Goal: Task Accomplishment & Management: Complete application form

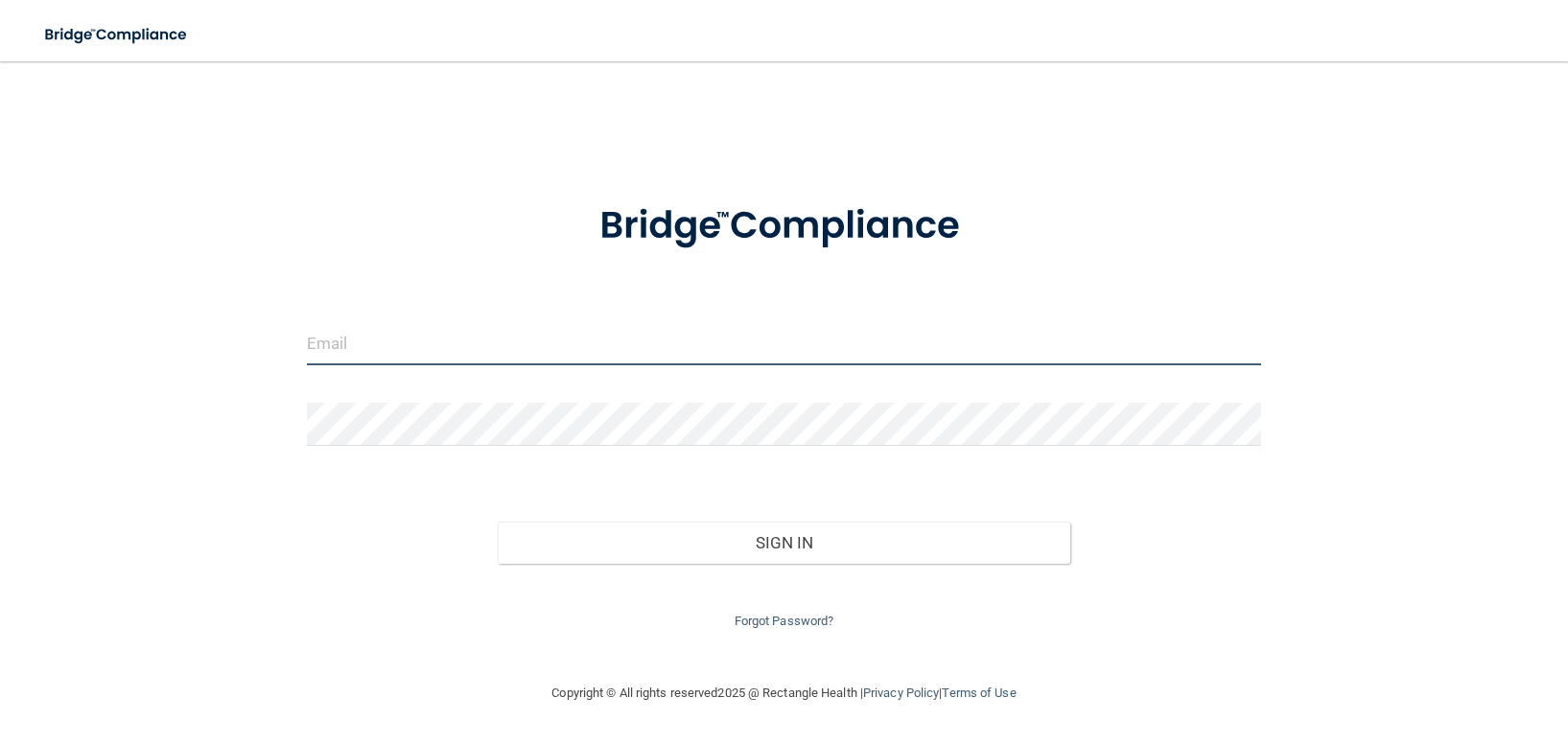
drag, startPoint x: 627, startPoint y: 332, endPoint x: 636, endPoint y: 349, distance: 19.2
click at [627, 332] on input "email" at bounding box center [784, 343] width 954 height 43
type input "[EMAIL_ADDRESS][DOMAIN_NAME]"
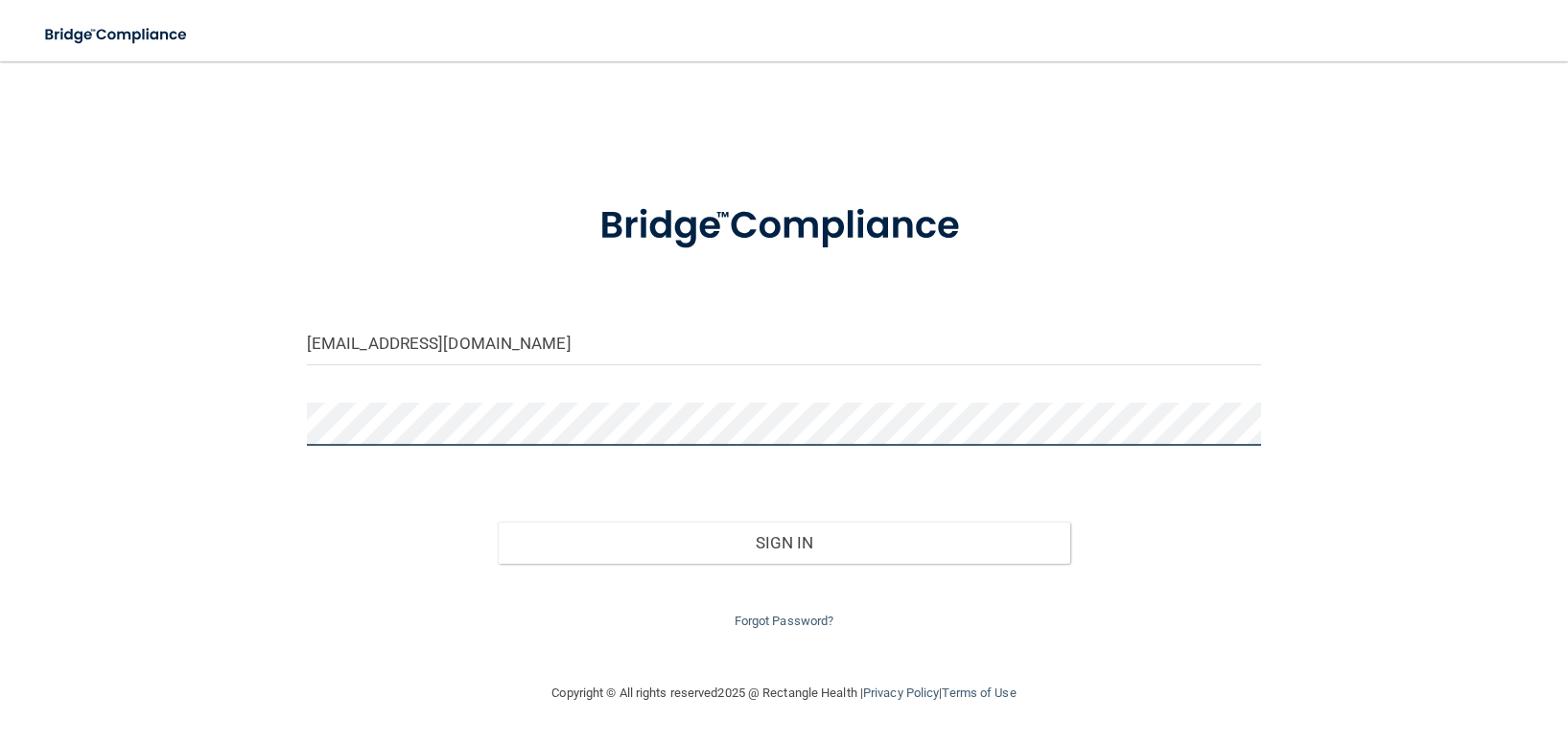
click at [498, 522] on button "Sign In" at bounding box center [784, 543] width 573 height 42
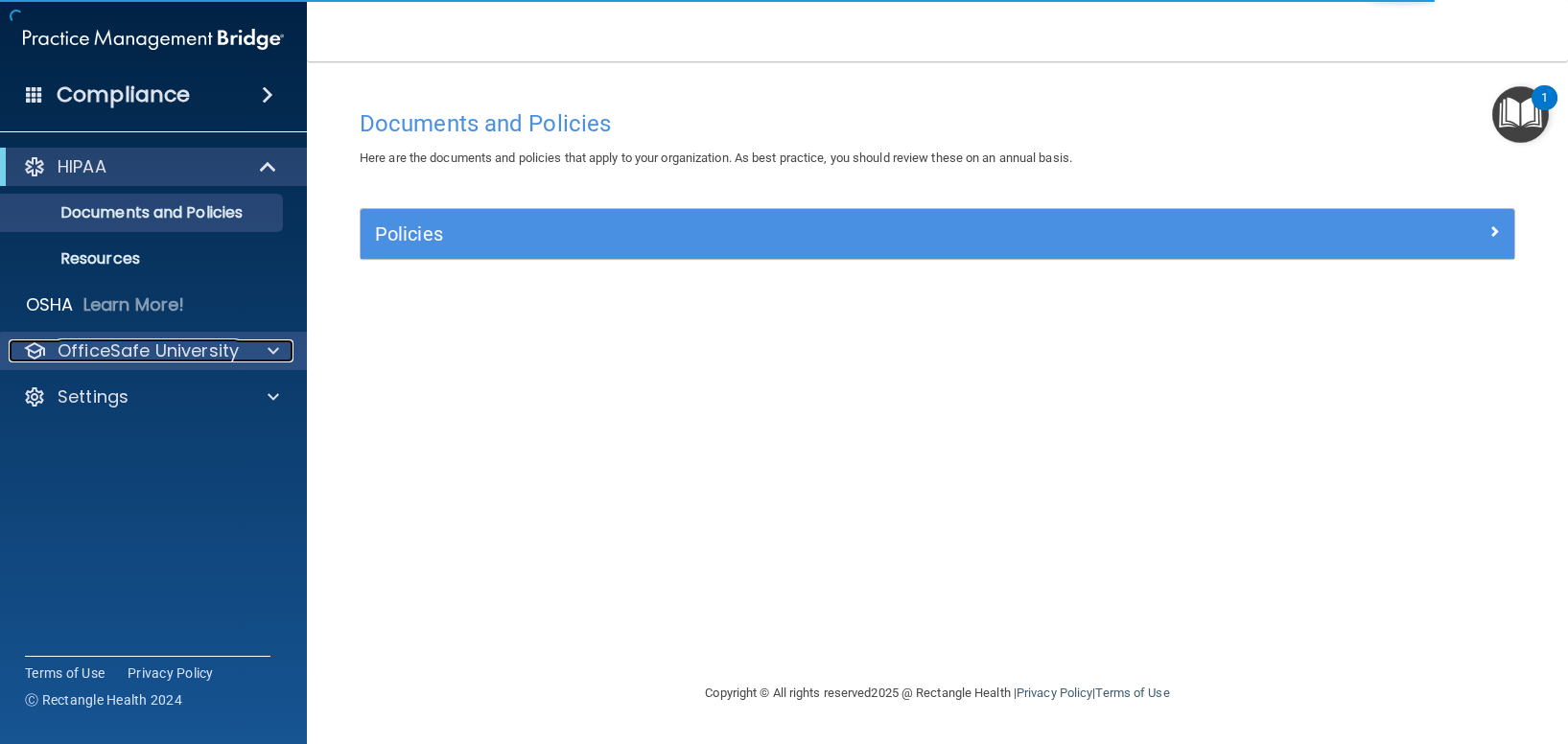
click at [268, 347] on span at bounding box center [273, 351] width 12 height 23
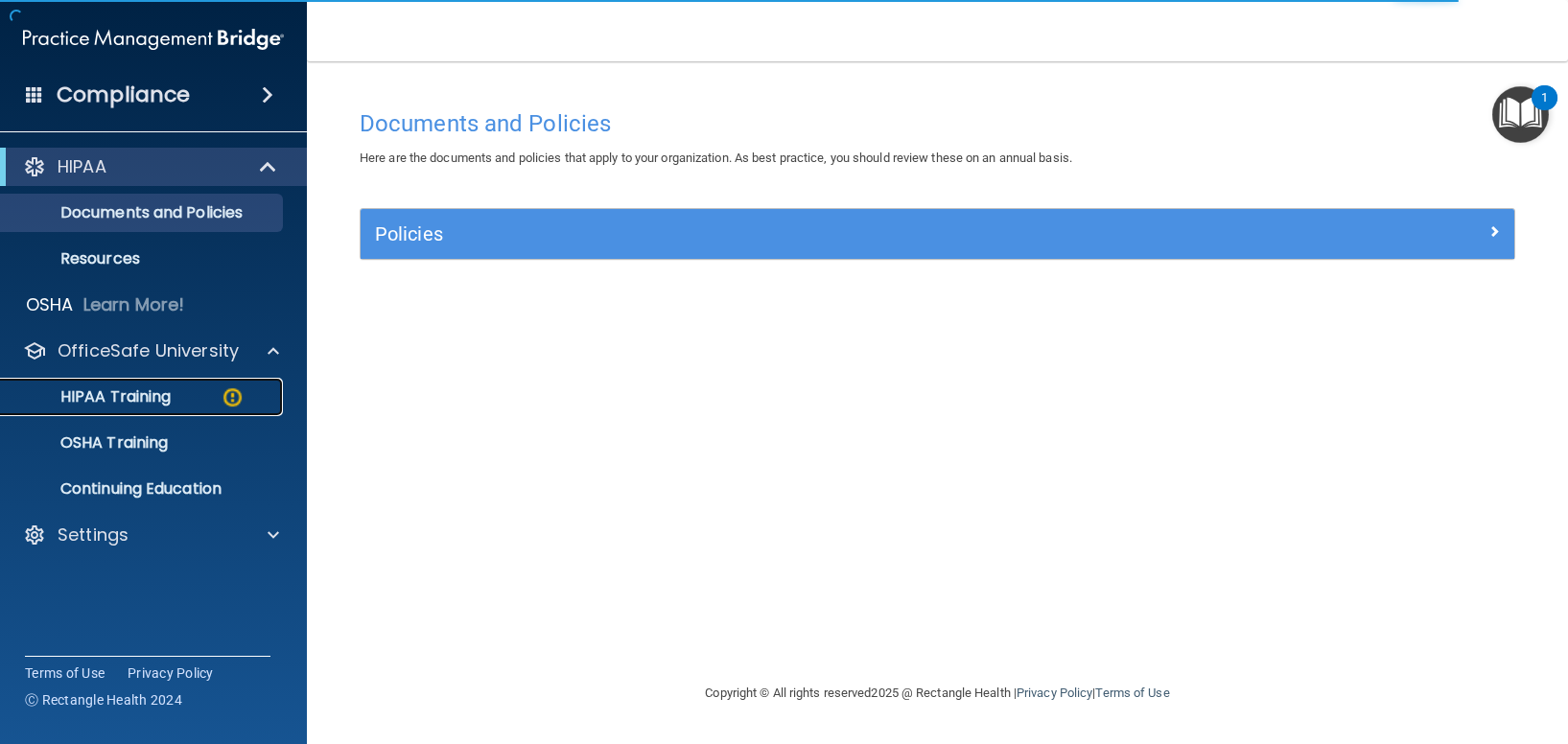
click at [173, 392] on div "HIPAA Training" at bounding box center [143, 397] width 262 height 19
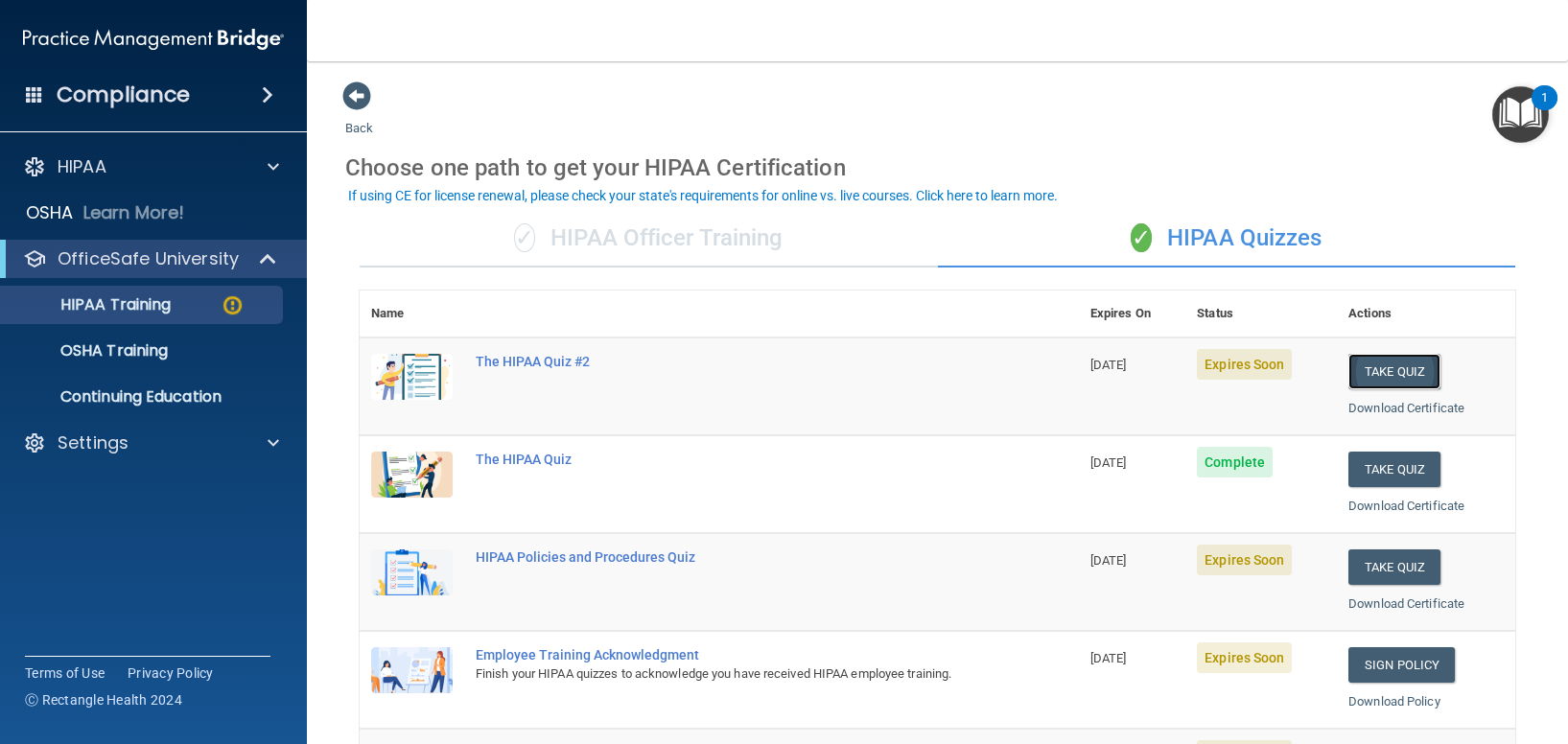
click at [1372, 368] on button "Take Quiz" at bounding box center [1394, 371] width 92 height 35
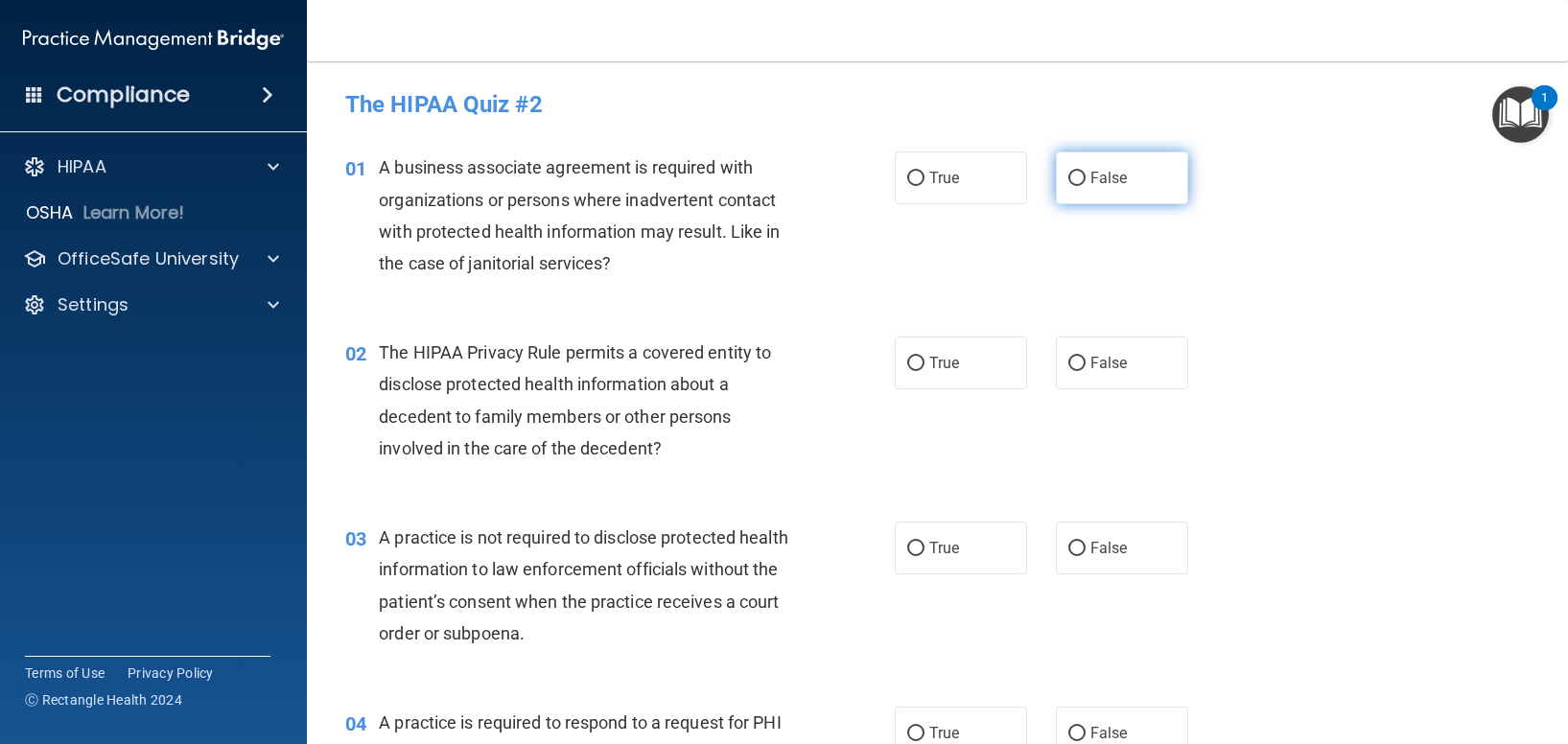
click at [1068, 174] on input "False" at bounding box center [1077, 178] width 17 height 14
radio input "true"
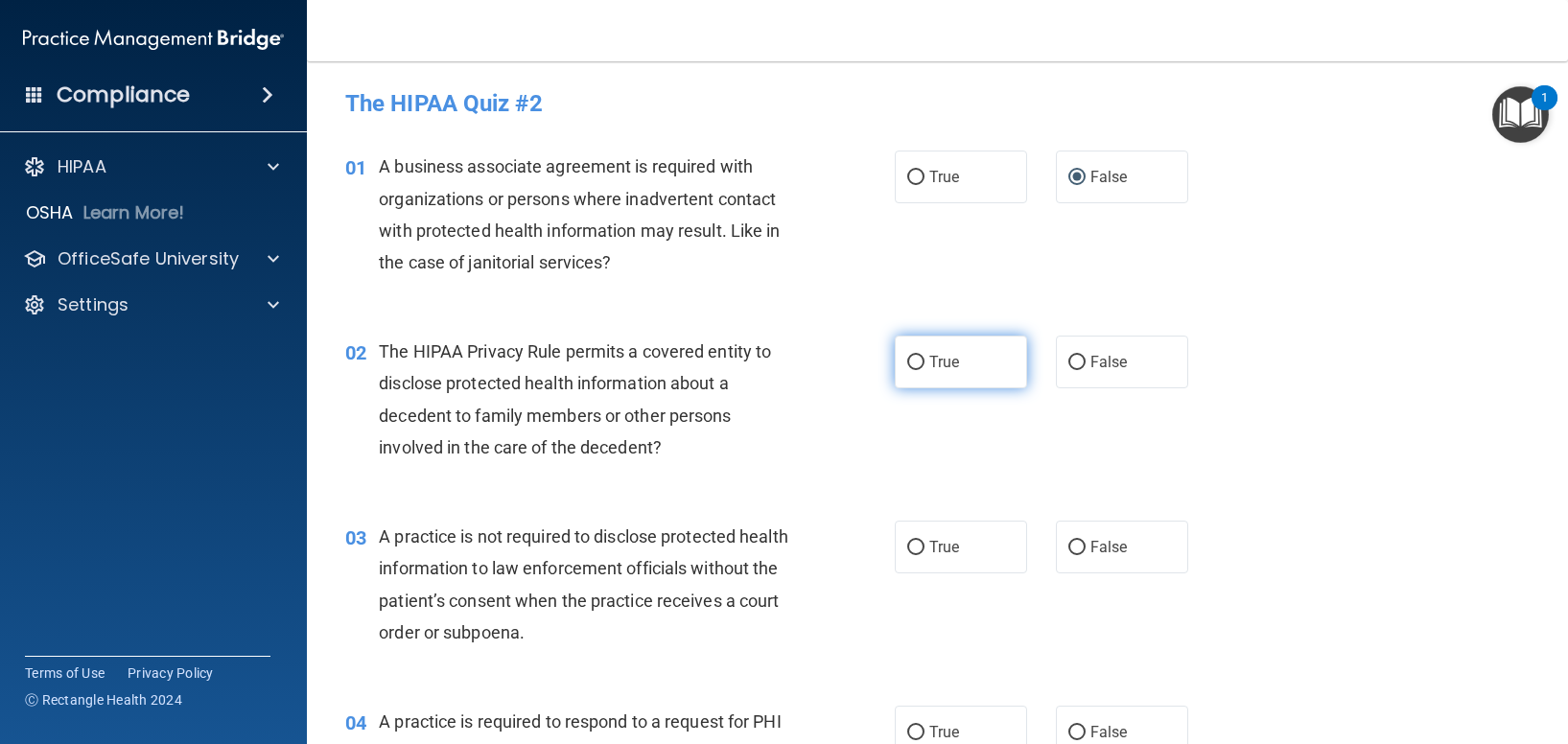
click at [914, 362] on input "True" at bounding box center [916, 362] width 17 height 14
radio input "true"
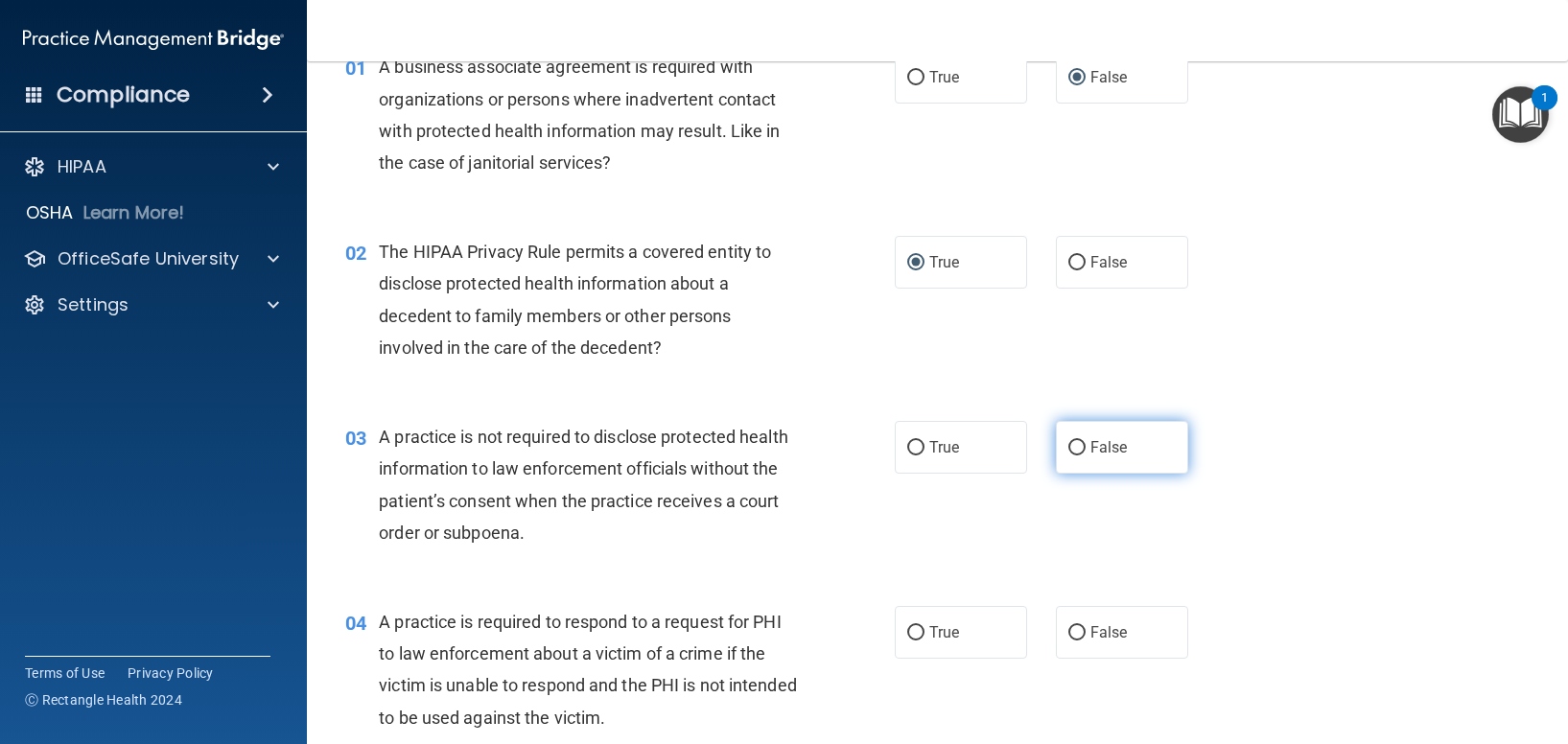
click at [1073, 466] on label "False" at bounding box center [1122, 447] width 132 height 53
click at [1073, 455] on input "False" at bounding box center [1077, 448] width 17 height 14
radio input "true"
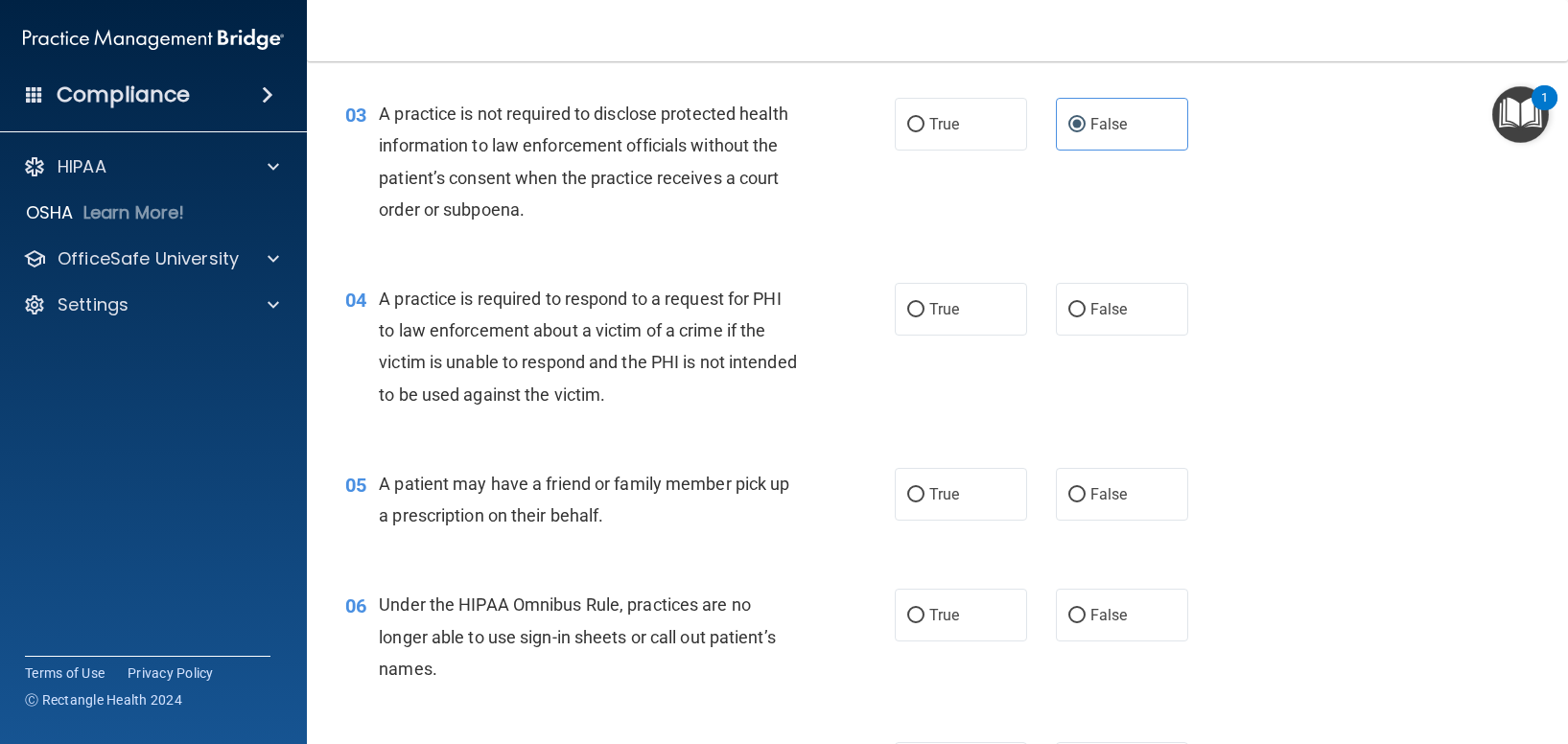
scroll to position [425, 0]
click at [1102, 312] on span "False" at bounding box center [1109, 308] width 37 height 18
click at [1086, 312] on input "False" at bounding box center [1077, 309] width 17 height 14
radio input "true"
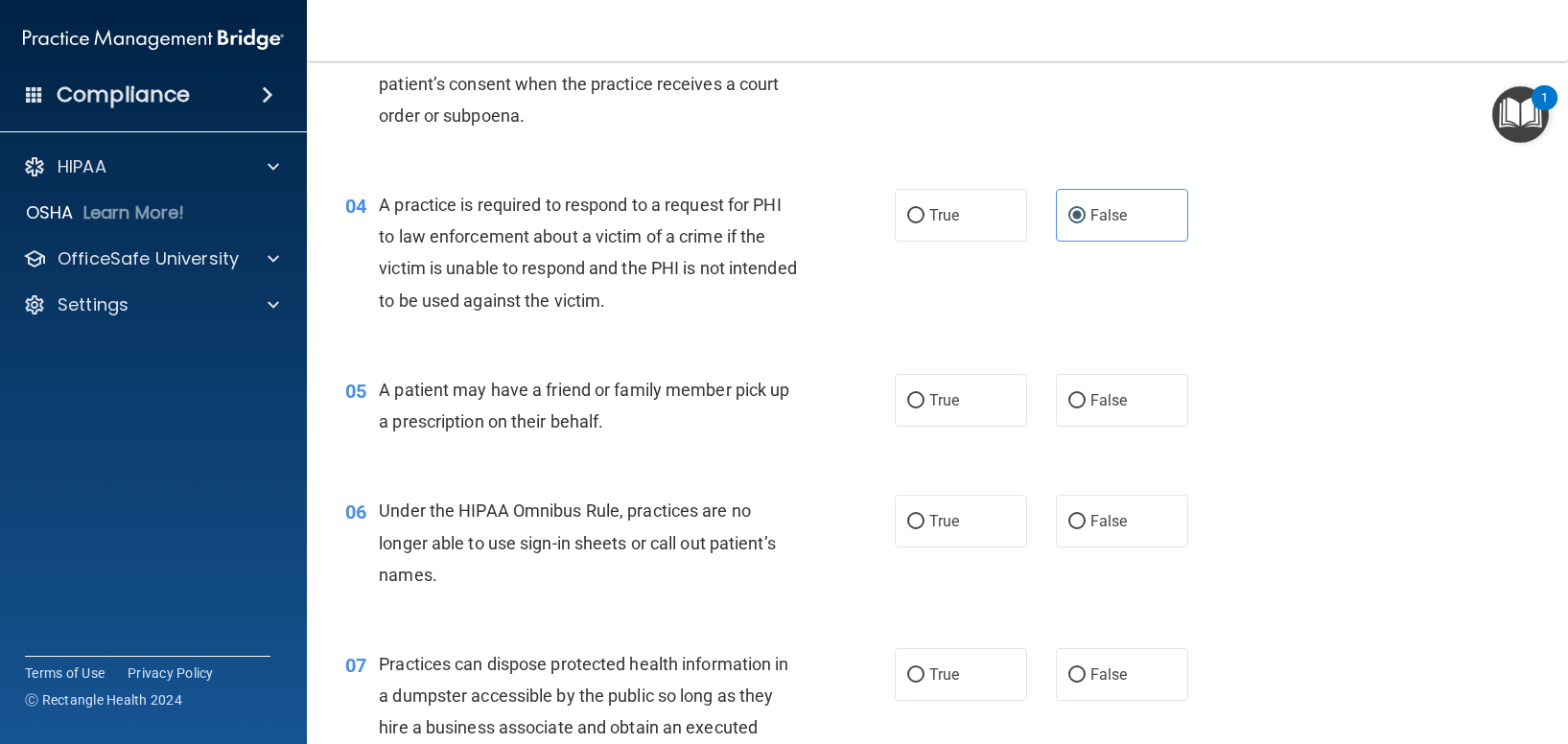
scroll to position [519, 0]
click at [916, 230] on label "True" at bounding box center [961, 214] width 132 height 53
click at [916, 222] on input "True" at bounding box center [916, 215] width 17 height 14
radio input "true"
radio input "false"
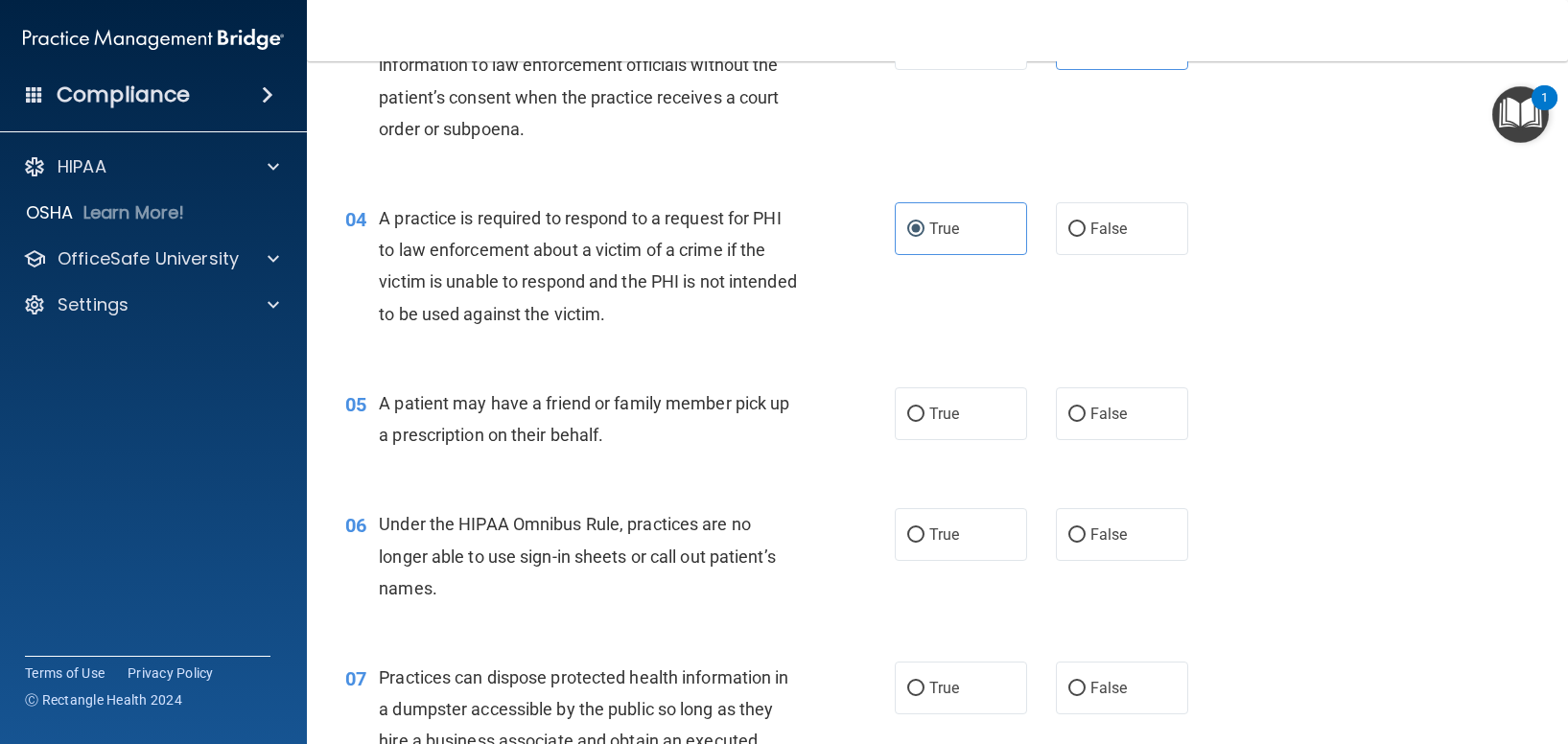
scroll to position [505, 0]
click at [965, 407] on label "True" at bounding box center [961, 412] width 132 height 53
click at [924, 407] on input "True" at bounding box center [916, 413] width 17 height 14
radio input "true"
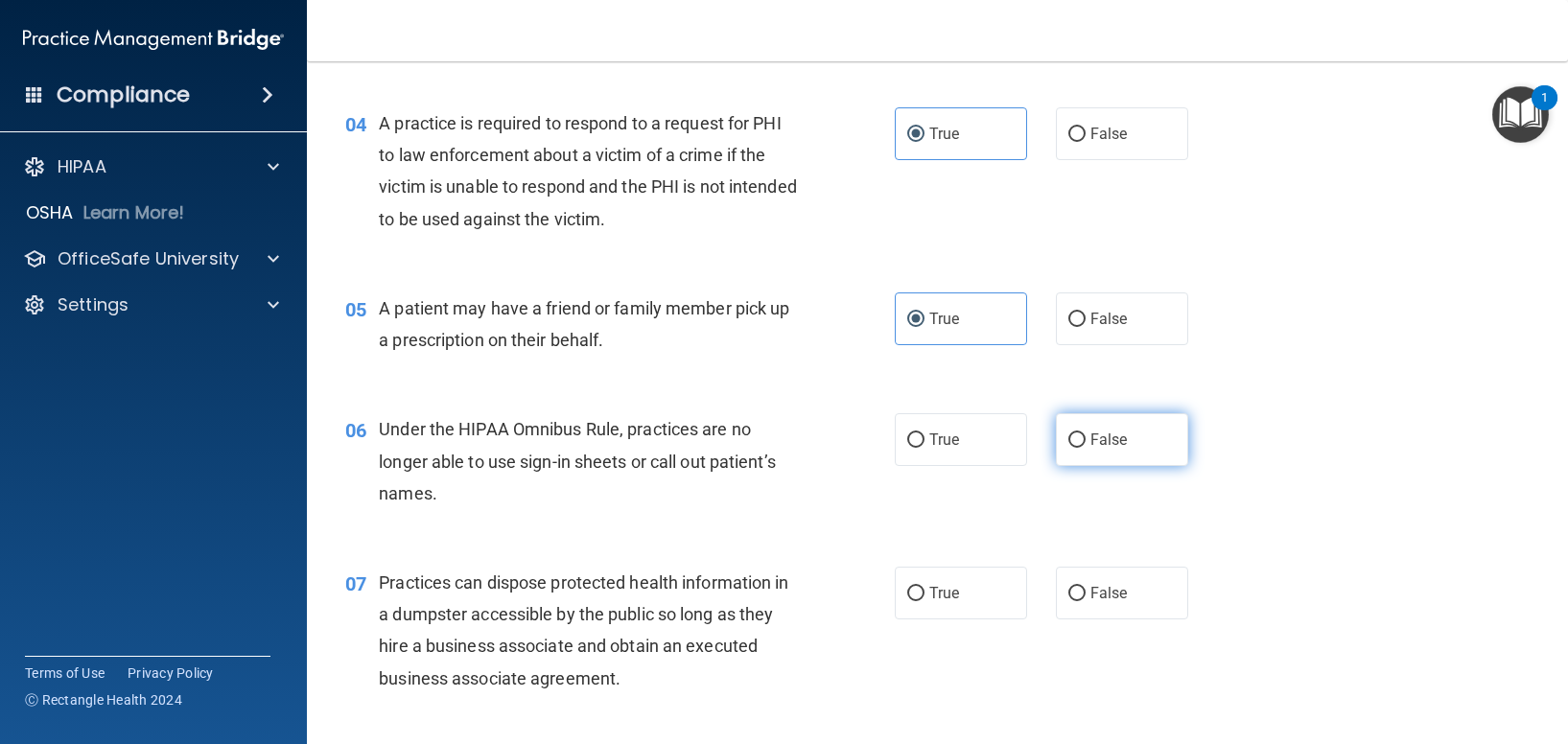
scroll to position [600, 0]
click at [1116, 438] on span "False" at bounding box center [1109, 438] width 37 height 18
click at [1086, 438] on input "False" at bounding box center [1077, 439] width 17 height 14
radio input "true"
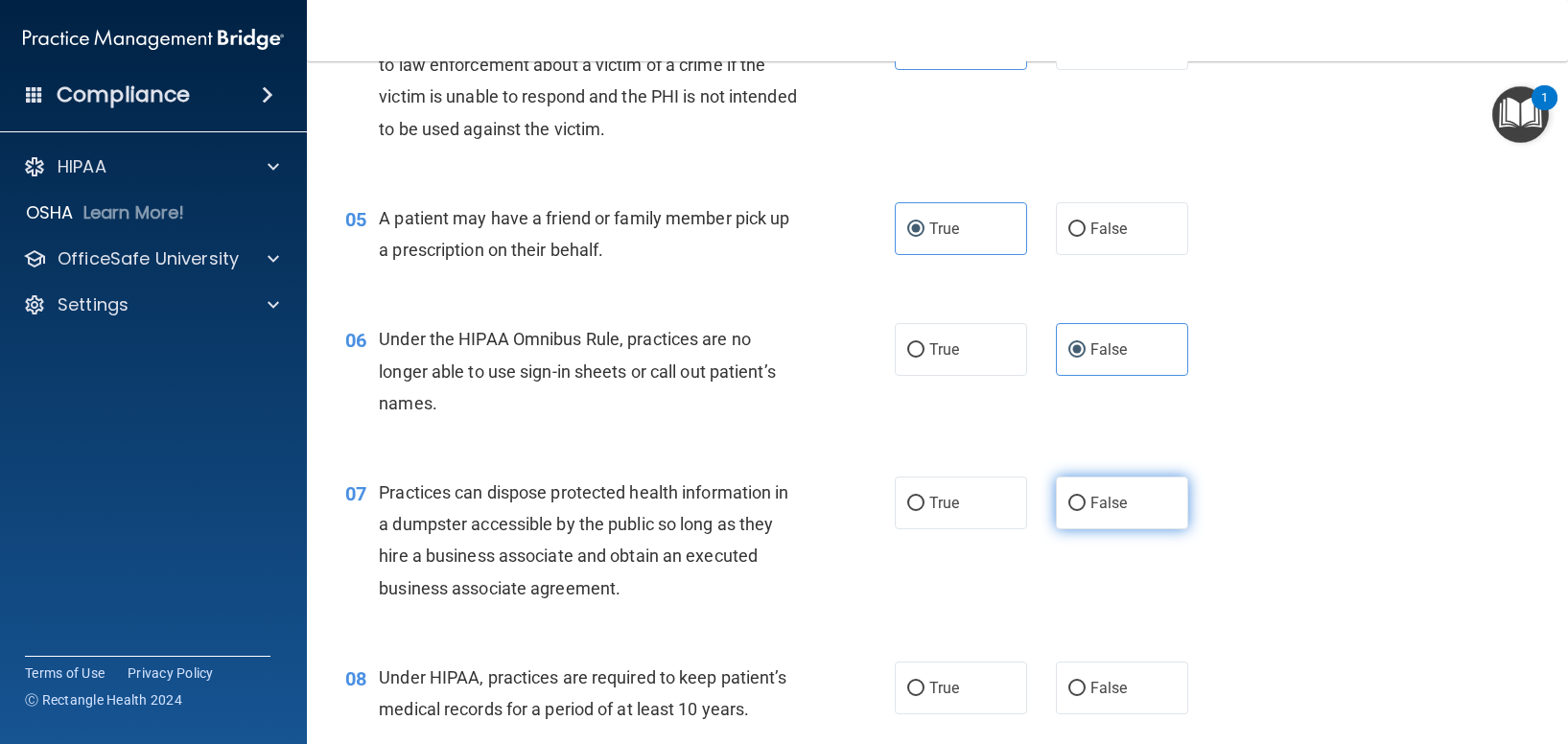
click at [1128, 516] on label "False" at bounding box center [1122, 502] width 132 height 53
click at [1086, 511] on input "False" at bounding box center [1077, 503] width 17 height 14
radio input "true"
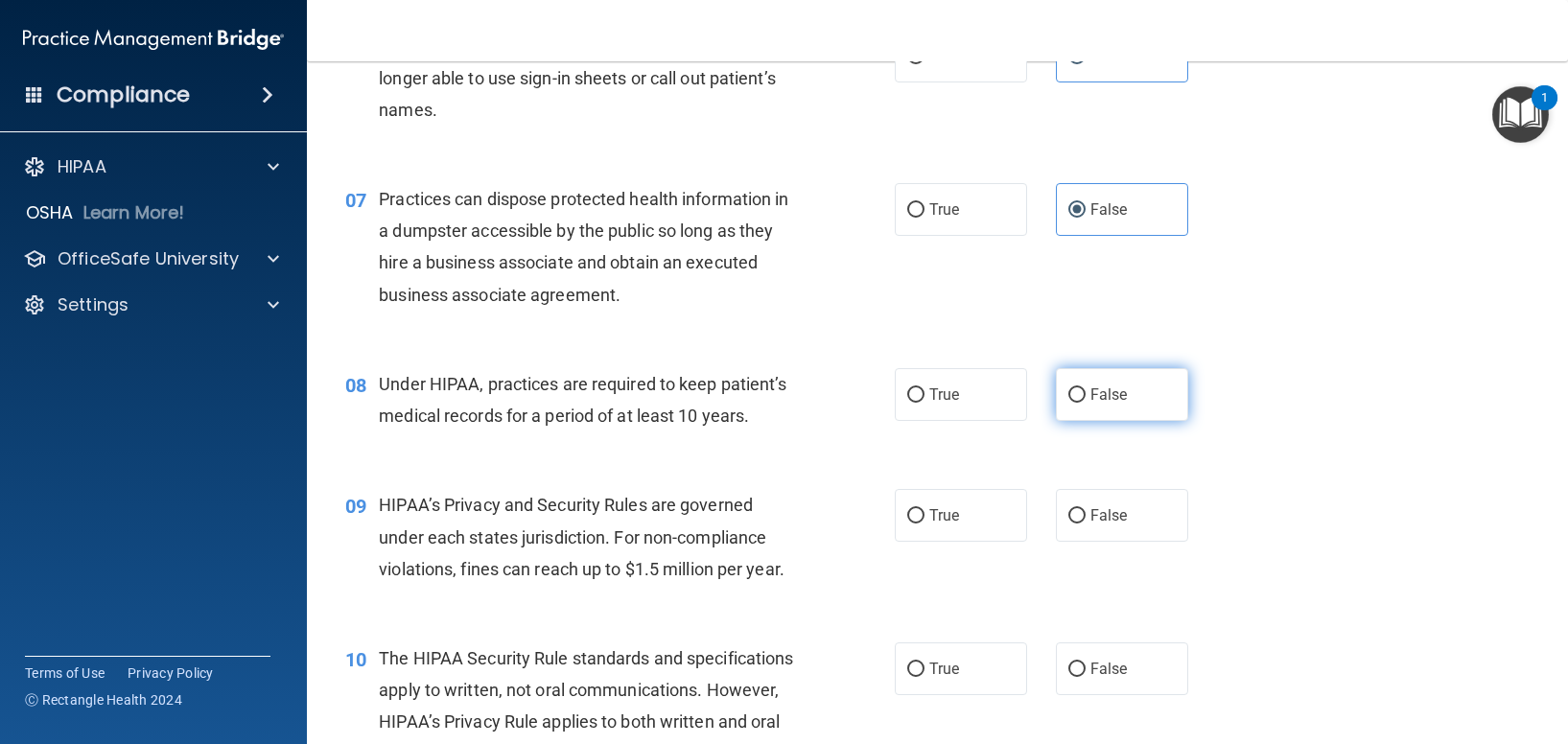
click at [1105, 401] on span "False" at bounding box center [1109, 394] width 37 height 18
click at [1086, 401] on input "False" at bounding box center [1077, 395] width 17 height 14
radio input "true"
click at [1149, 511] on label "False" at bounding box center [1122, 514] width 132 height 53
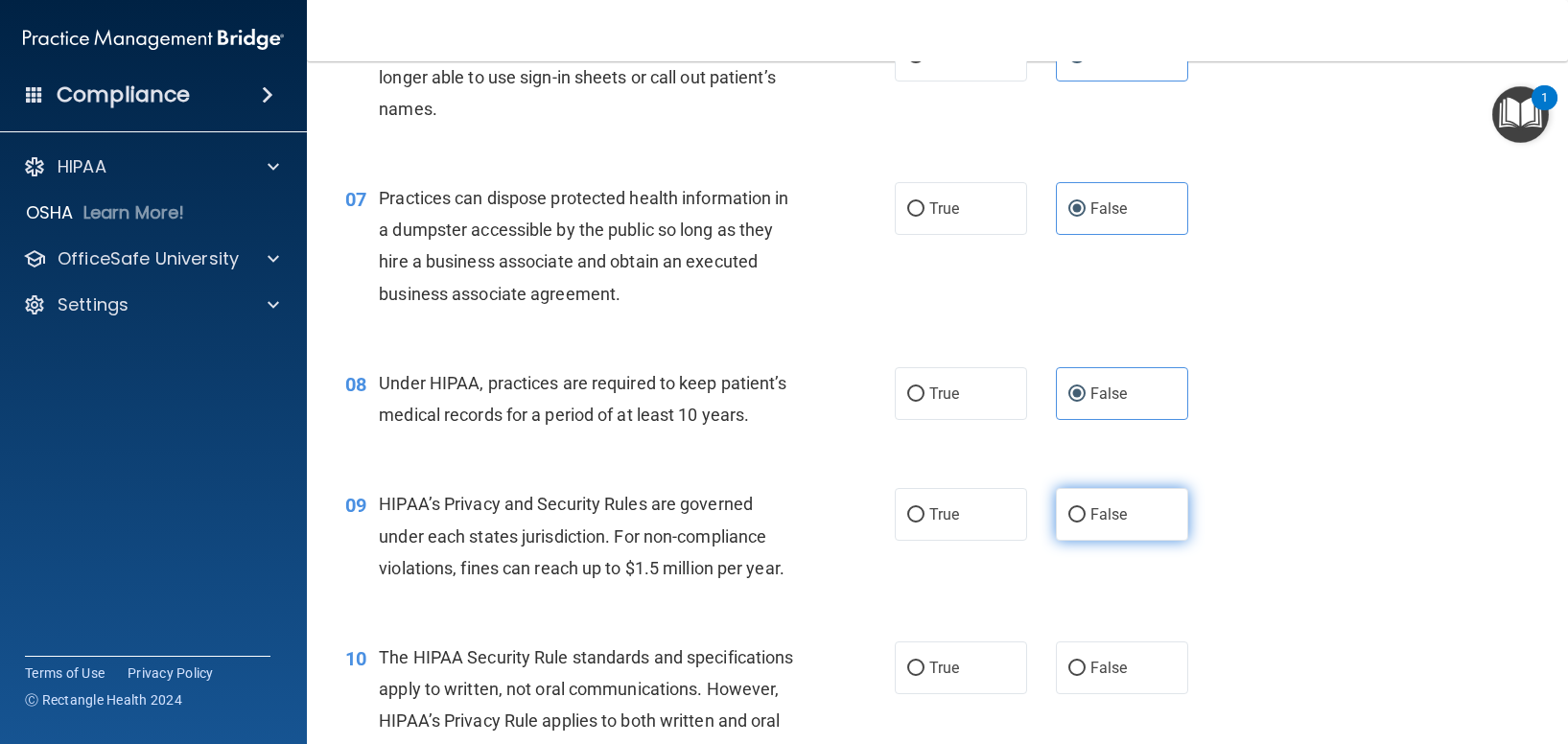
click at [1086, 511] on input "False" at bounding box center [1077, 515] width 17 height 14
radio input "true"
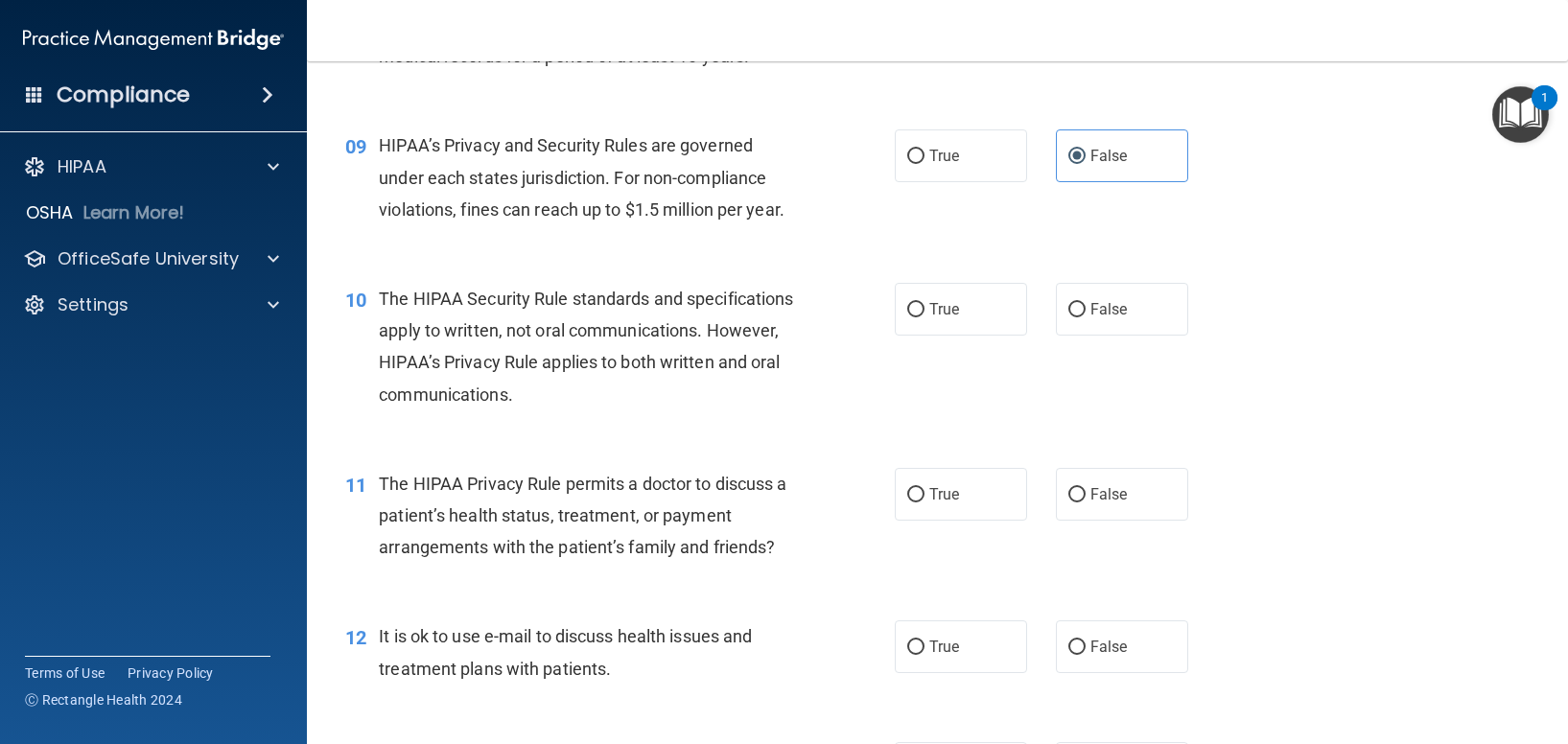
scroll to position [1343, 0]
click at [938, 309] on span "True" at bounding box center [944, 308] width 30 height 18
click at [924, 309] on input "True" at bounding box center [916, 309] width 17 height 14
radio input "true"
click at [950, 504] on label "True" at bounding box center [961, 493] width 132 height 53
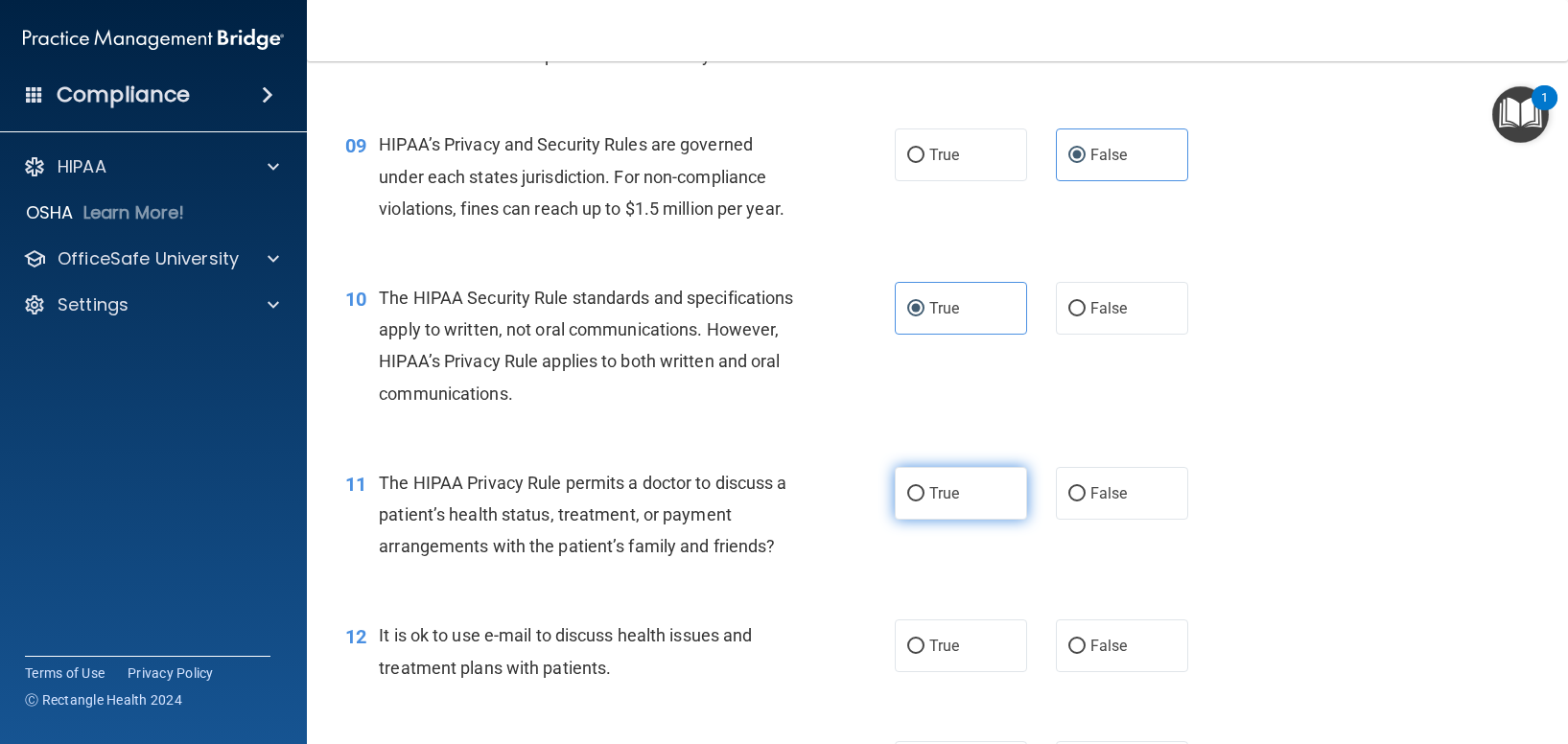
click at [924, 501] on input "True" at bounding box center [916, 494] width 17 height 14
radio input "true"
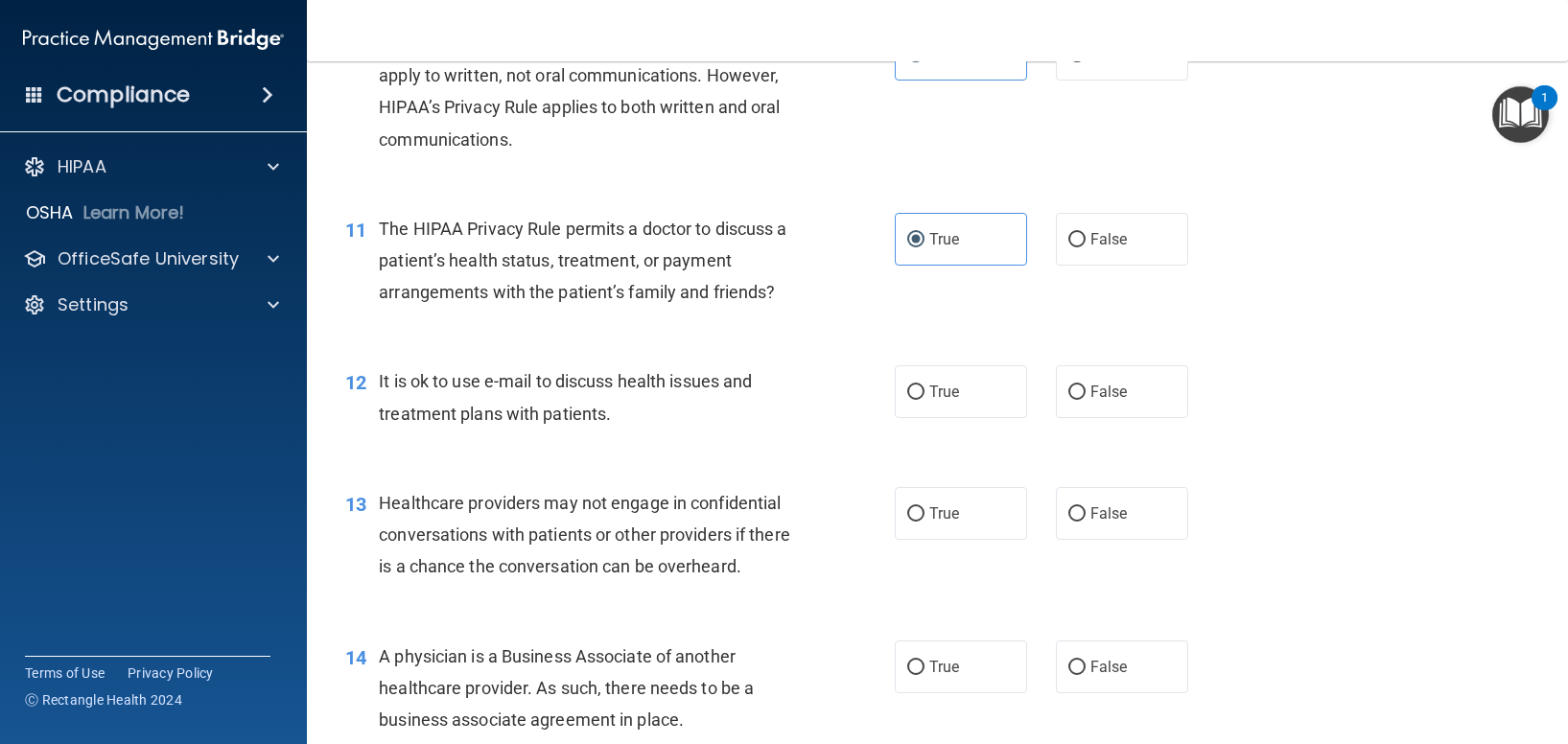
scroll to position [1598, 0]
click at [931, 397] on span "True" at bounding box center [944, 390] width 30 height 18
click at [924, 397] on input "True" at bounding box center [916, 391] width 17 height 14
radio input "true"
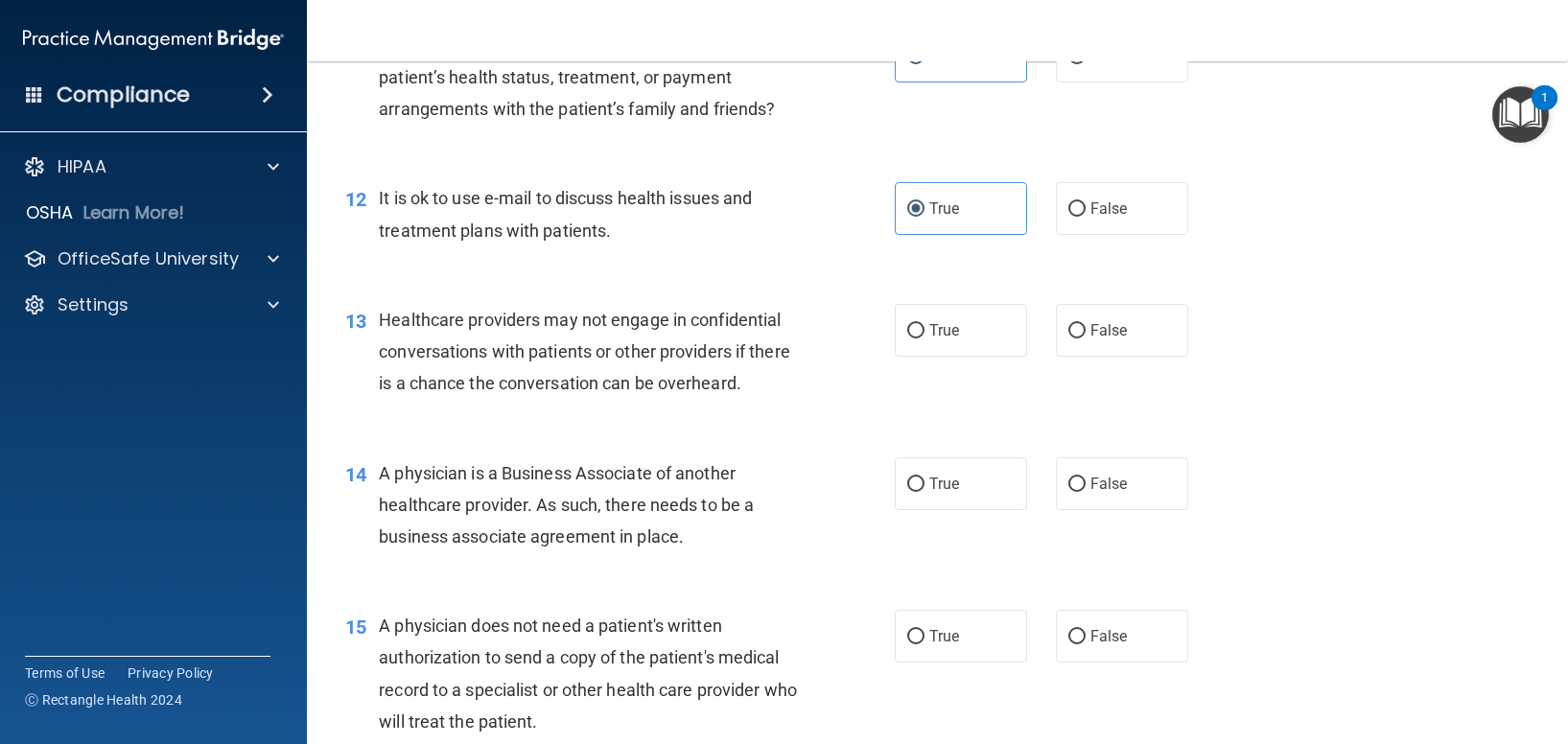
scroll to position [1782, 0]
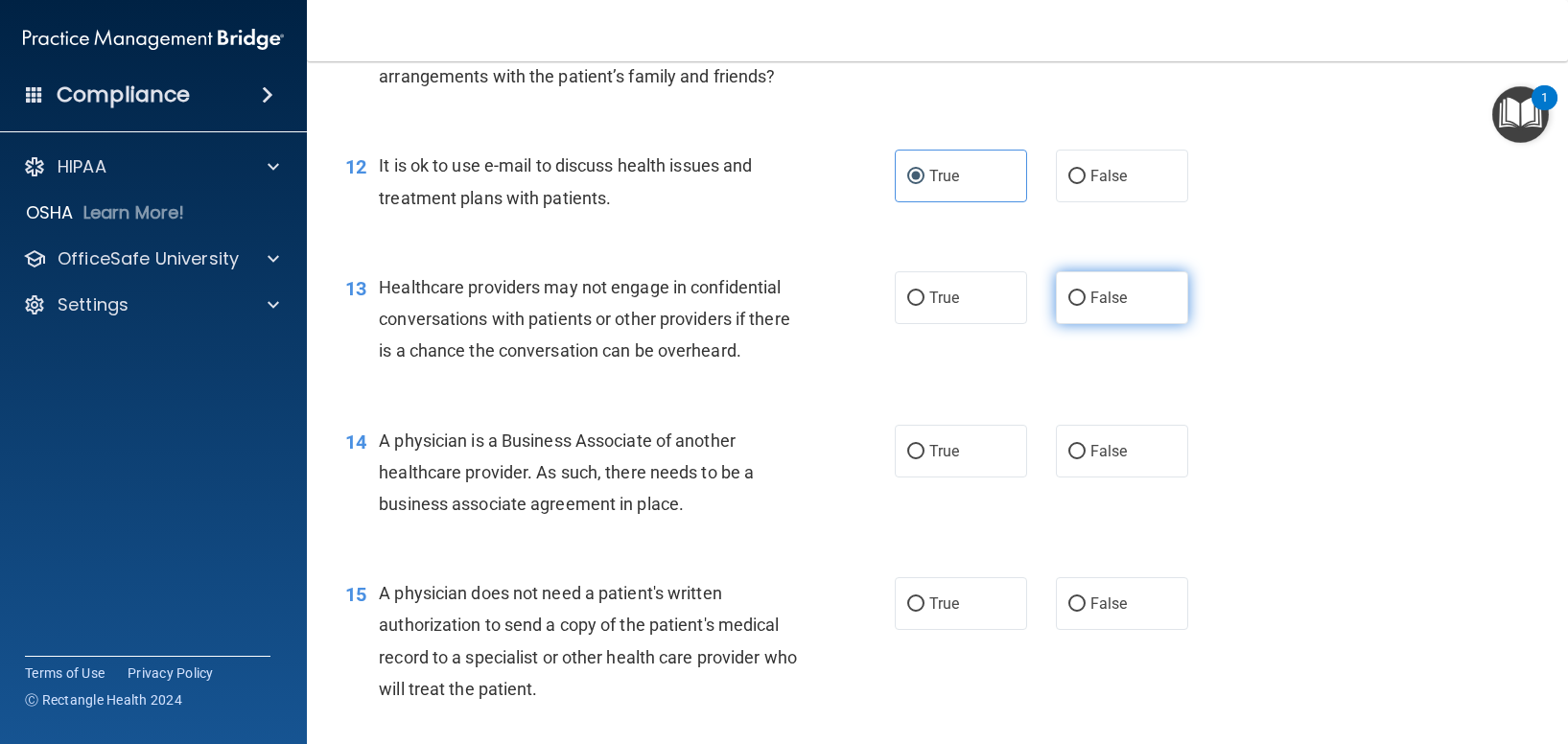
click at [1079, 297] on label "False" at bounding box center [1122, 297] width 132 height 53
click at [1079, 297] on input "False" at bounding box center [1077, 298] width 17 height 14
radio input "true"
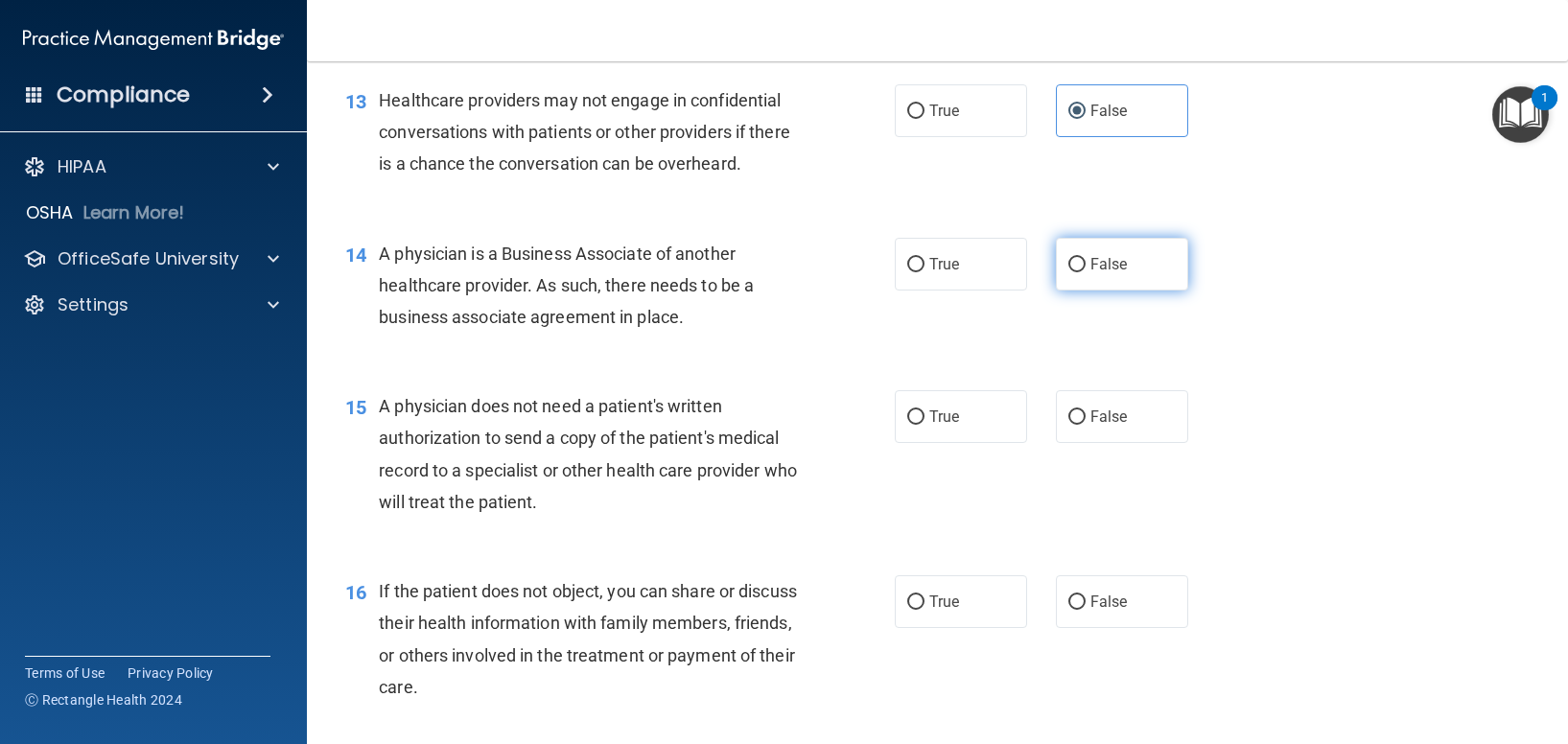
click at [1124, 267] on label "False" at bounding box center [1122, 264] width 132 height 53
click at [1086, 267] on input "False" at bounding box center [1077, 265] width 17 height 14
radio input "true"
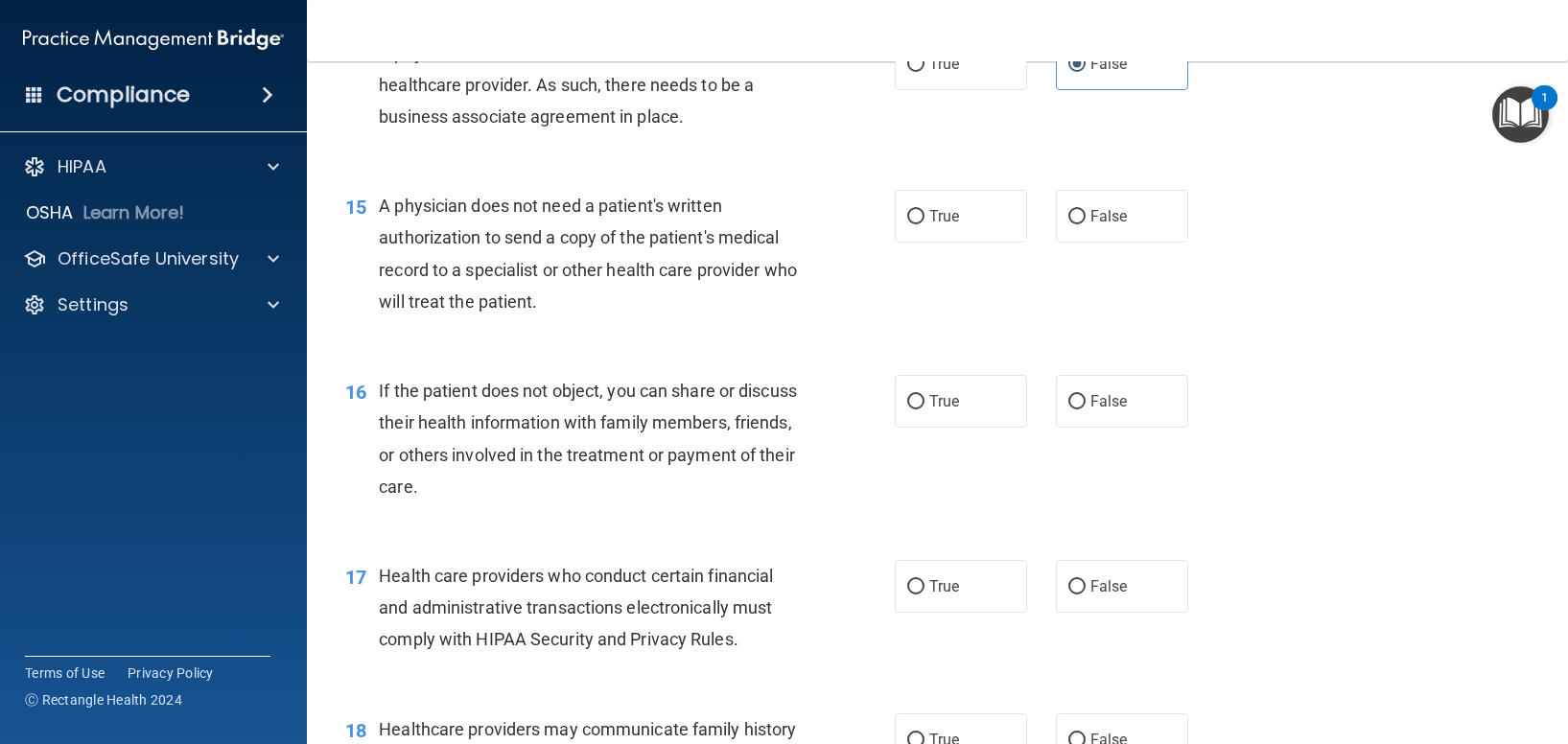
scroll to position [2201, 0]
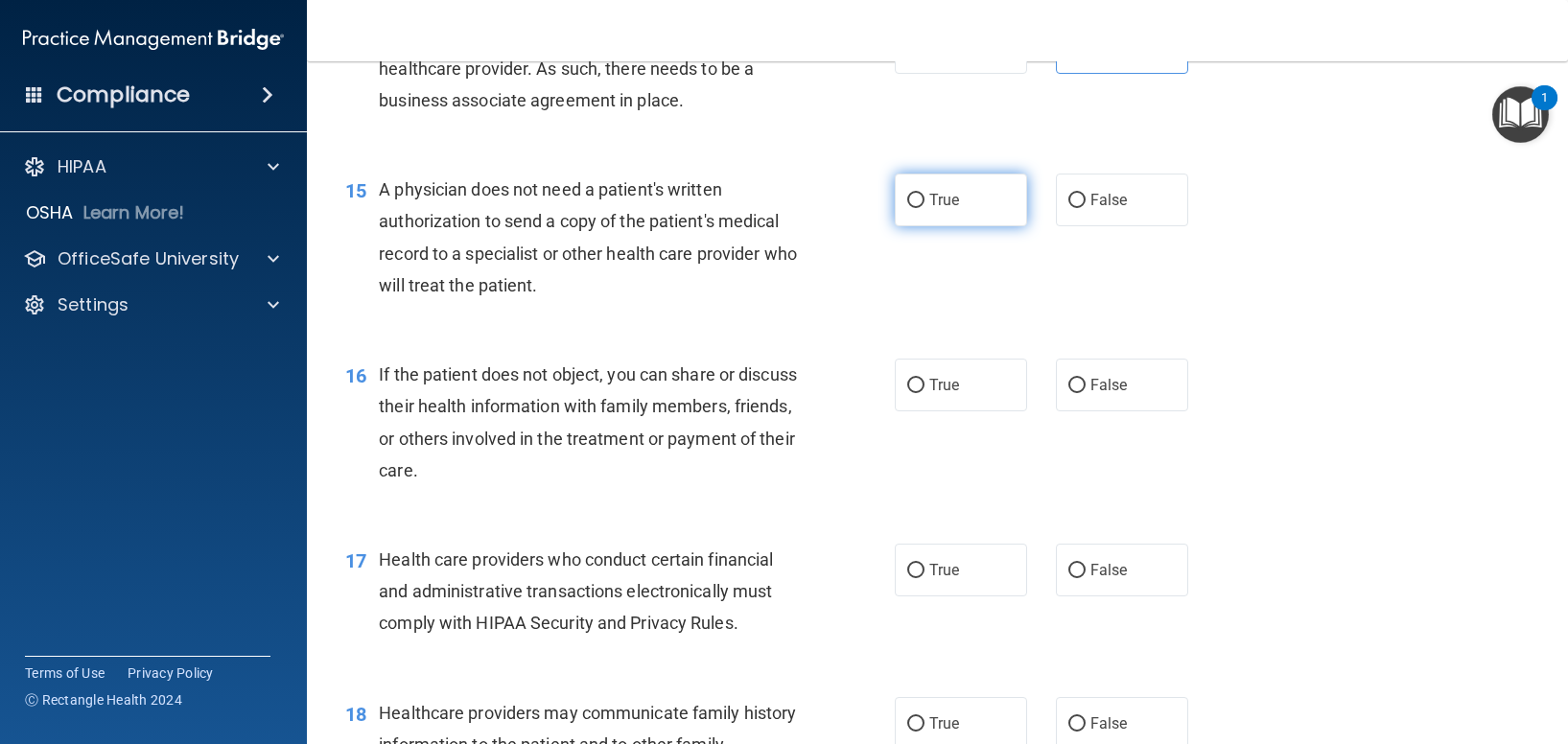
click at [914, 209] on label "True" at bounding box center [961, 199] width 132 height 53
click at [914, 208] on input "True" at bounding box center [916, 200] width 17 height 14
radio input "true"
click at [929, 391] on span "True" at bounding box center [944, 384] width 30 height 18
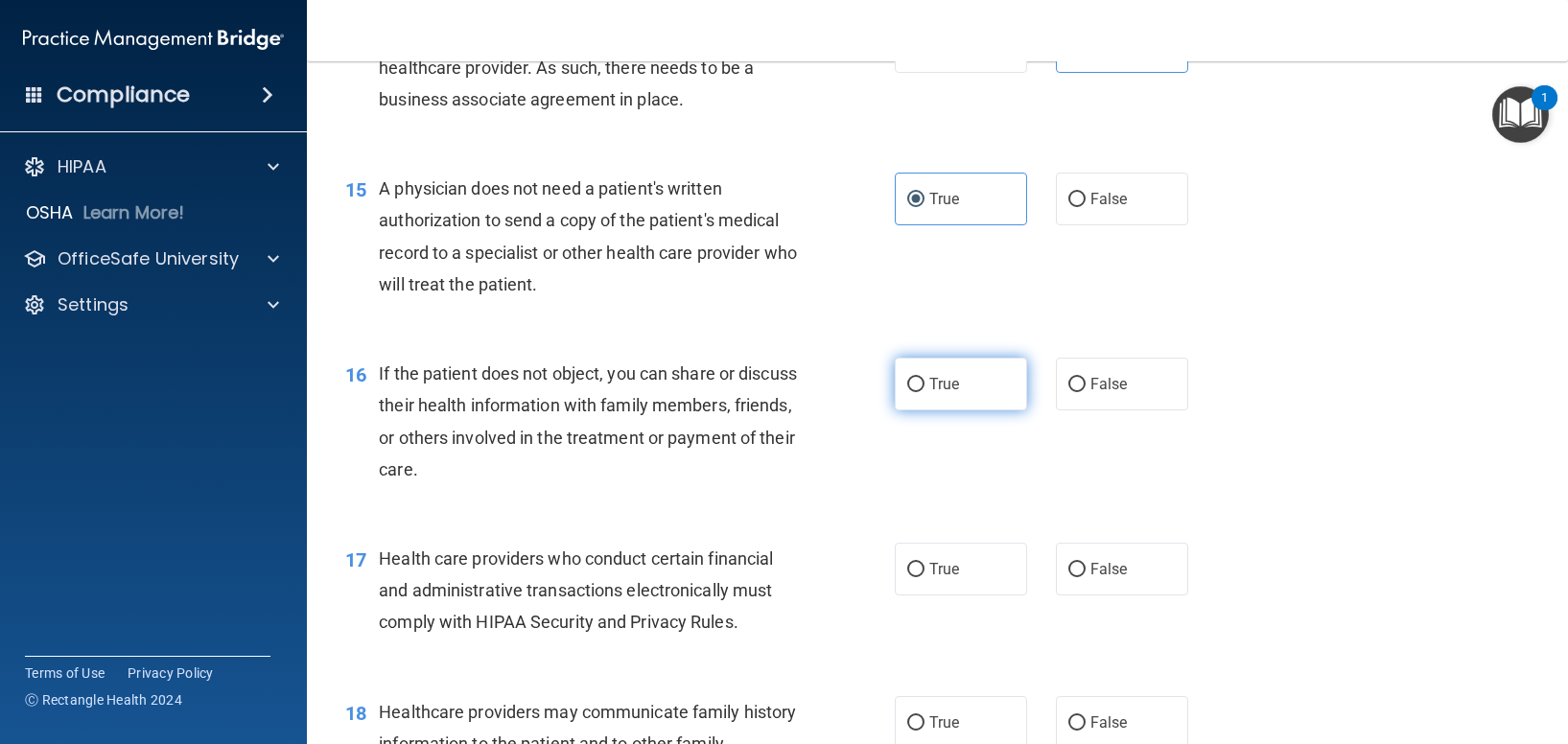
click at [924, 391] on input "True" at bounding box center [916, 384] width 17 height 14
radio input "true"
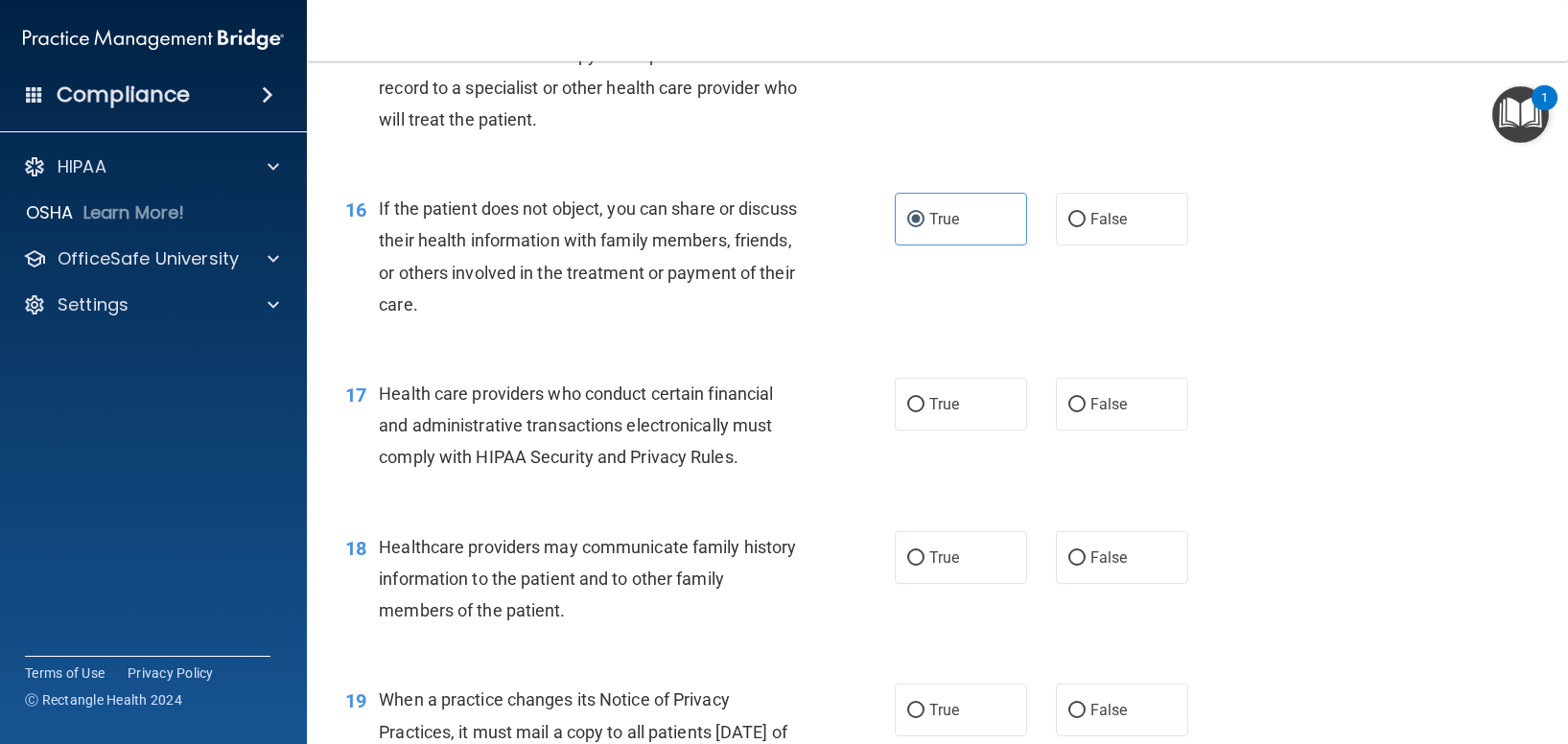
scroll to position [2387, 0]
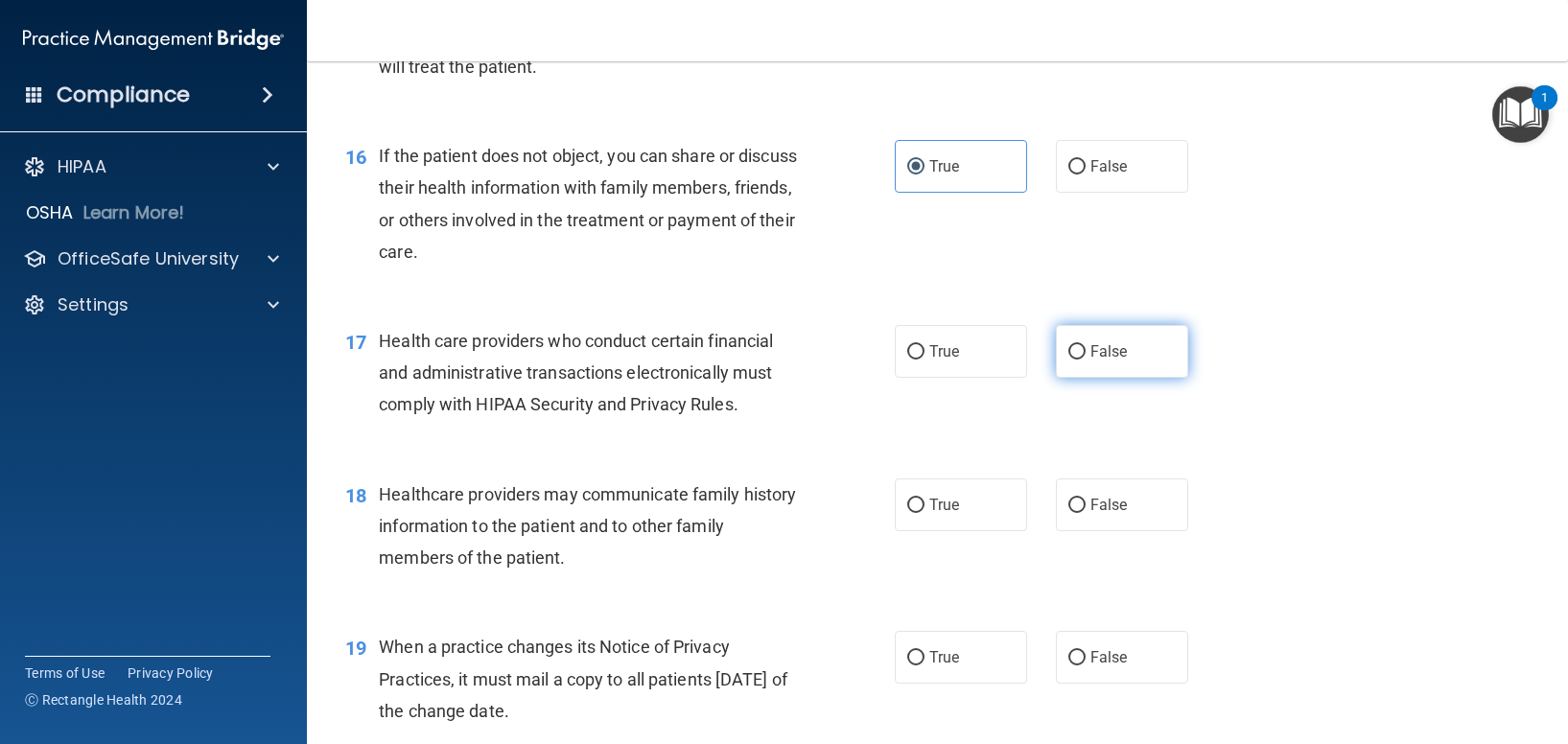
click at [1068, 358] on input "False" at bounding box center [1077, 352] width 17 height 14
radio input "true"
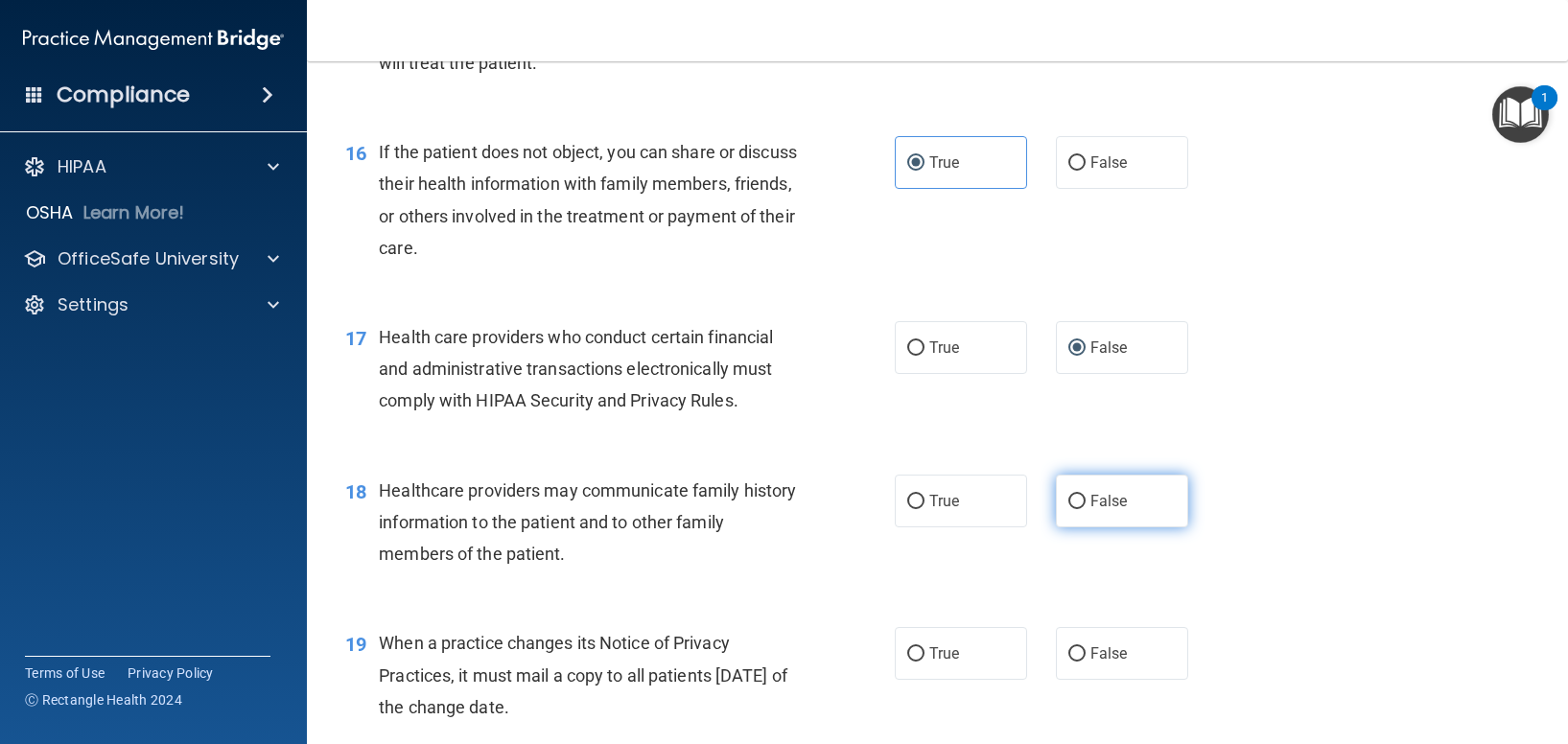
scroll to position [2440, 0]
click at [1099, 493] on span "False" at bounding box center [1109, 500] width 37 height 18
click at [1086, 494] on input "False" at bounding box center [1077, 500] width 17 height 14
radio input "true"
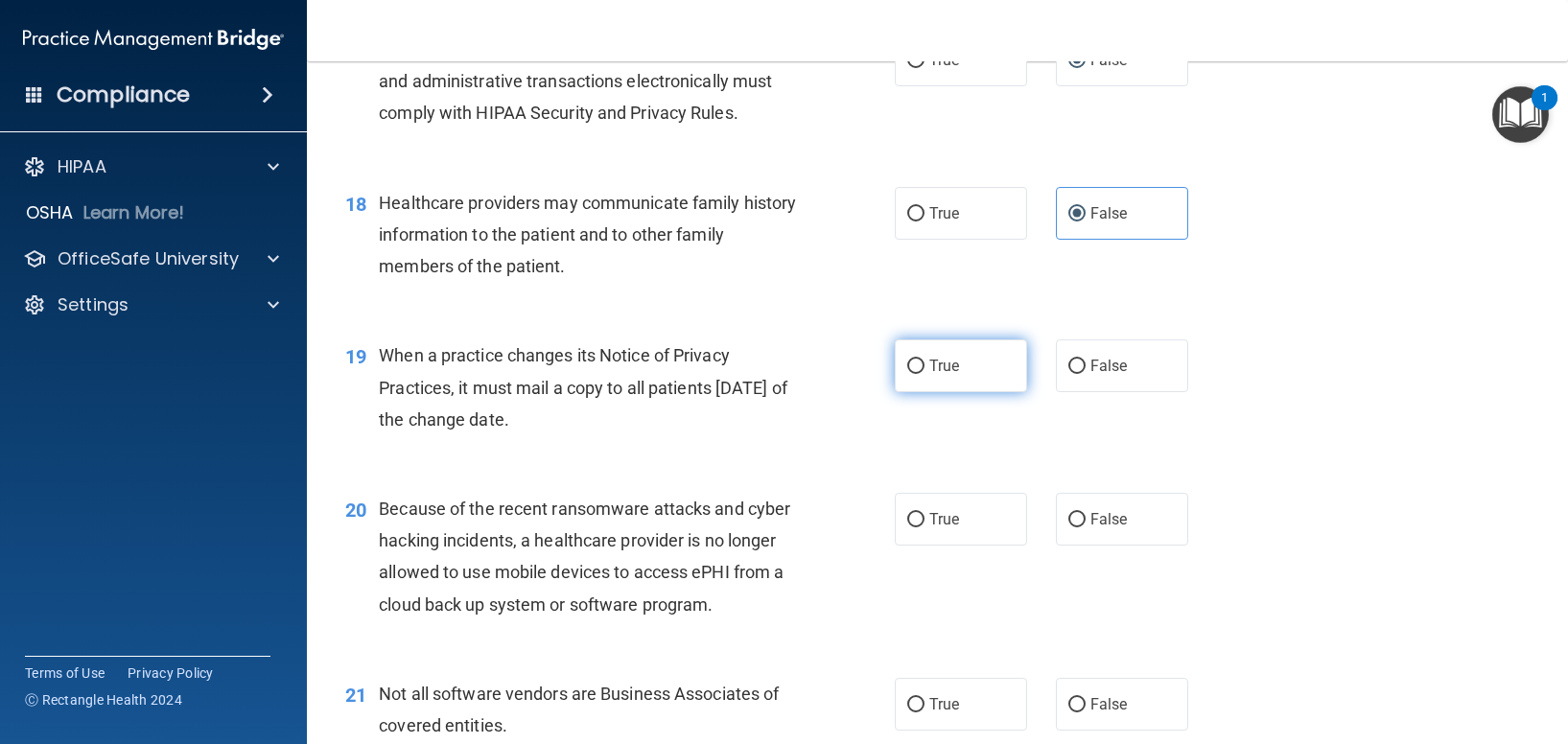
scroll to position [2728, 0]
click at [935, 362] on span "True" at bounding box center [944, 364] width 30 height 18
click at [924, 362] on input "True" at bounding box center [916, 365] width 17 height 14
radio input "true"
click at [1070, 497] on label "False" at bounding box center [1122, 518] width 132 height 53
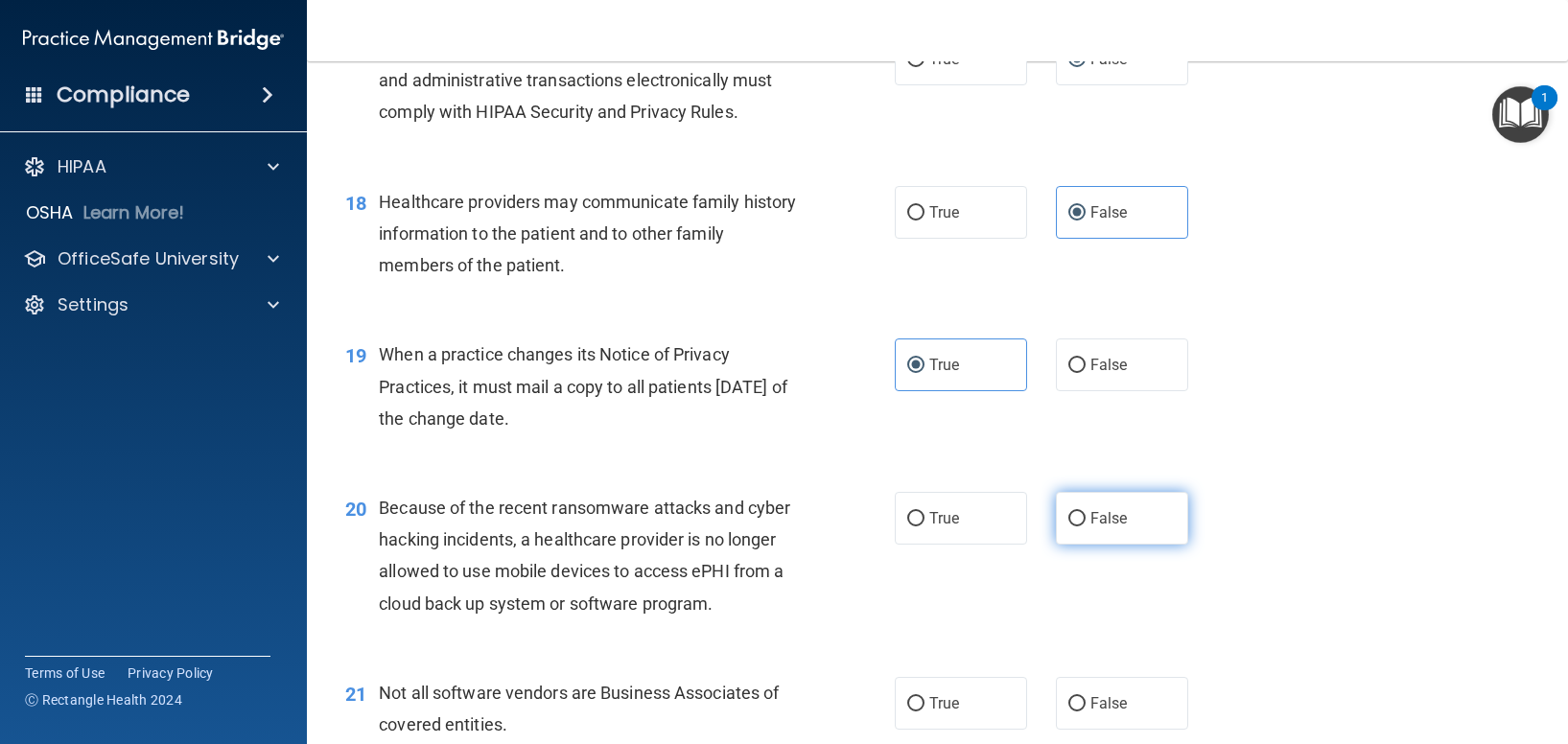
click at [1070, 512] on input "False" at bounding box center [1077, 519] width 17 height 14
radio input "true"
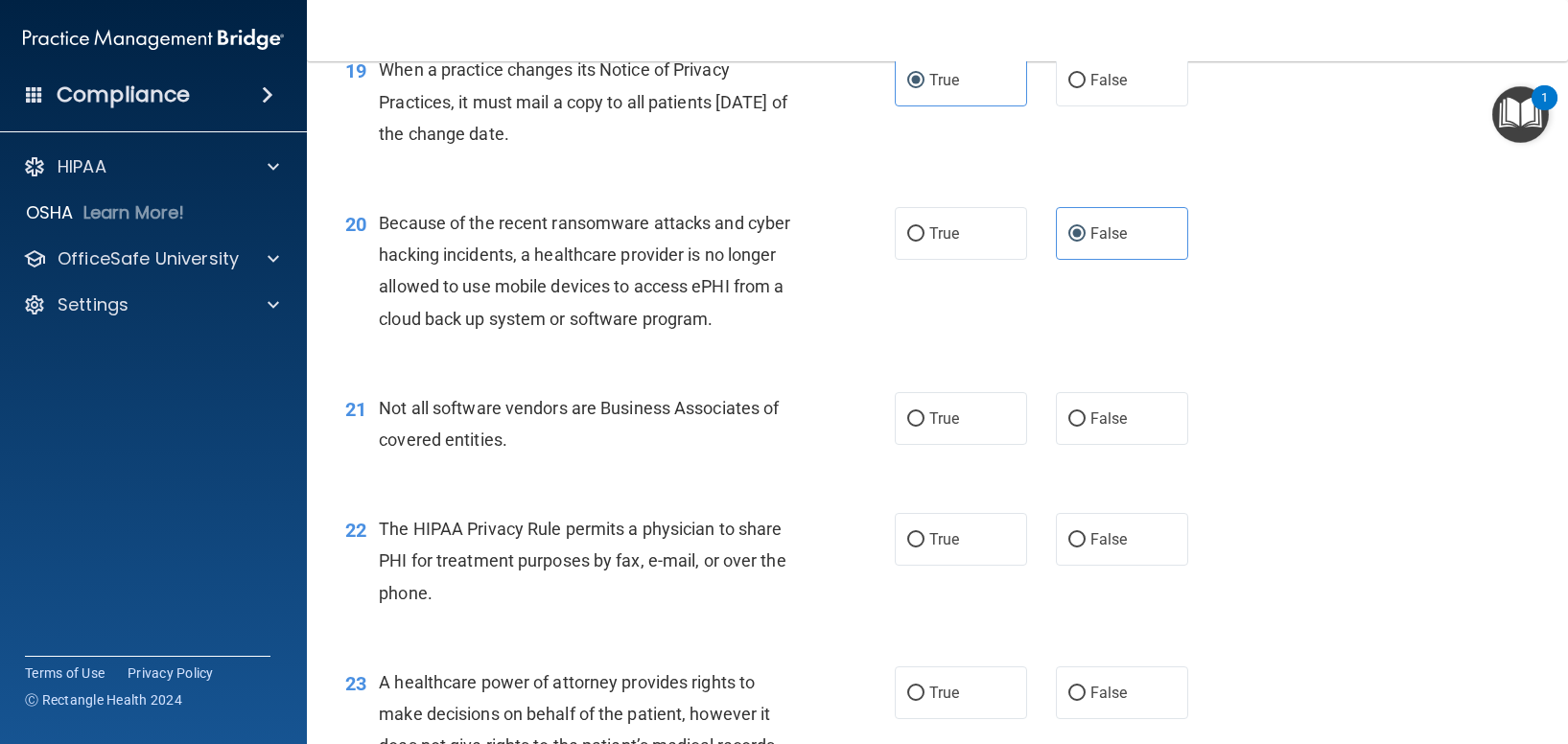
scroll to position [3013, 0]
click at [1114, 436] on label "False" at bounding box center [1122, 417] width 132 height 53
click at [1086, 426] on input "False" at bounding box center [1077, 418] width 17 height 14
radio input "true"
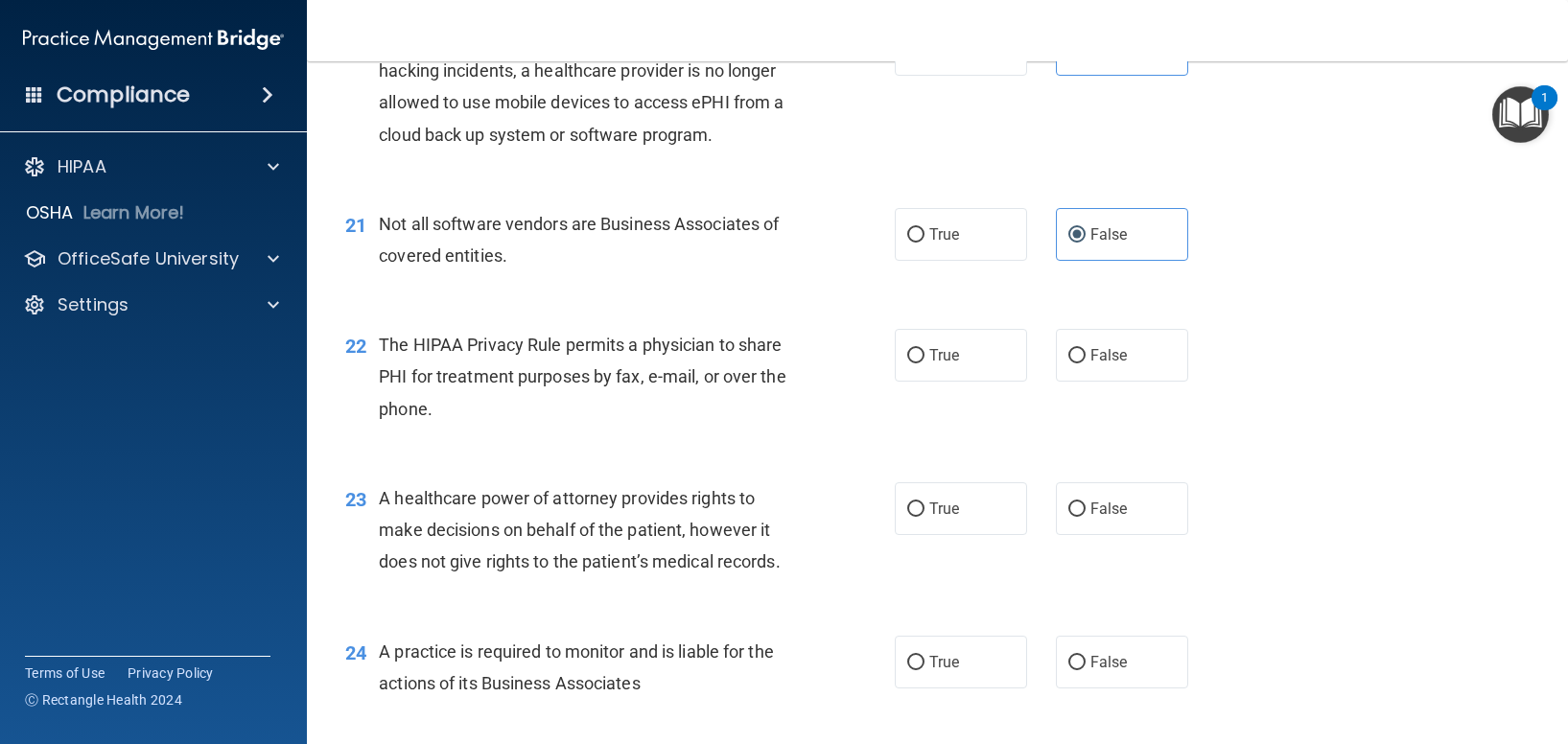
scroll to position [3197, 0]
click at [935, 368] on label "True" at bounding box center [961, 354] width 132 height 53
click at [924, 362] on input "True" at bounding box center [916, 355] width 17 height 14
radio input "true"
click at [1119, 502] on label "False" at bounding box center [1122, 507] width 132 height 53
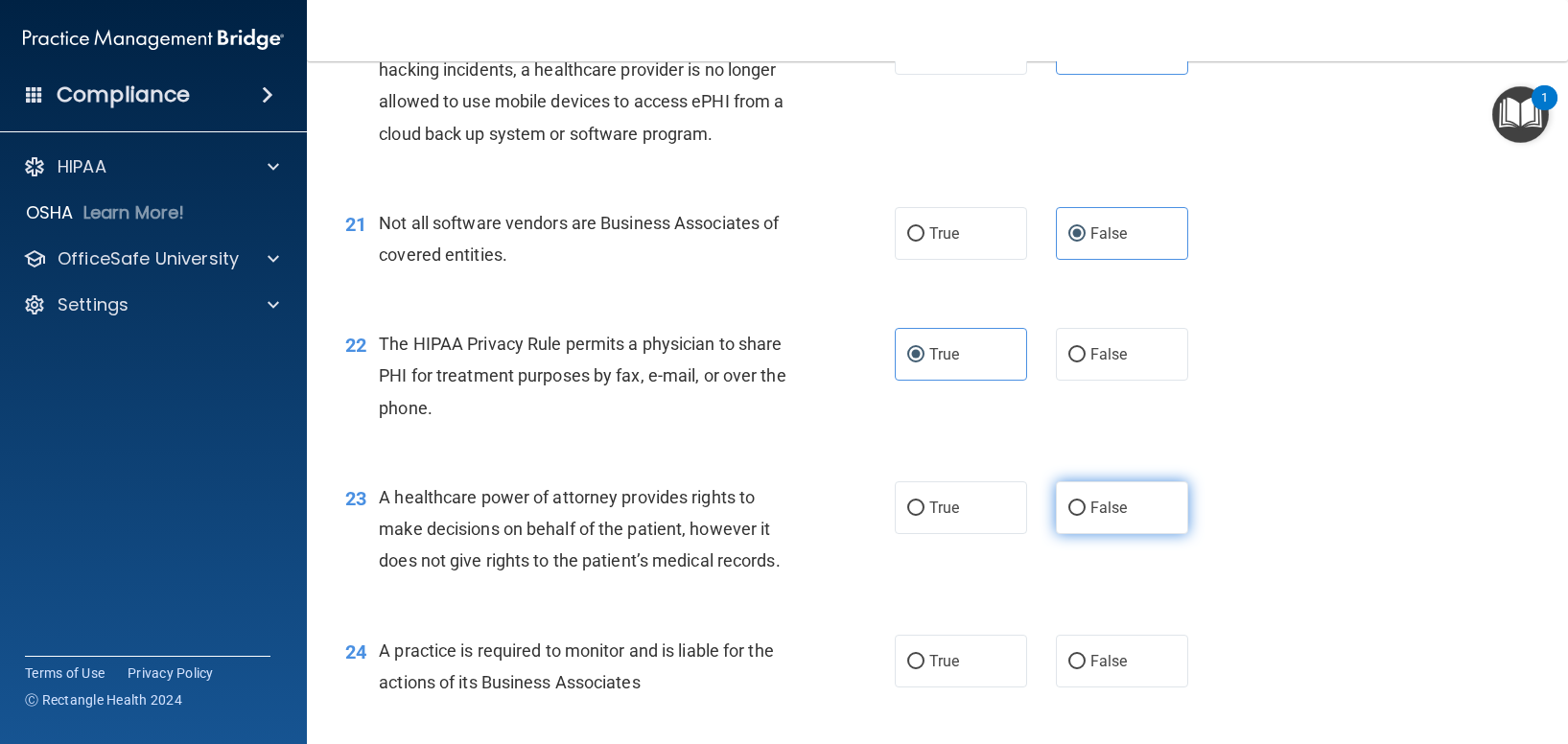
click at [1086, 502] on input "False" at bounding box center [1077, 508] width 17 height 14
radio input "true"
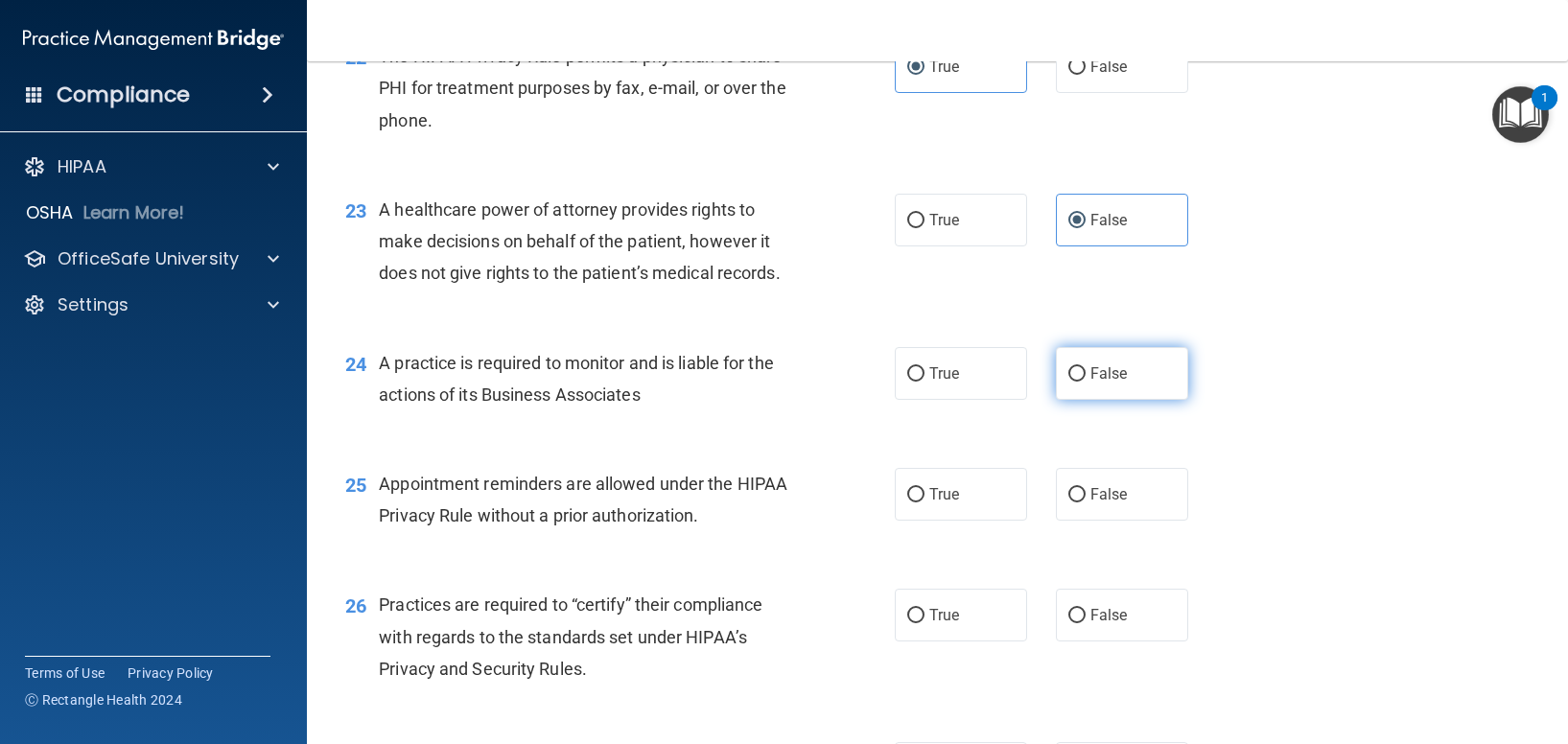
scroll to position [3486, 0]
click at [1083, 384] on label "False" at bounding box center [1122, 372] width 132 height 53
click at [1083, 381] on input "False" at bounding box center [1077, 373] width 17 height 14
radio input "true"
click at [938, 481] on label "True" at bounding box center [961, 493] width 132 height 53
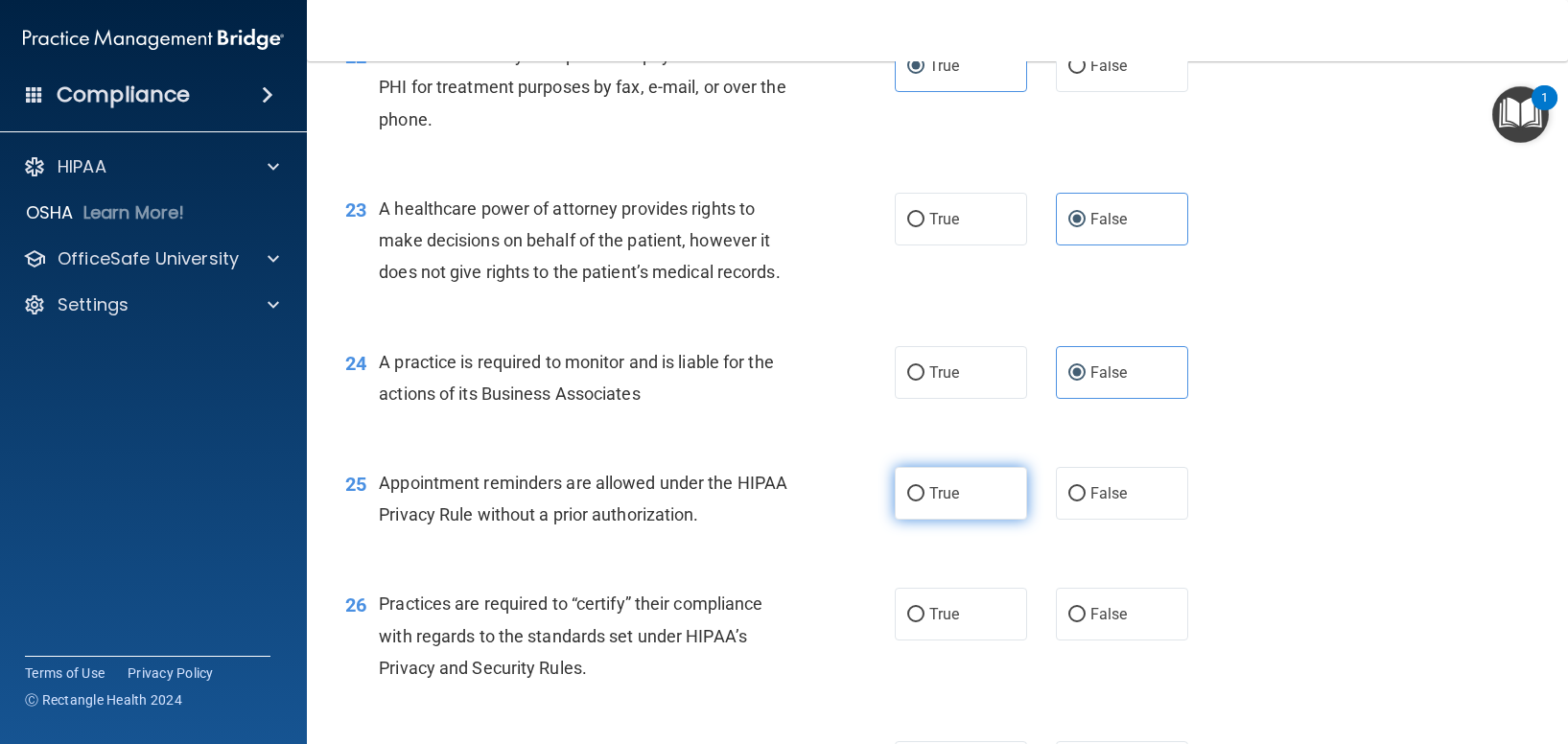
click at [924, 487] on input "True" at bounding box center [916, 494] width 17 height 14
radio input "true"
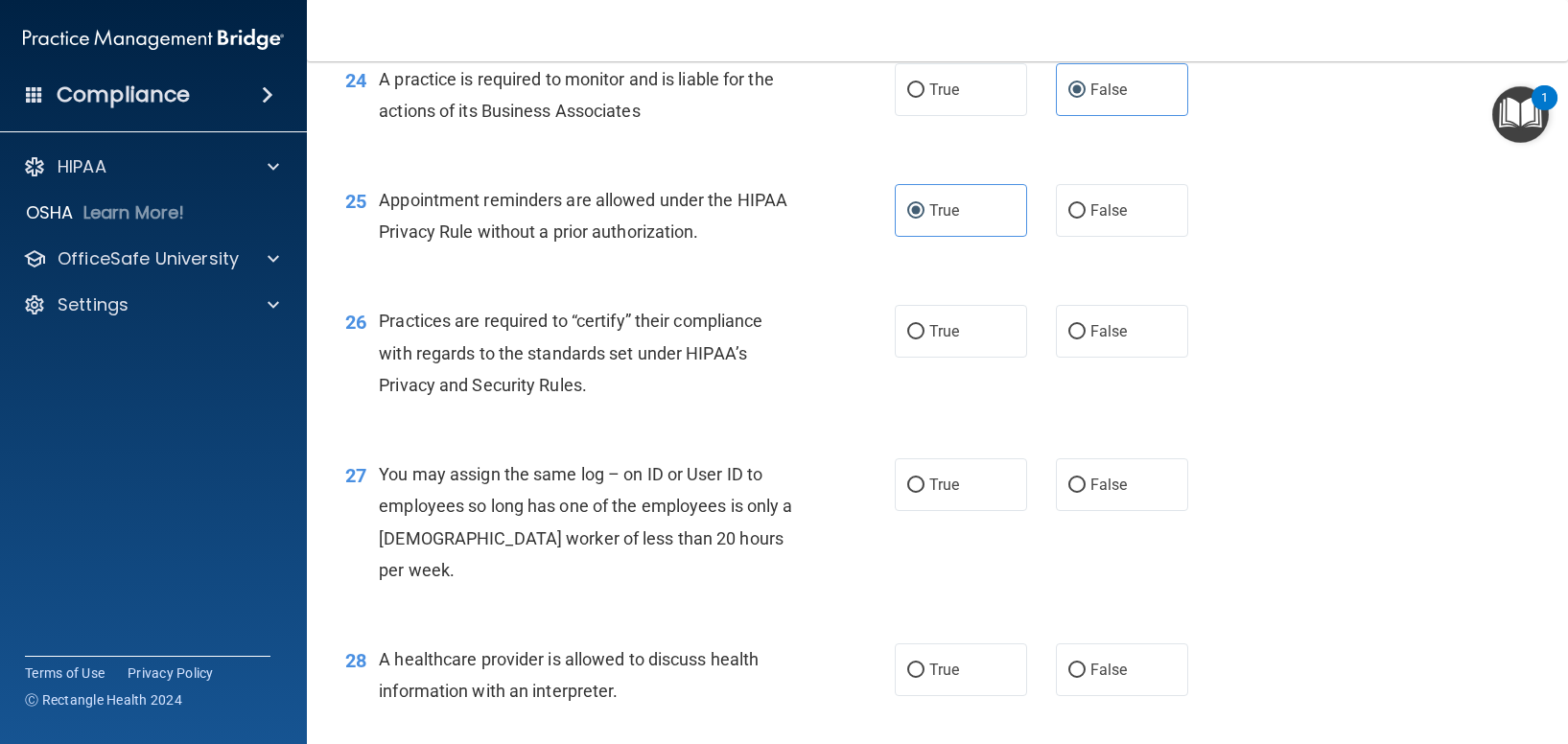
scroll to position [3770, 0]
click at [1095, 347] on label "False" at bounding box center [1122, 330] width 132 height 53
click at [1086, 338] on input "False" at bounding box center [1077, 331] width 17 height 14
radio input "true"
click at [1130, 488] on label "False" at bounding box center [1122, 483] width 132 height 53
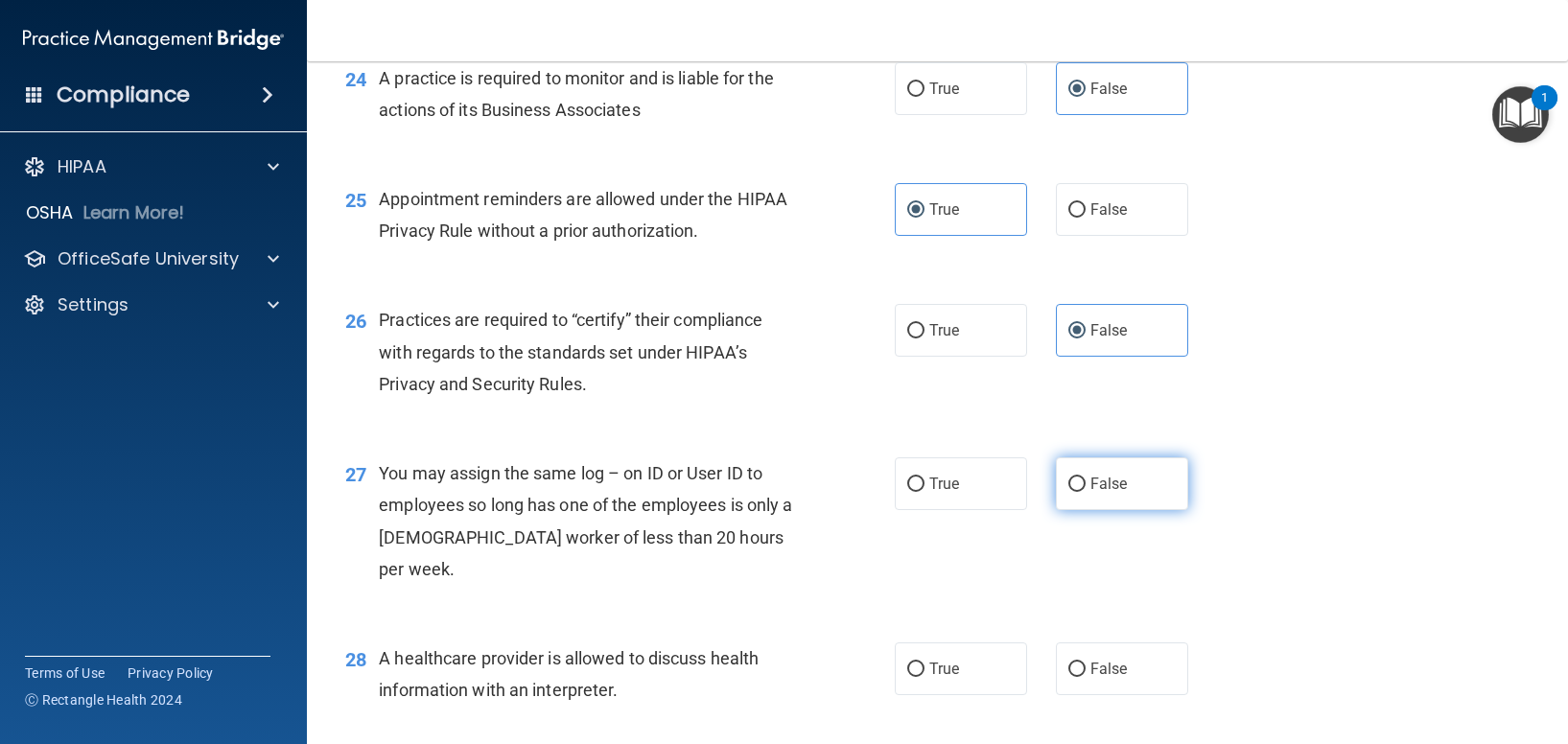
click at [1086, 488] on input "False" at bounding box center [1077, 484] width 17 height 14
radio input "true"
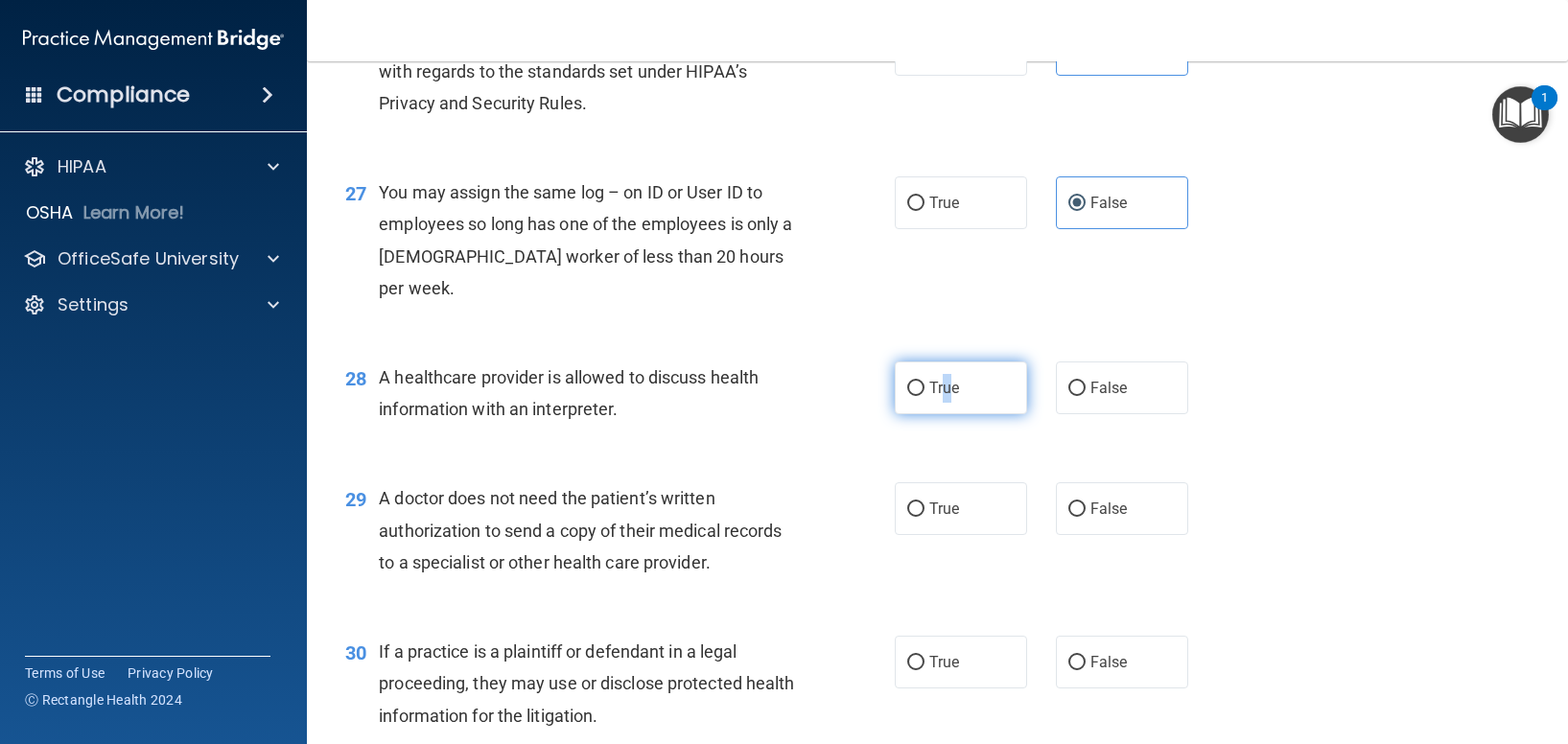
click at [941, 379] on span "True" at bounding box center [944, 387] width 30 height 18
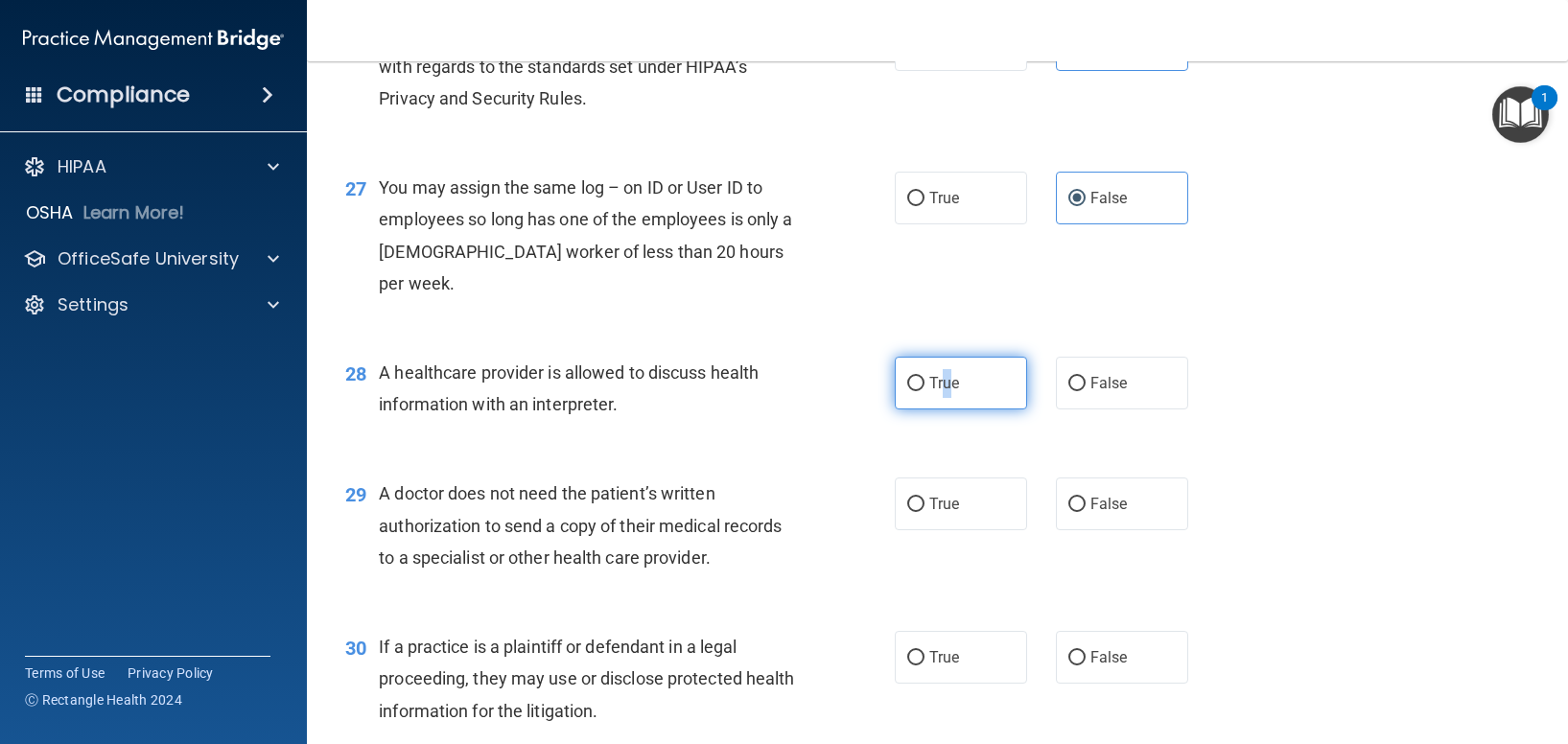
scroll to position [4057, 0]
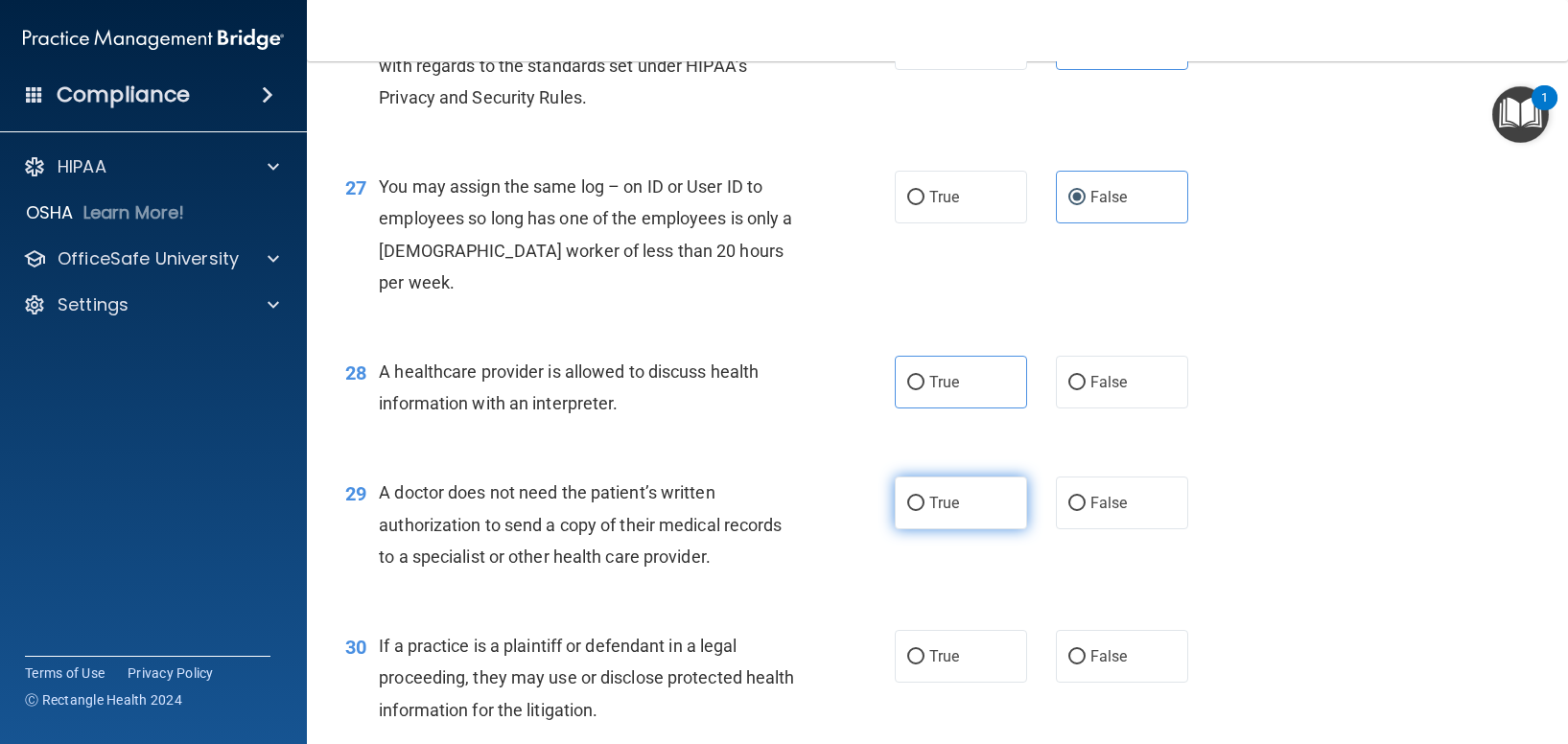
click at [948, 494] on span "True" at bounding box center [944, 502] width 30 height 18
click at [924, 497] on input "True" at bounding box center [916, 503] width 17 height 14
radio input "true"
click at [945, 362] on label "True" at bounding box center [961, 382] width 132 height 53
click at [924, 376] on input "True" at bounding box center [916, 383] width 17 height 14
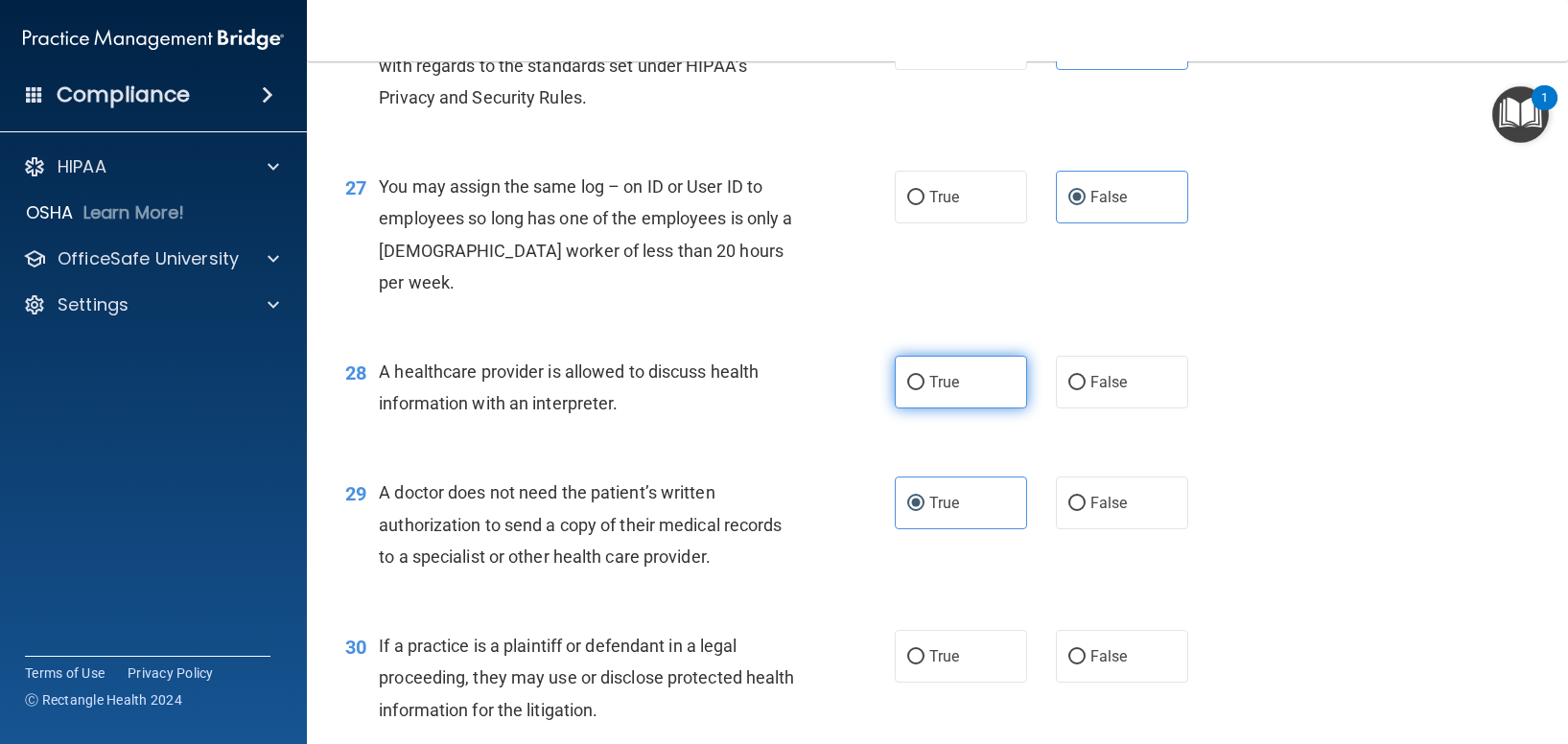
radio input "true"
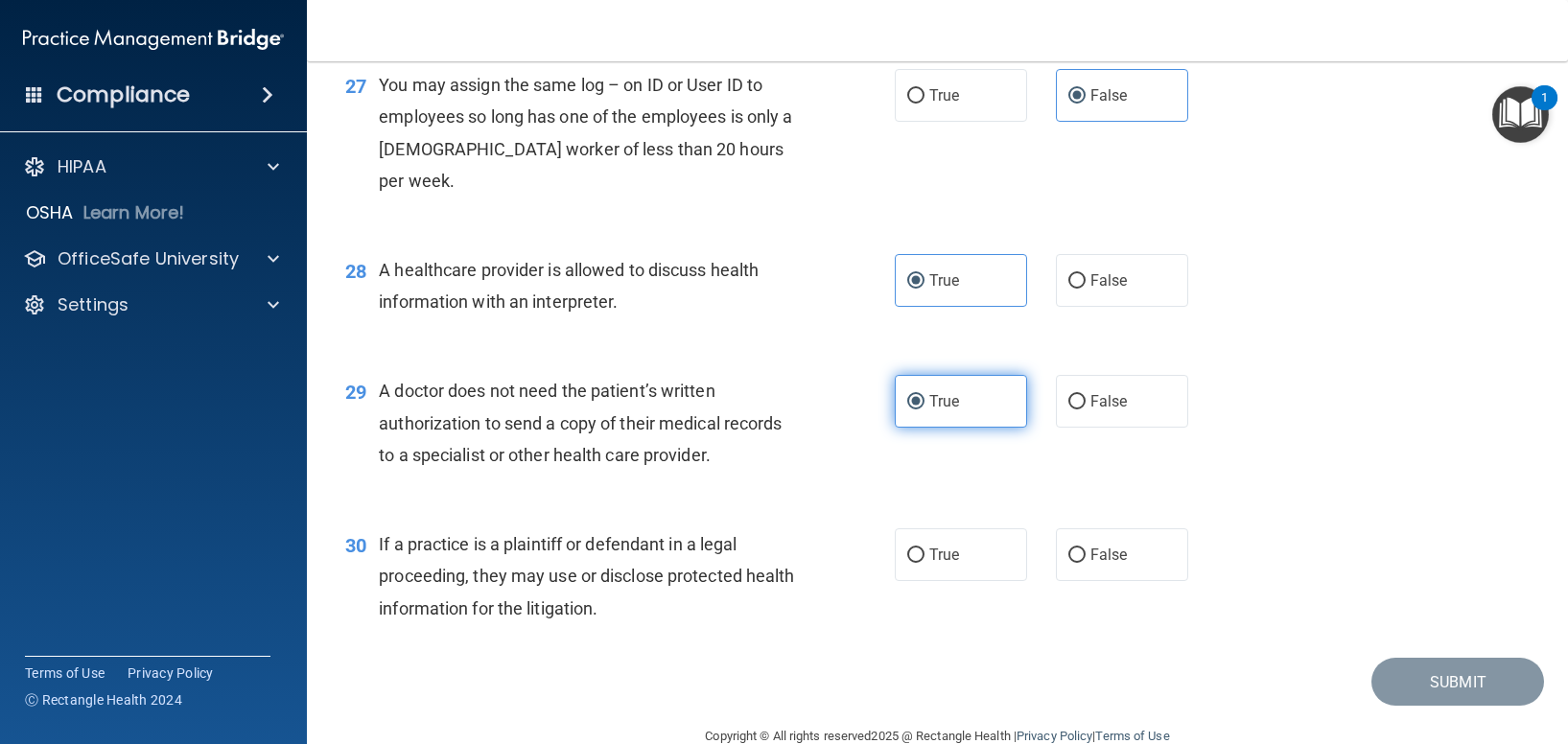
scroll to position [4165, 0]
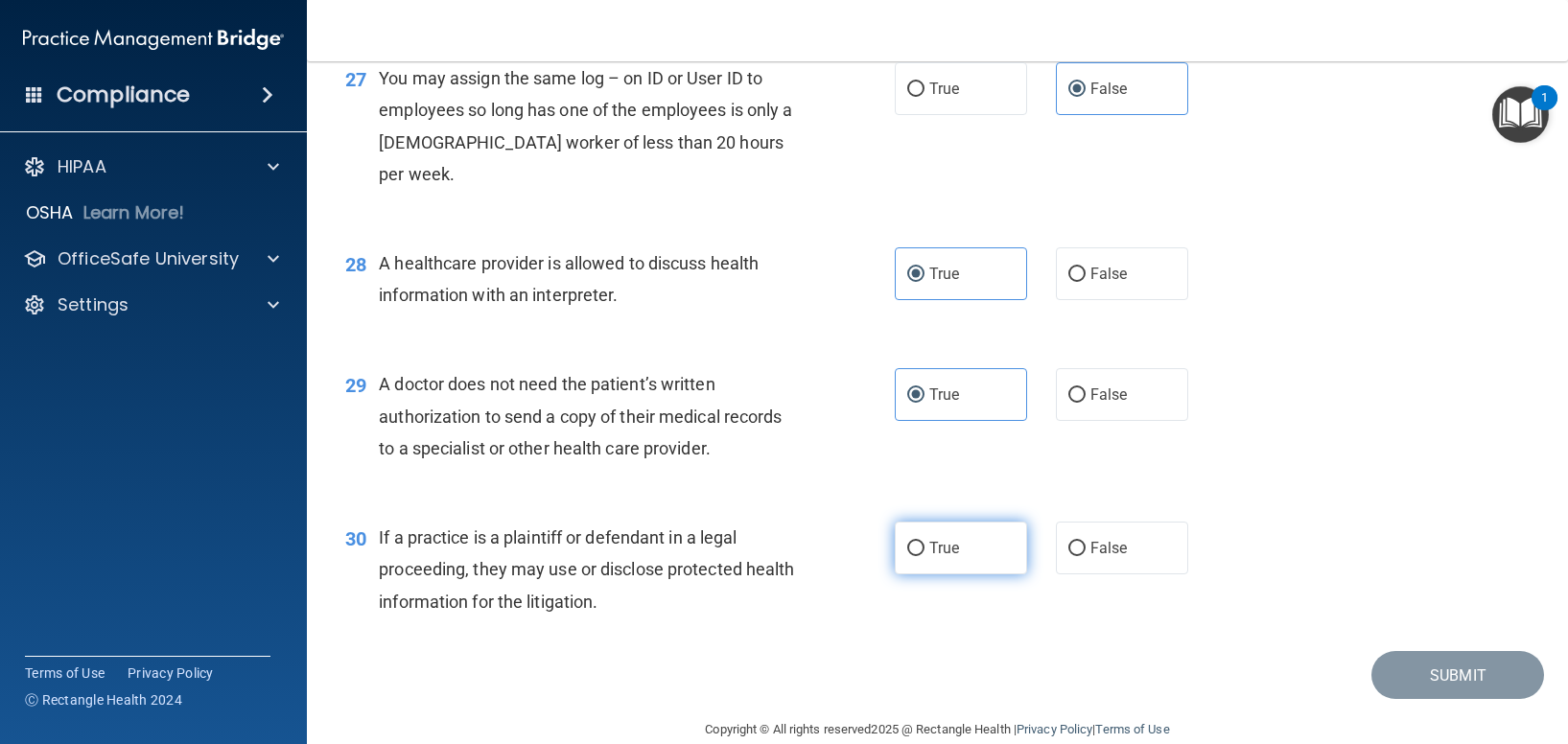
click at [956, 523] on label "True" at bounding box center [961, 547] width 132 height 53
click at [924, 542] on input "True" at bounding box center [916, 548] width 17 height 14
radio input "true"
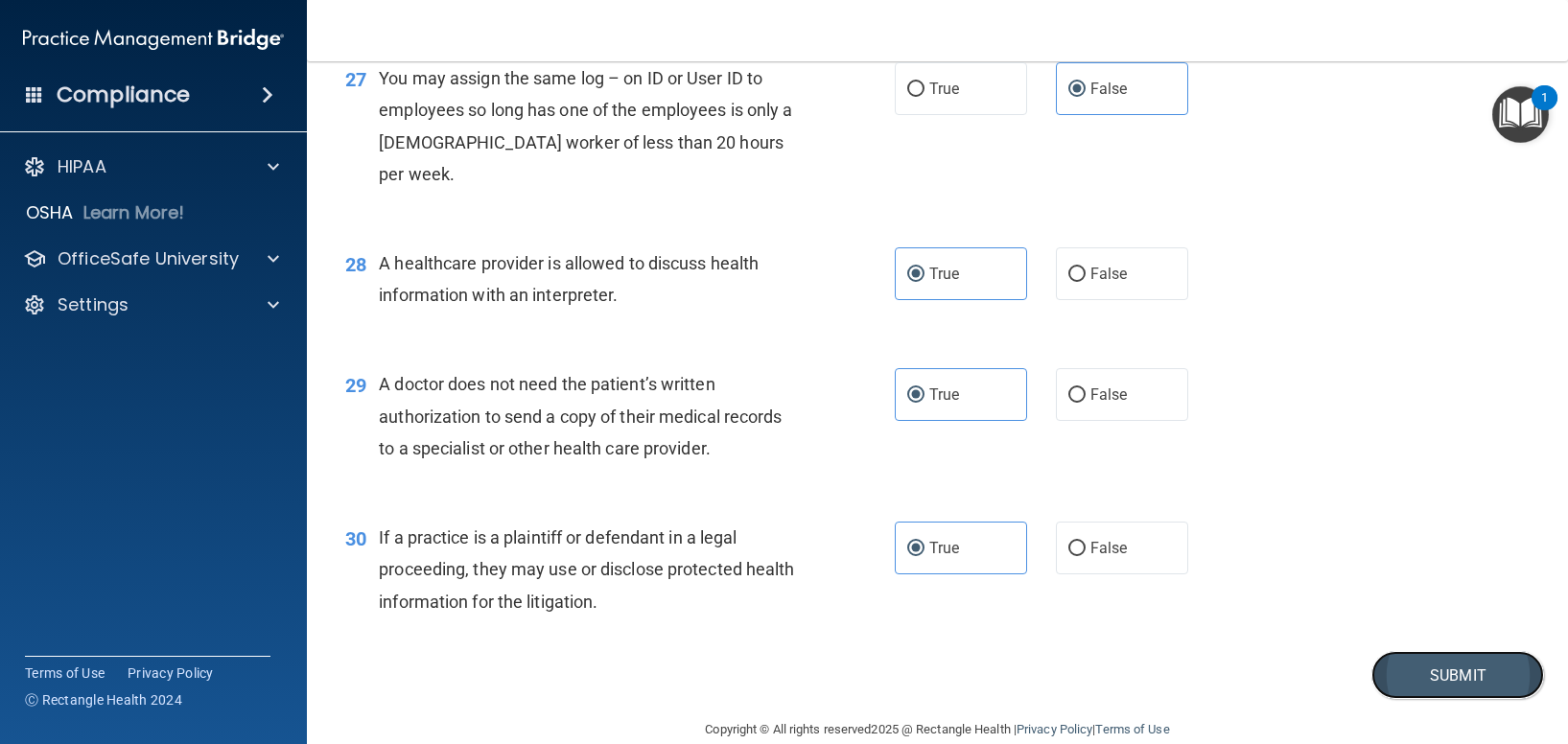
click at [1429, 651] on button "Submit" at bounding box center [1458, 675] width 173 height 49
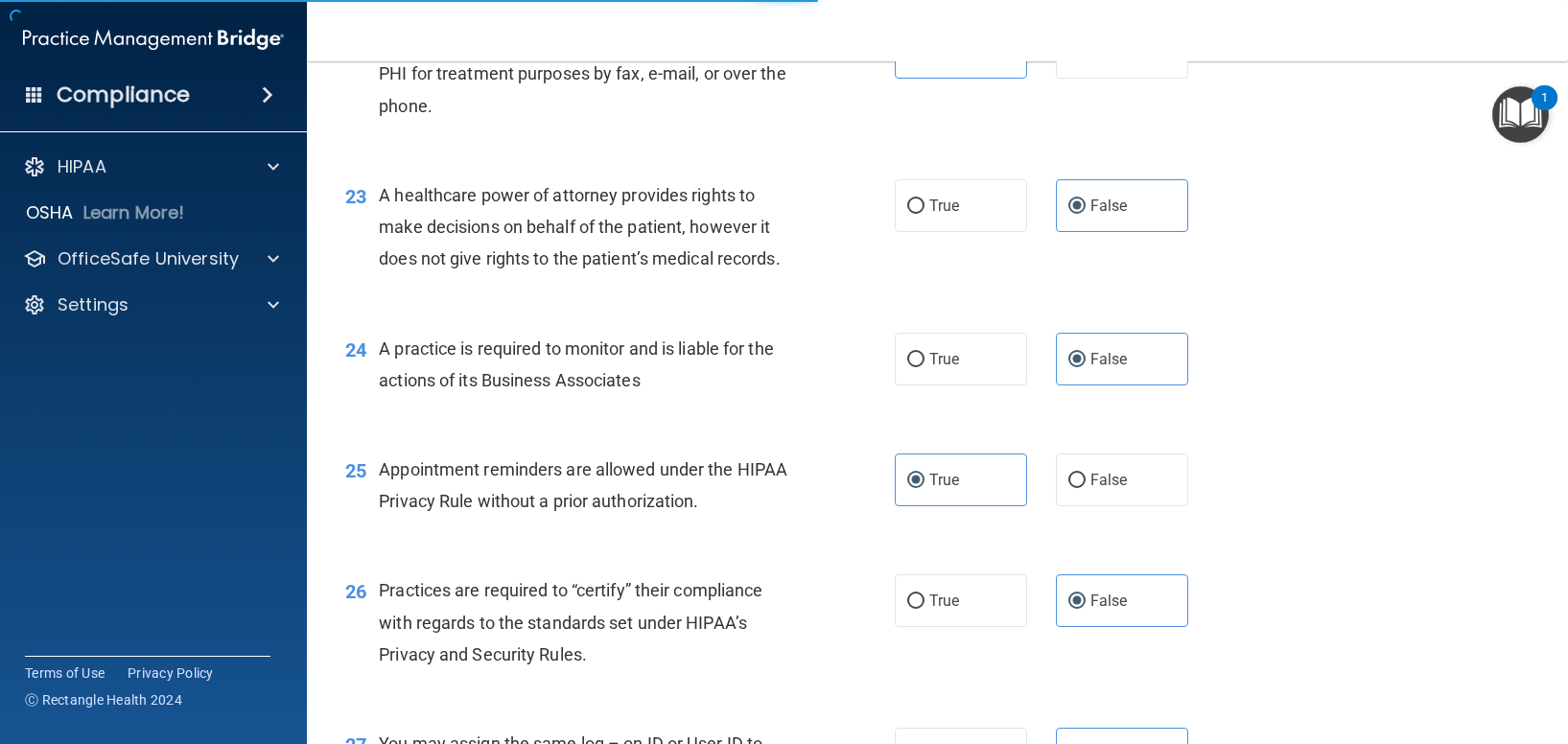
scroll to position [3496, 0]
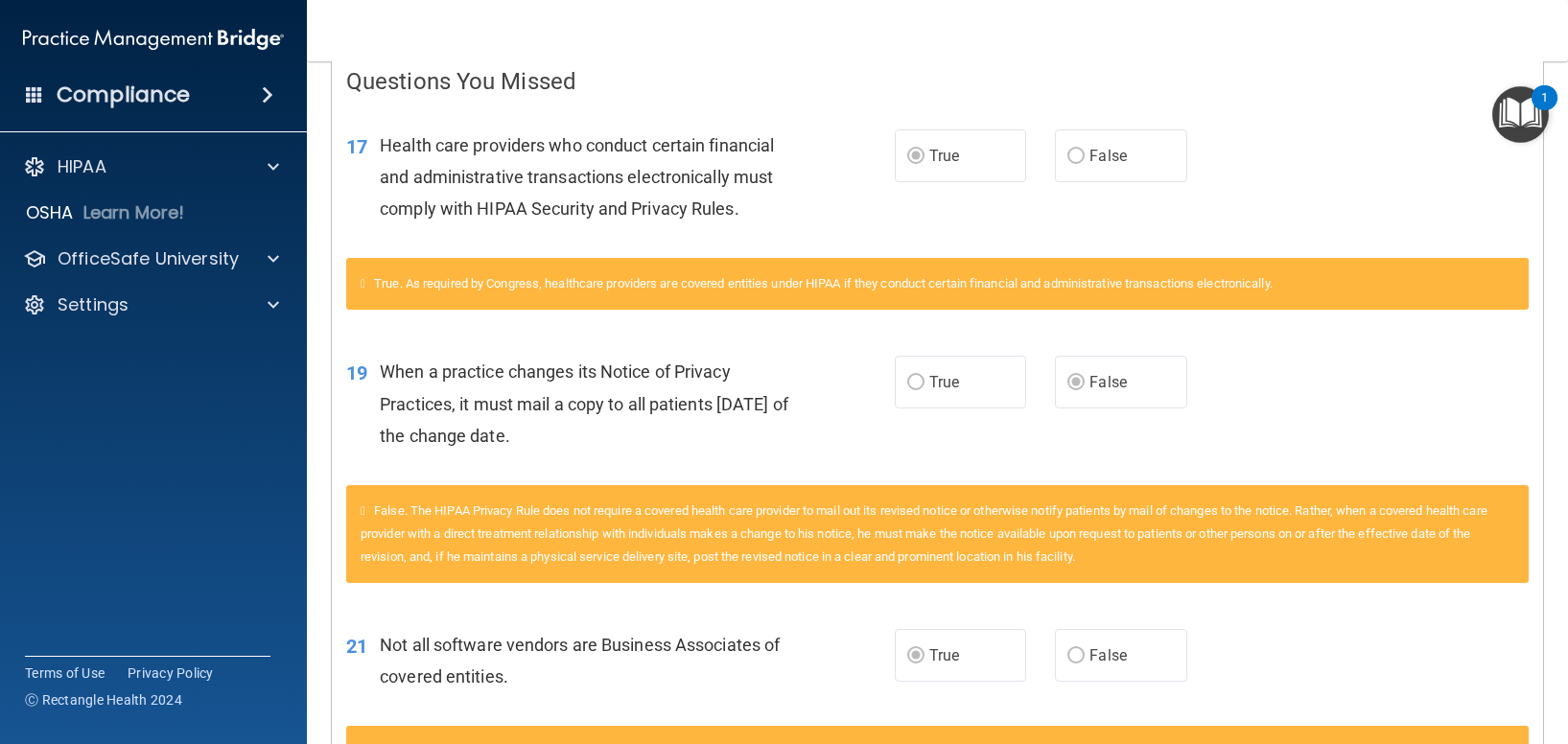
scroll to position [580, 0]
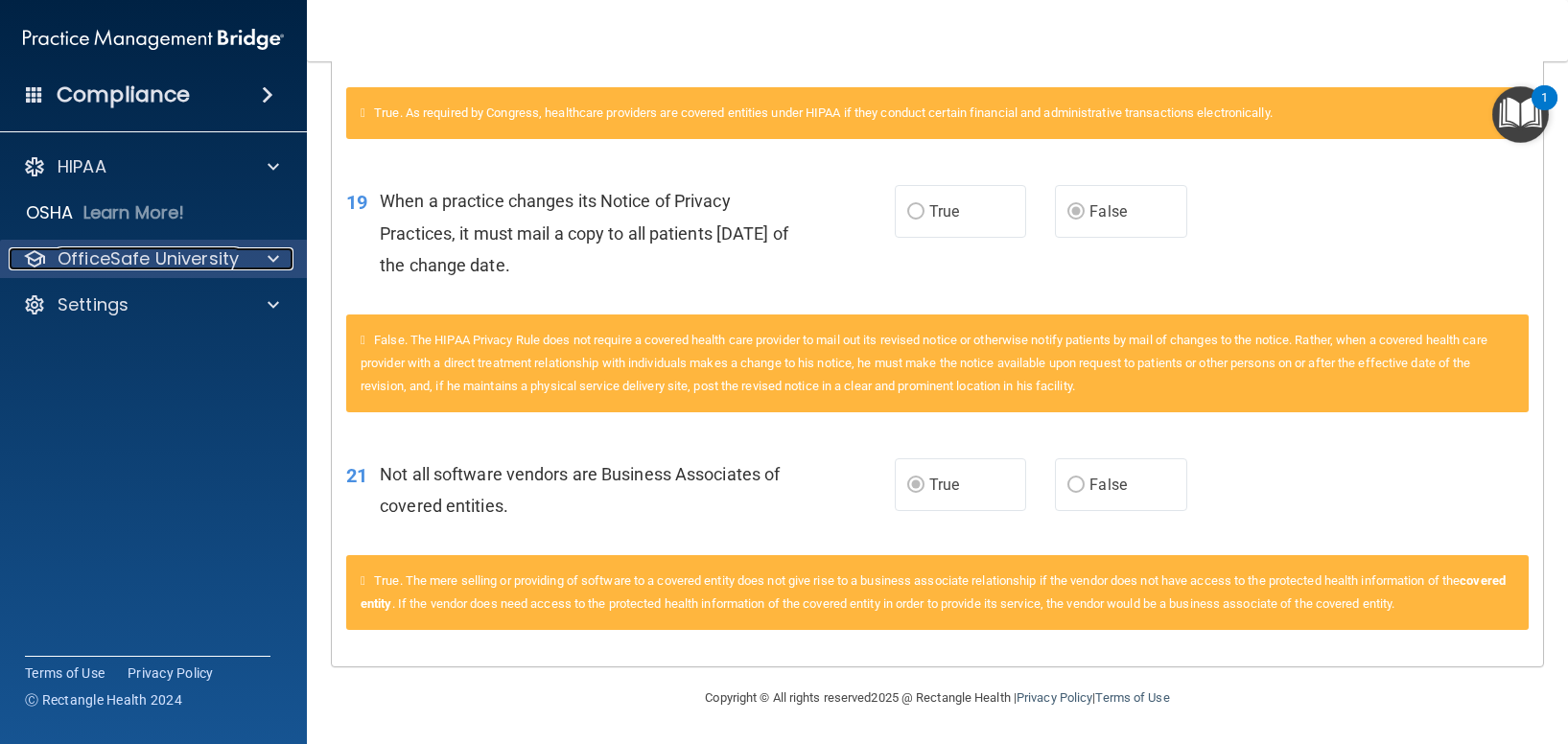
click at [264, 266] on div at bounding box center [270, 259] width 48 height 23
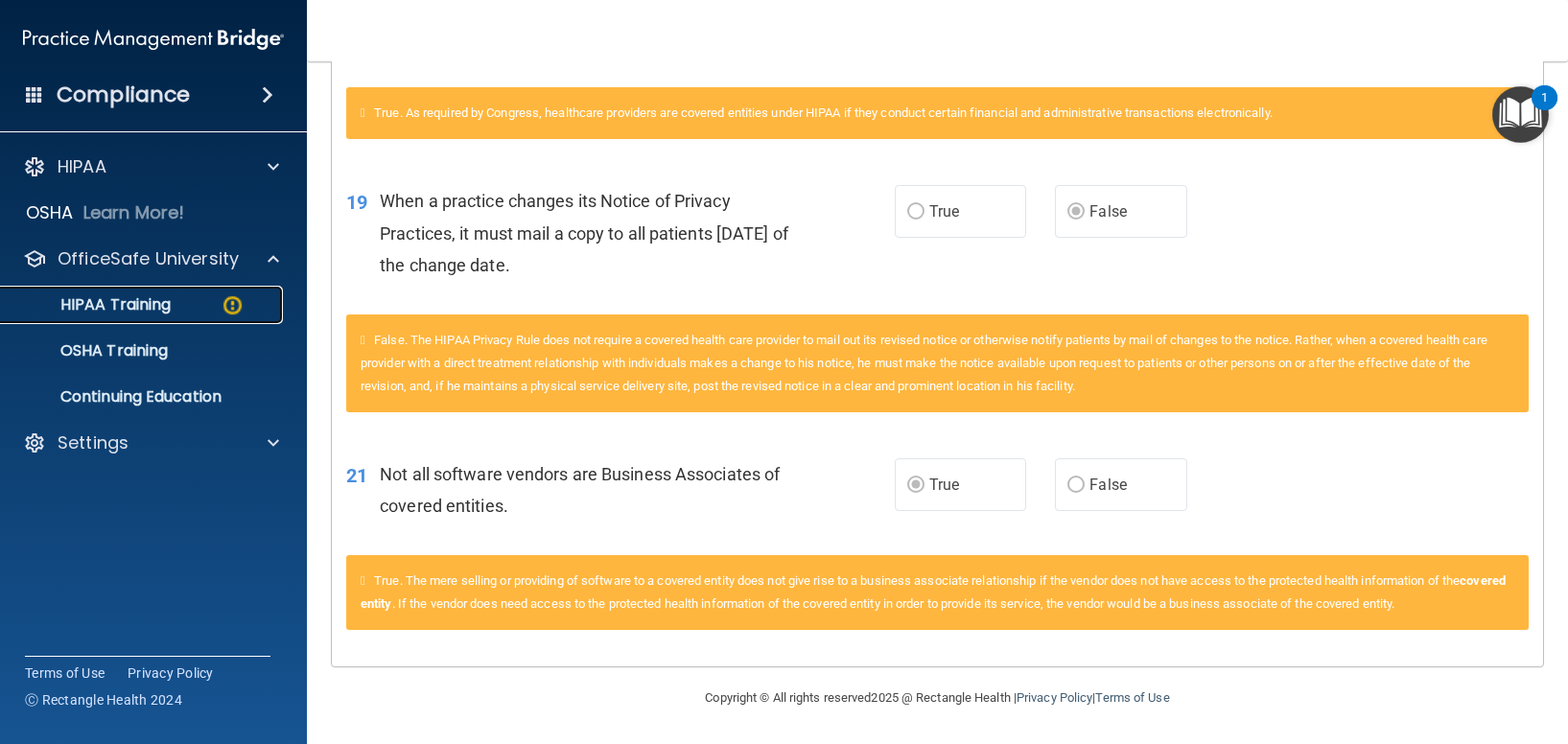
click at [153, 306] on p "HIPAA Training" at bounding box center [91, 305] width 158 height 19
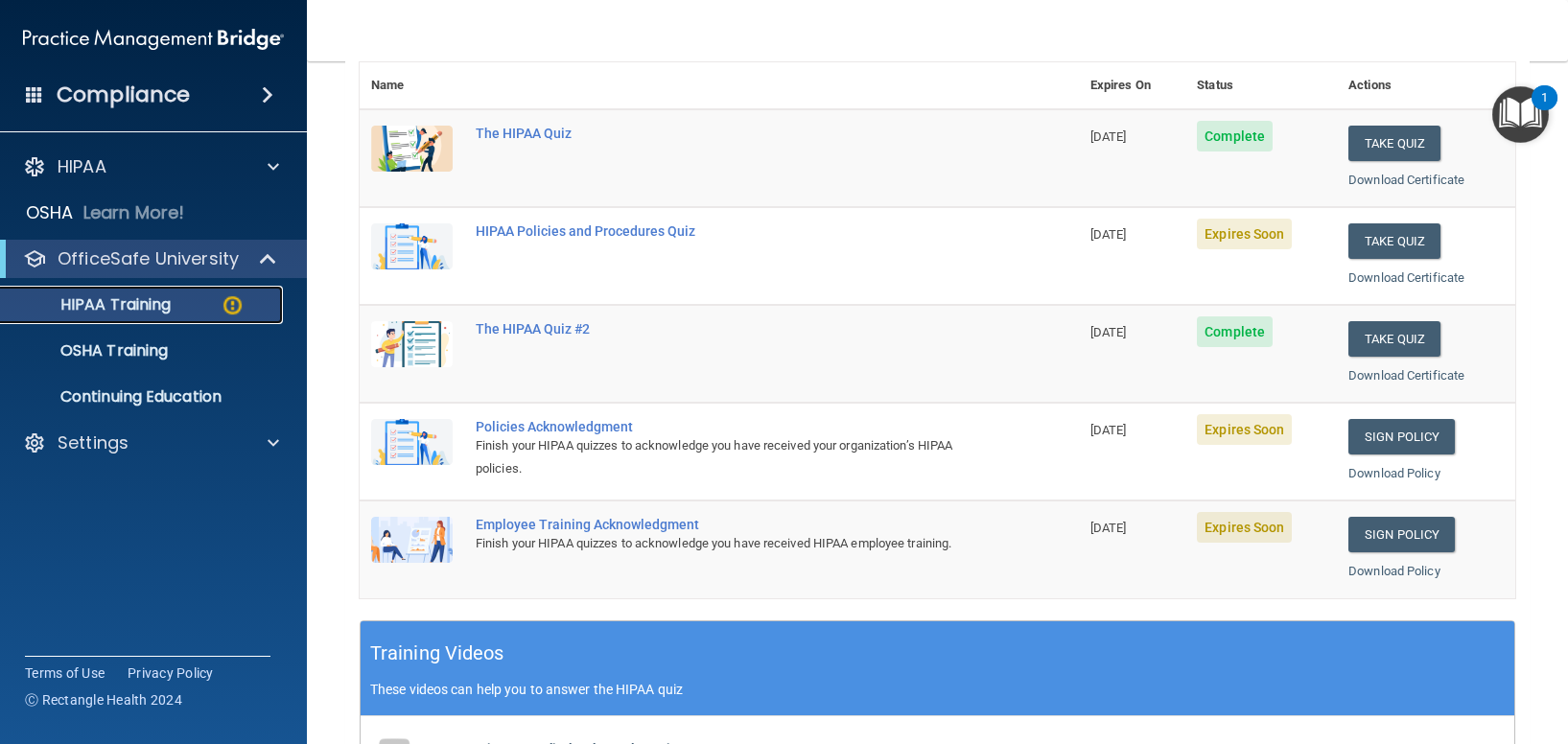
scroll to position [227, 0]
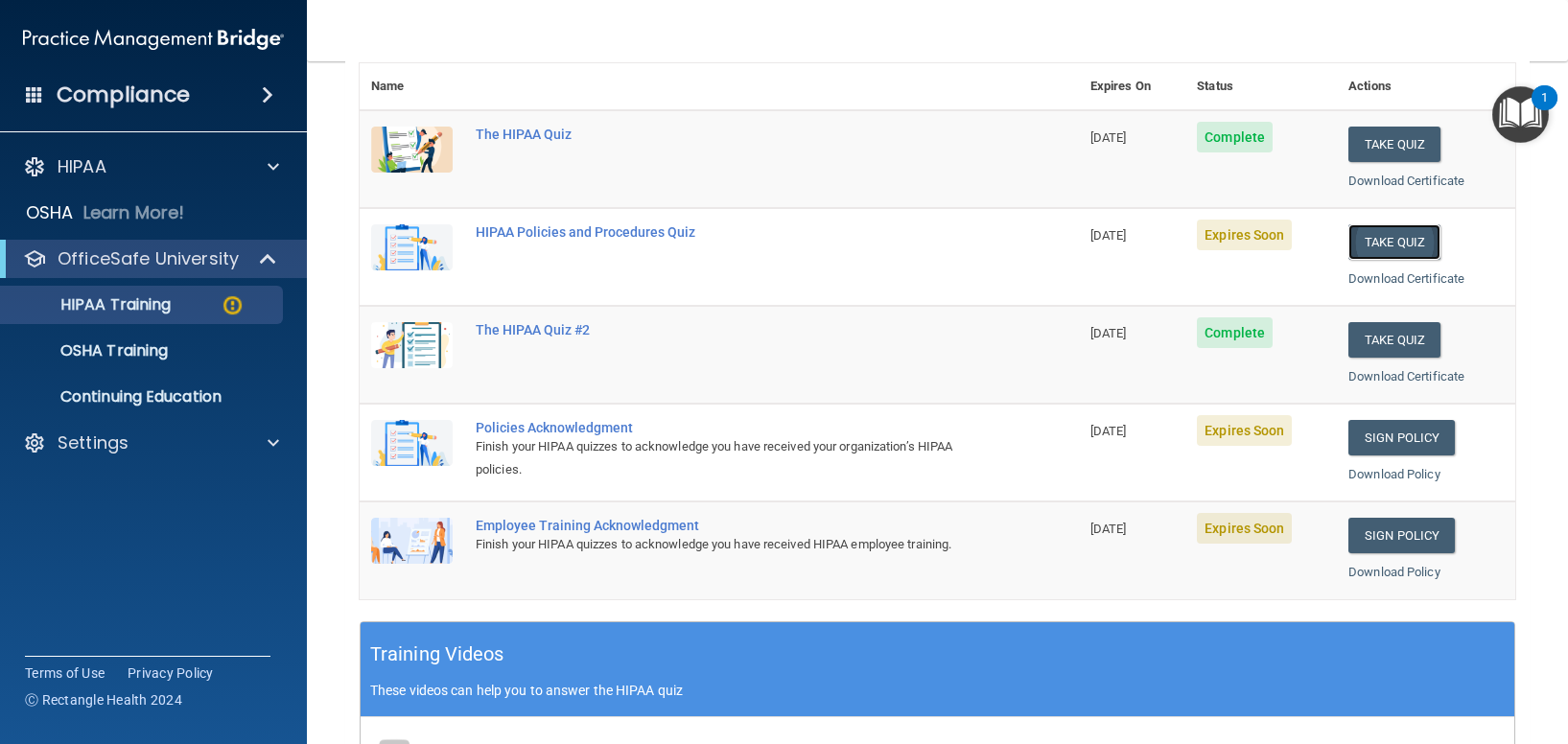
click at [1399, 244] on button "Take Quiz" at bounding box center [1394, 242] width 92 height 35
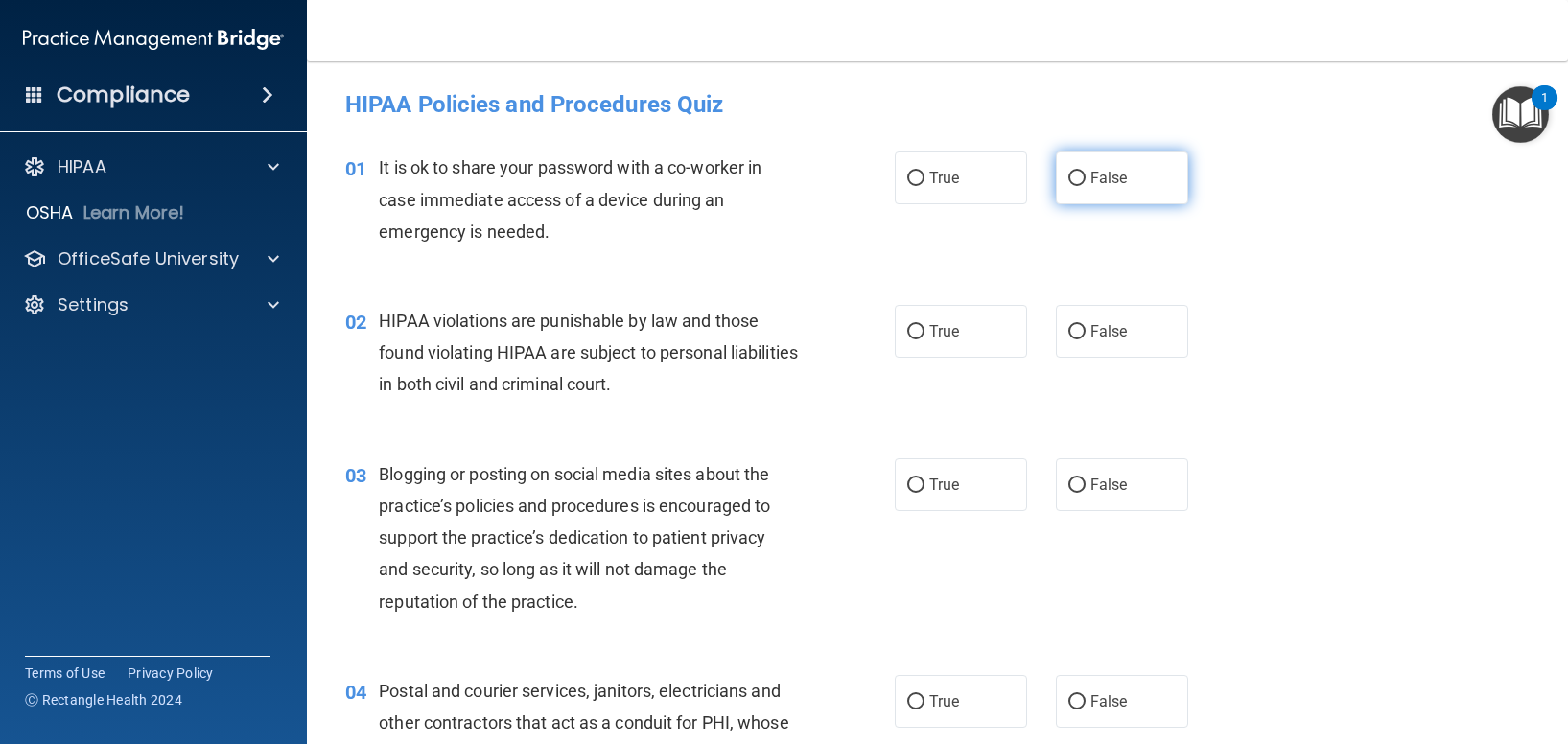
click at [1118, 180] on label "False" at bounding box center [1122, 177] width 132 height 53
click at [1086, 180] on input "False" at bounding box center [1077, 178] width 17 height 14
radio input "true"
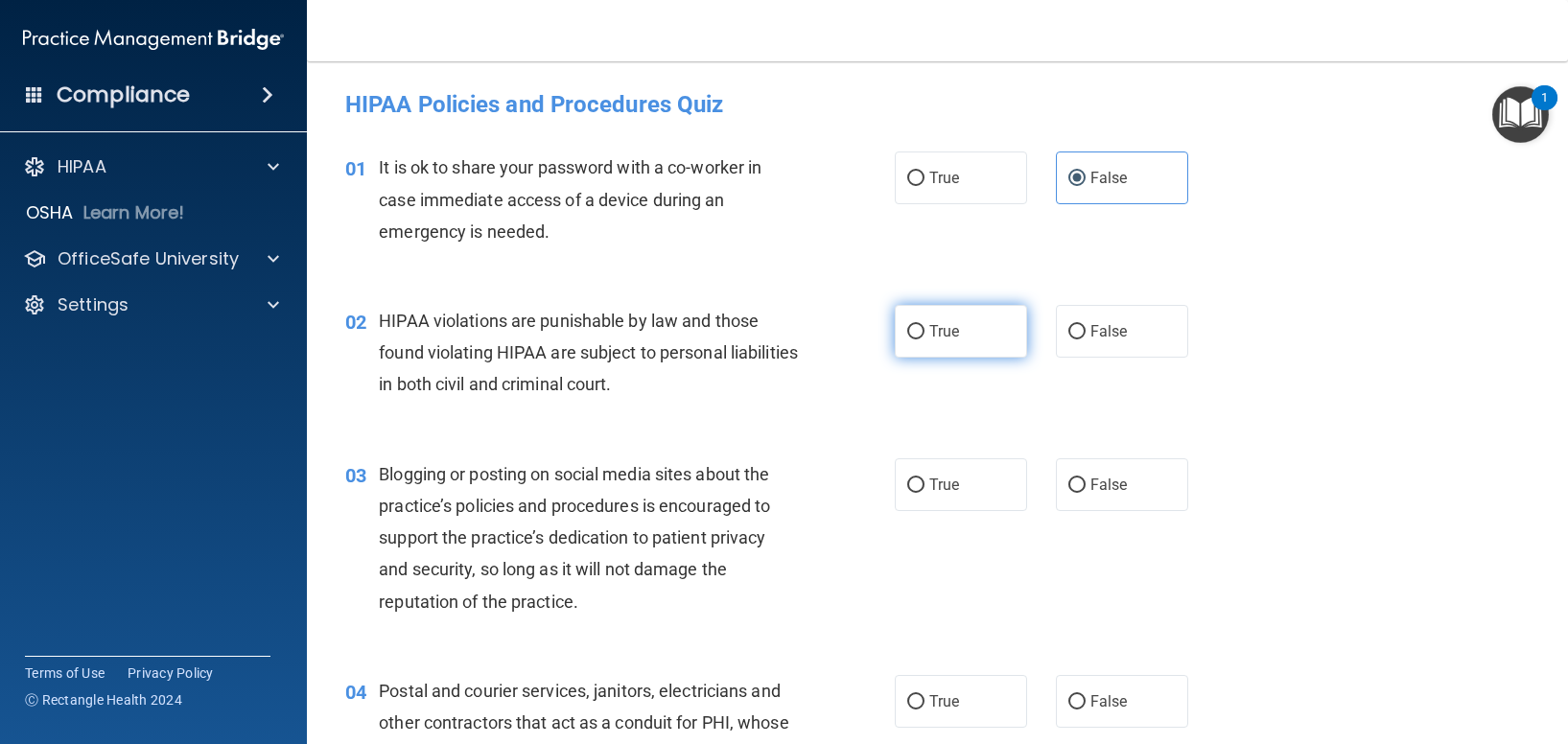
click at [943, 345] on label "True" at bounding box center [961, 331] width 132 height 53
click at [924, 339] on input "True" at bounding box center [916, 332] width 17 height 14
radio input "true"
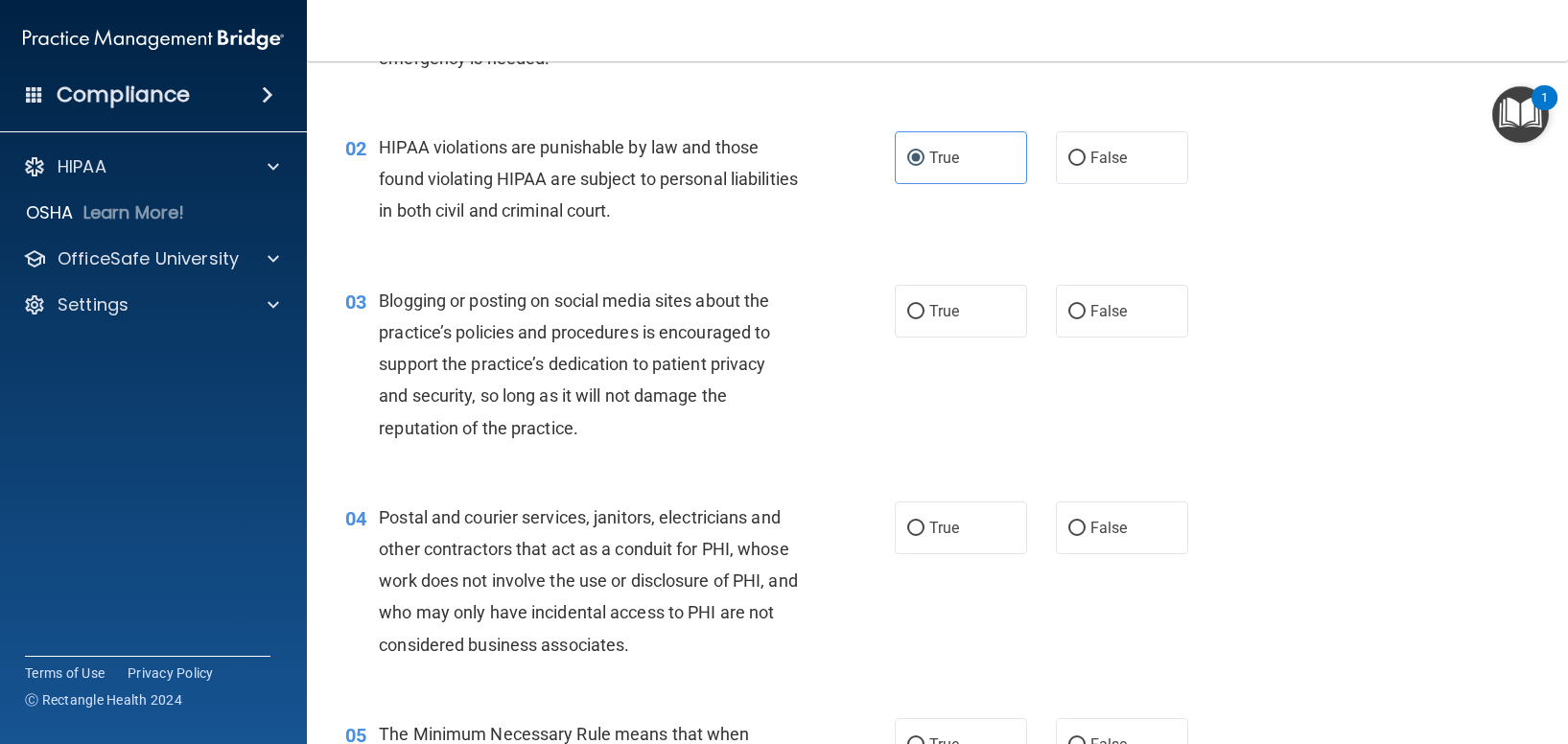
scroll to position [174, 0]
click at [1128, 295] on label "False" at bounding box center [1122, 310] width 132 height 53
click at [1086, 304] on input "False" at bounding box center [1077, 311] width 17 height 14
radio input "true"
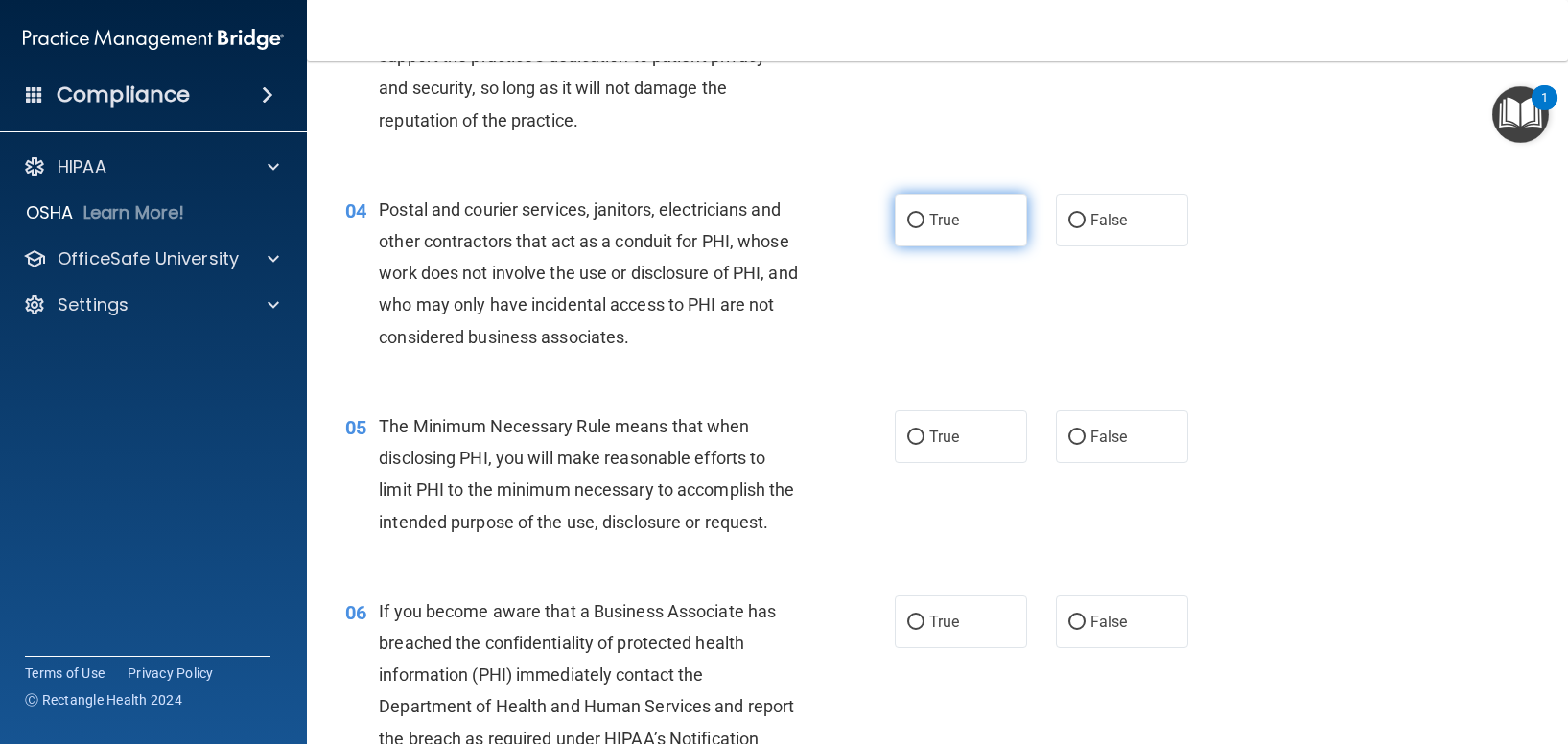
scroll to position [482, 0]
click at [964, 225] on label "True" at bounding box center [961, 219] width 132 height 53
click at [924, 225] on input "True" at bounding box center [916, 220] width 17 height 14
radio input "true"
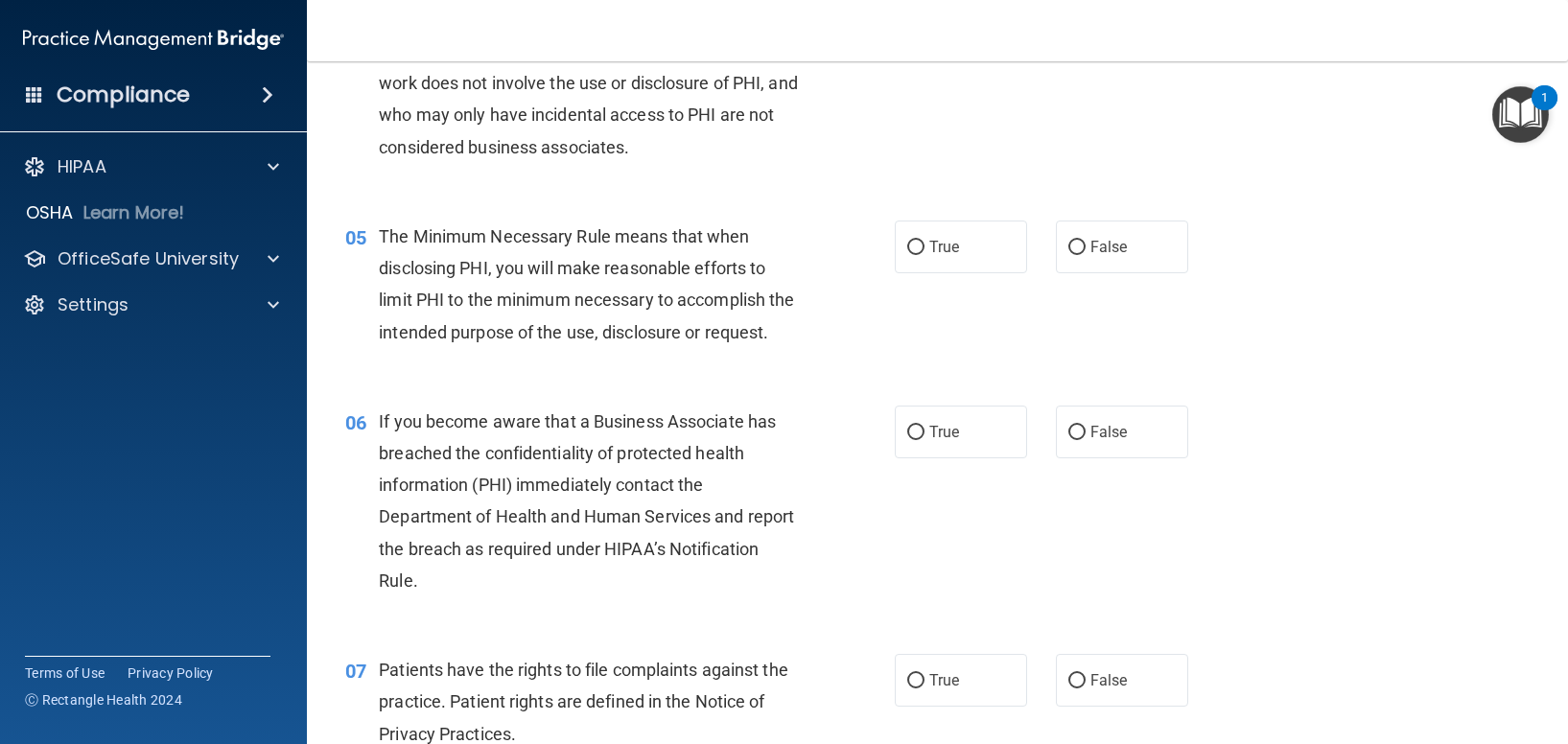
scroll to position [672, 0]
click at [917, 248] on label "True" at bounding box center [961, 245] width 132 height 53
click at [917, 248] on input "True" at bounding box center [916, 246] width 17 height 14
radio input "true"
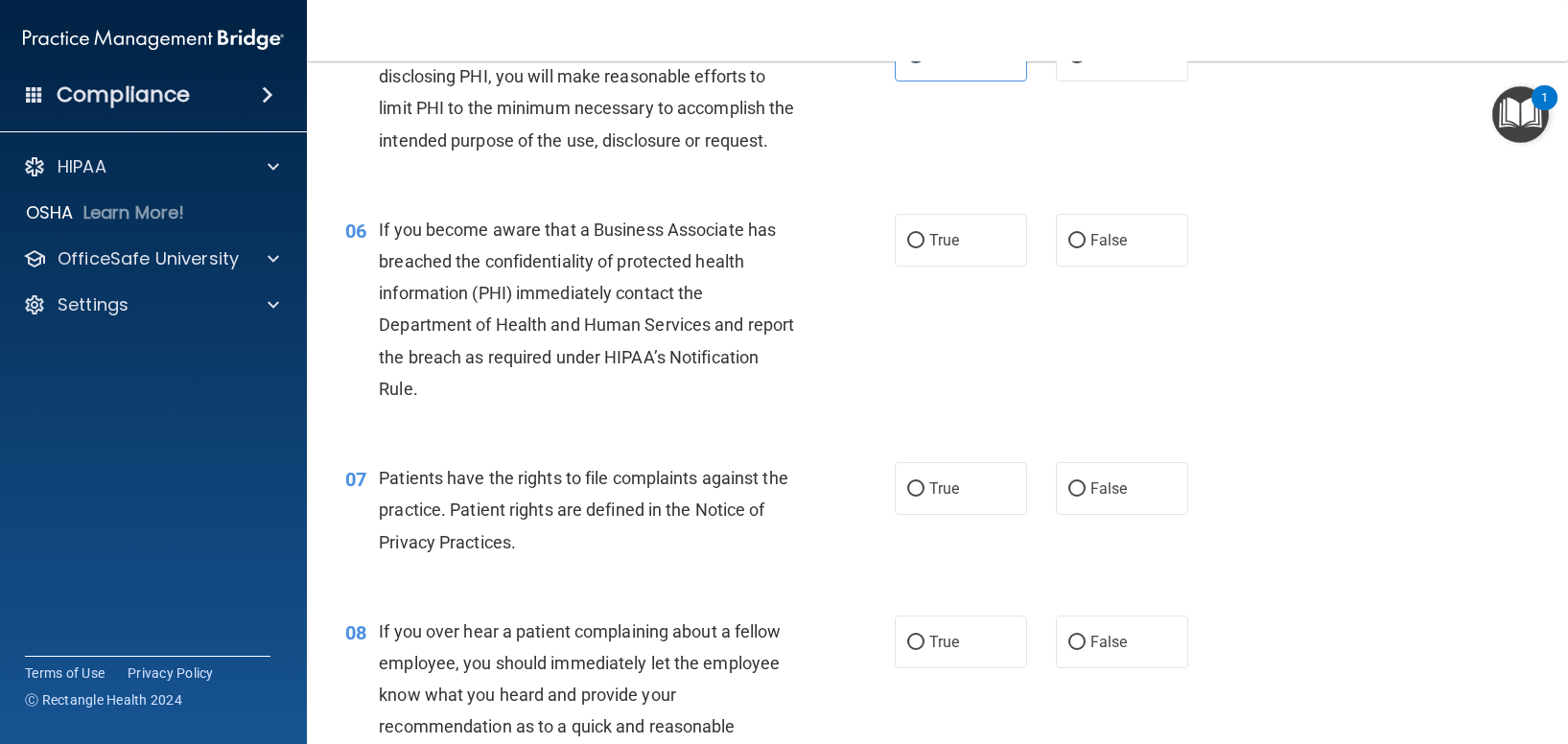
scroll to position [864, 0]
click at [926, 266] on label "True" at bounding box center [961, 239] width 132 height 53
click at [924, 247] on input "True" at bounding box center [916, 240] width 17 height 14
radio input "true"
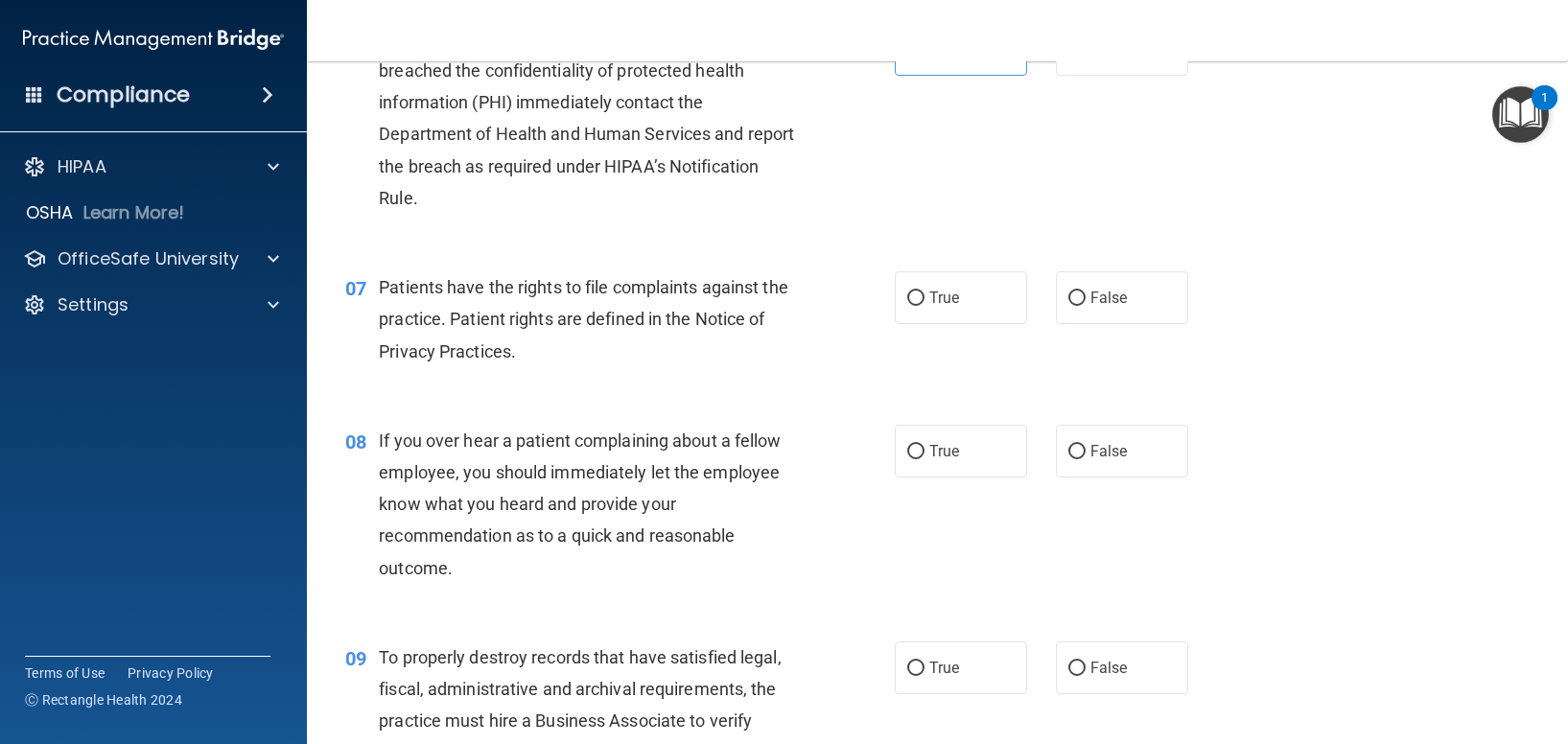
scroll to position [1055, 0]
click at [929, 323] on label "True" at bounding box center [961, 296] width 132 height 53
click at [924, 305] on input "True" at bounding box center [916, 297] width 17 height 14
radio input "true"
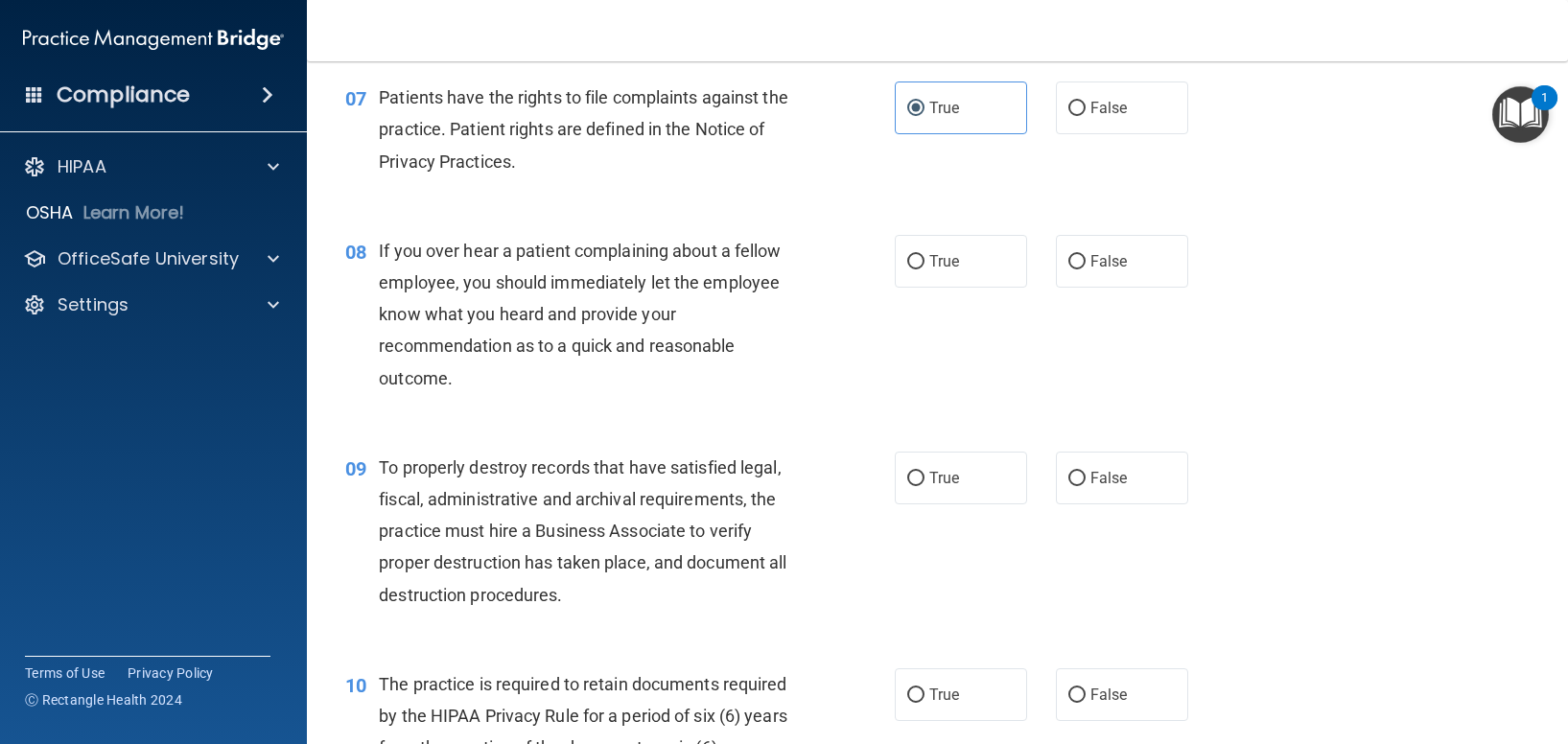
scroll to position [1244, 0]
drag, startPoint x: 1081, startPoint y: 299, endPoint x: 733, endPoint y: 374, distance: 356.0
click at [1079, 287] on label "False" at bounding box center [1122, 260] width 132 height 53
click at [1079, 268] on input "False" at bounding box center [1077, 261] width 17 height 14
radio input "true"
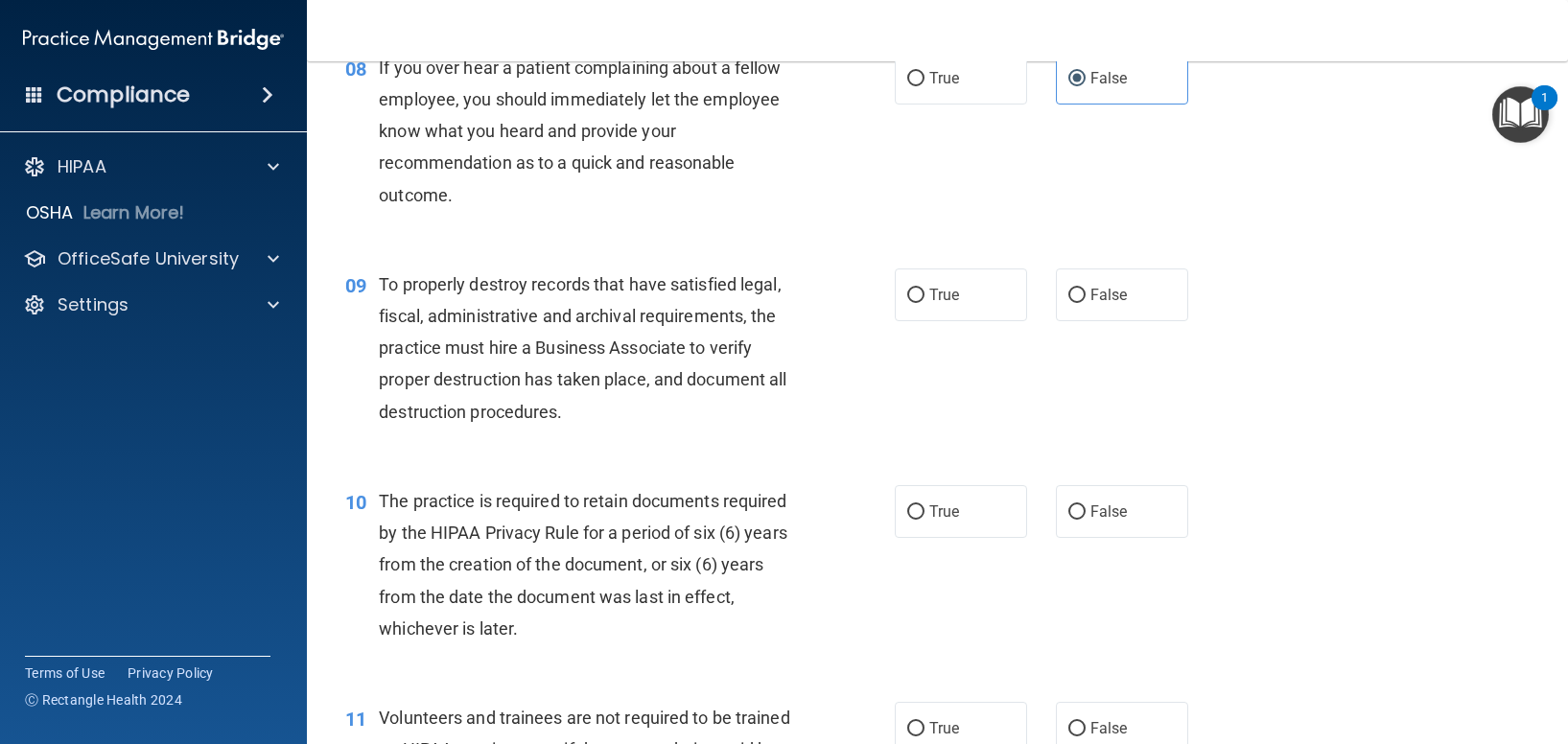
scroll to position [1428, 0]
click at [939, 320] on label "True" at bounding box center [961, 293] width 132 height 53
click at [924, 302] on input "True" at bounding box center [916, 294] width 17 height 14
radio input "true"
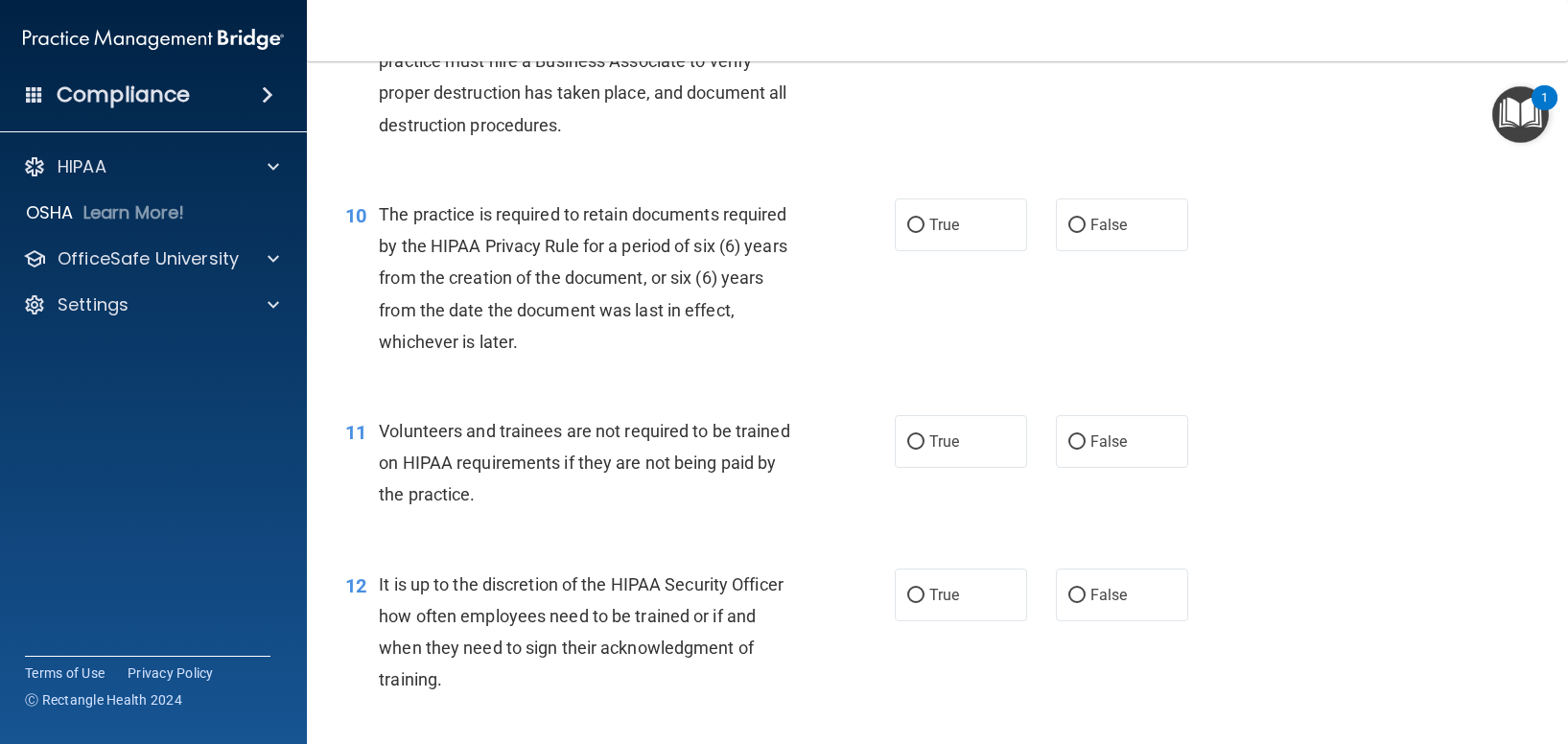
scroll to position [1714, 0]
click at [930, 233] on span "True" at bounding box center [944, 223] width 30 height 18
click at [924, 232] on input "True" at bounding box center [916, 224] width 17 height 14
radio input "true"
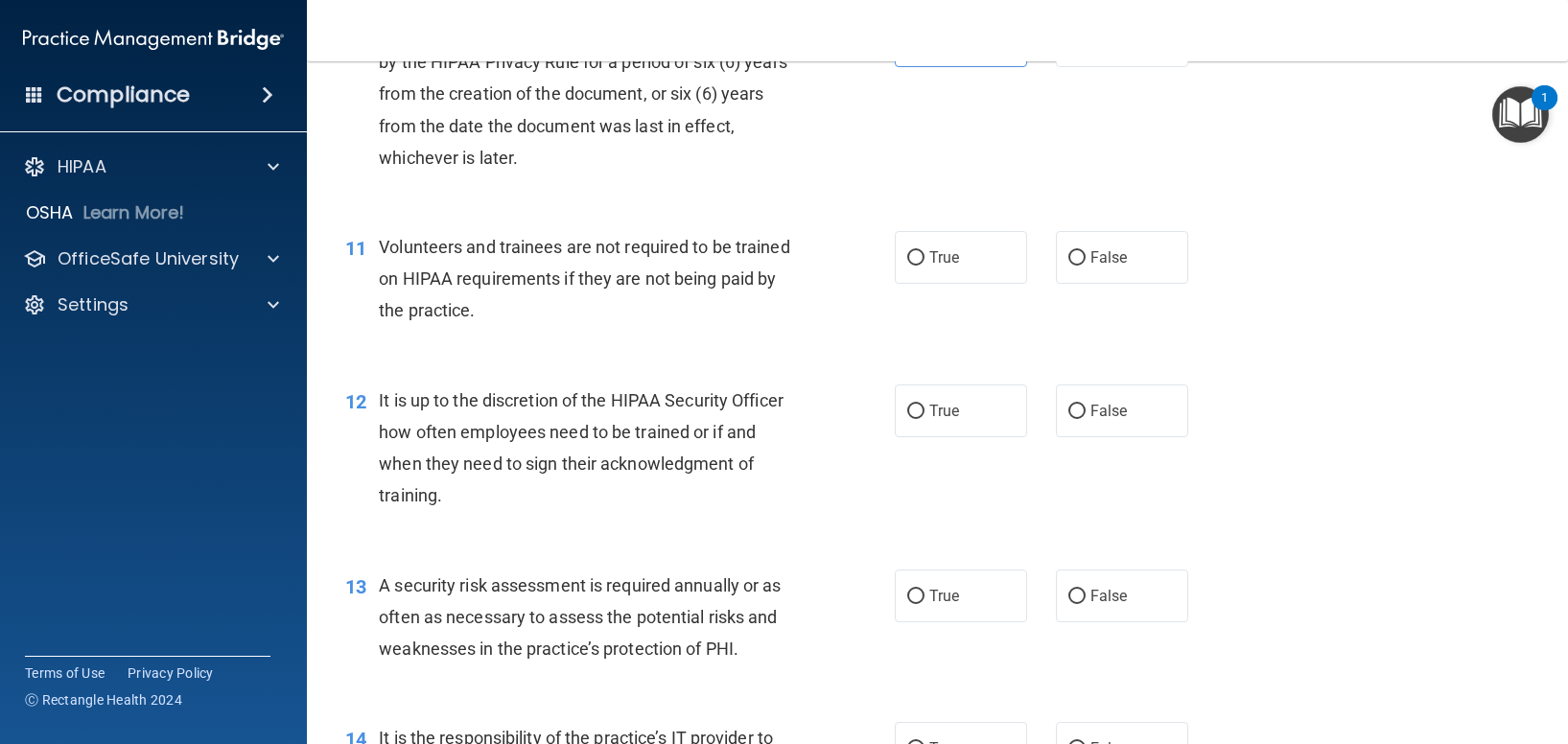
scroll to position [1898, 0]
click at [1128, 283] on label "False" at bounding box center [1122, 256] width 132 height 53
click at [1086, 265] on input "False" at bounding box center [1077, 257] width 17 height 14
radio input "true"
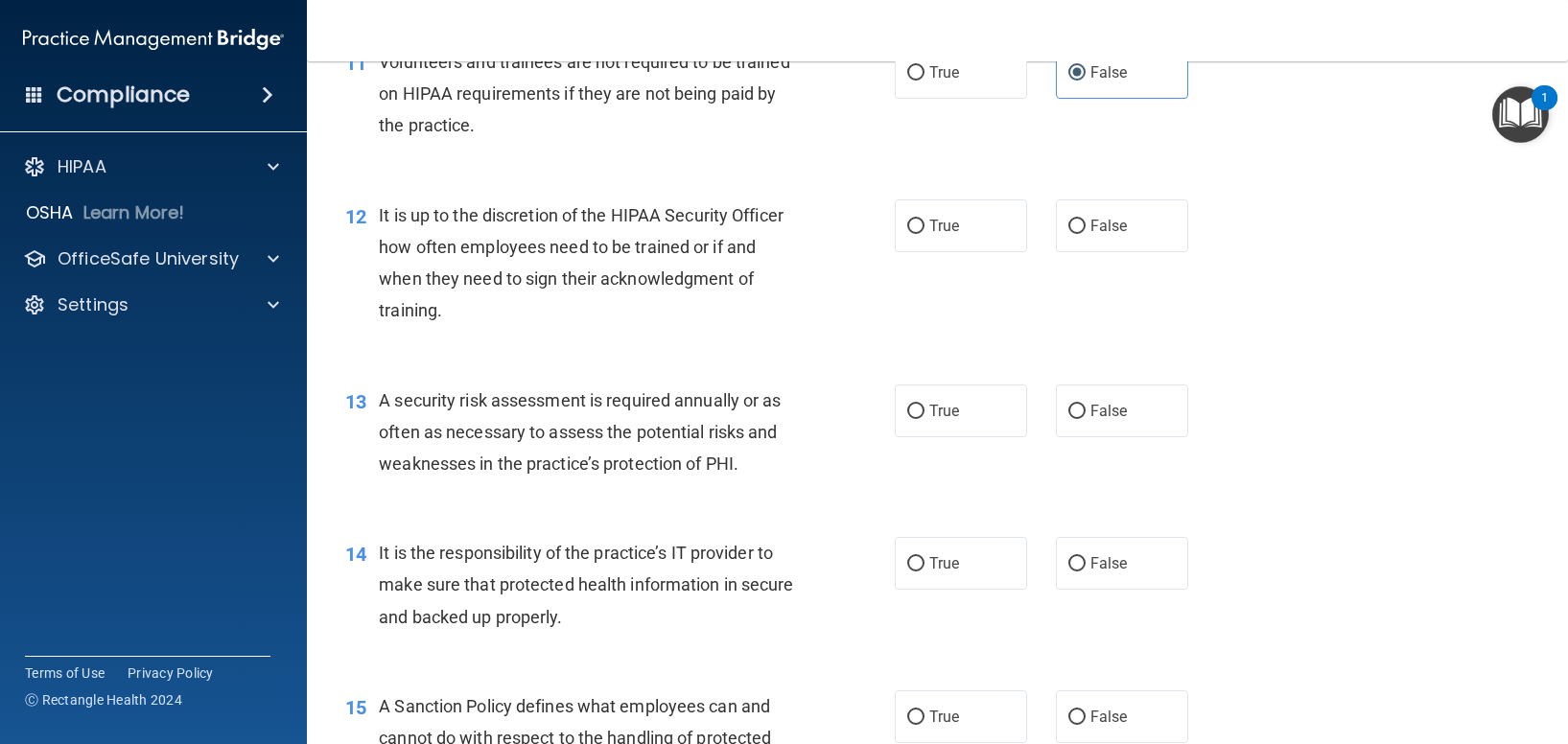
scroll to position [2083, 0]
click at [1135, 251] on label "False" at bounding box center [1122, 224] width 132 height 53
click at [1086, 233] on input "False" at bounding box center [1077, 225] width 17 height 14
radio input "true"
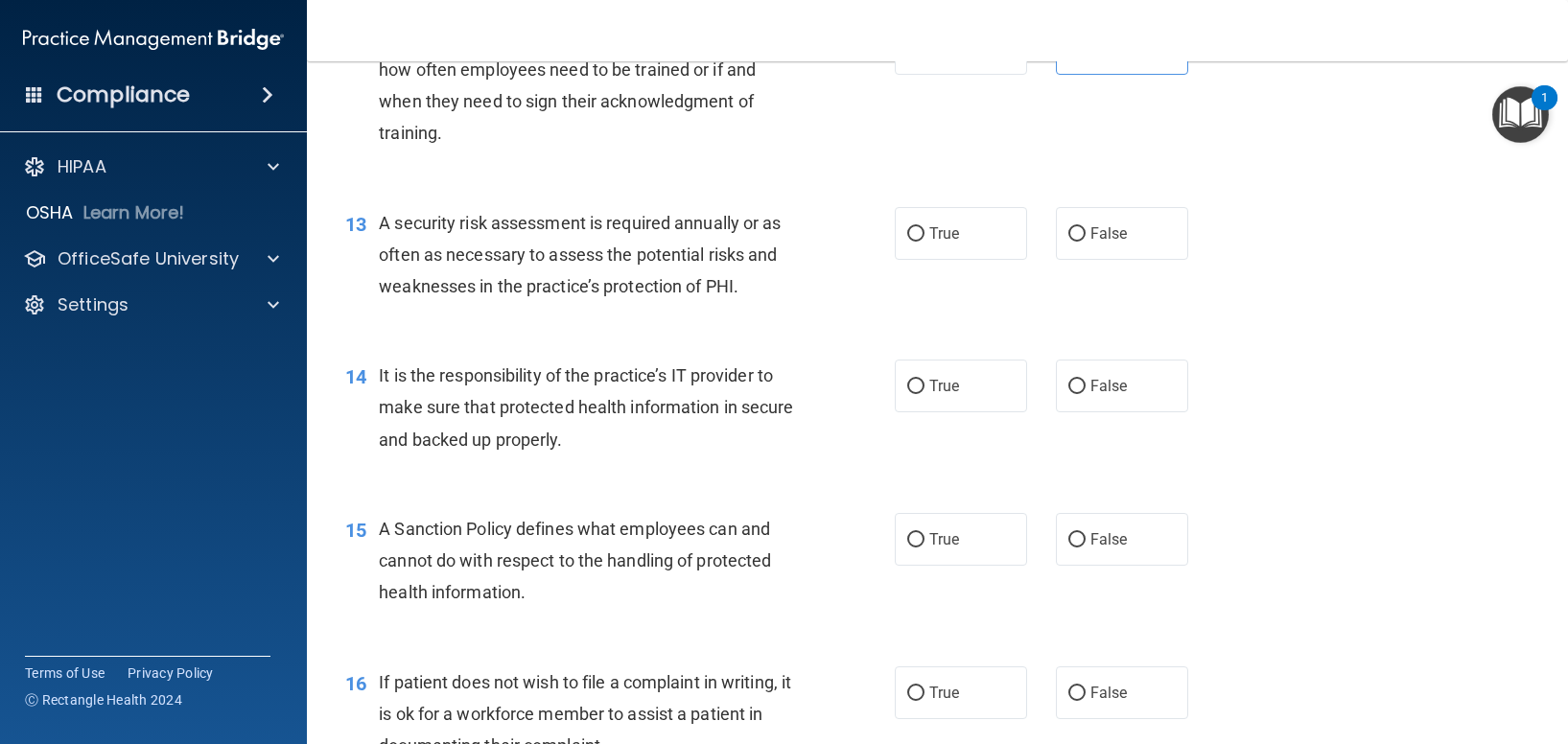
scroll to position [2261, 0]
click at [901, 259] on label "True" at bounding box center [961, 232] width 132 height 53
click at [907, 241] on input "True" at bounding box center [916, 233] width 17 height 14
radio input "true"
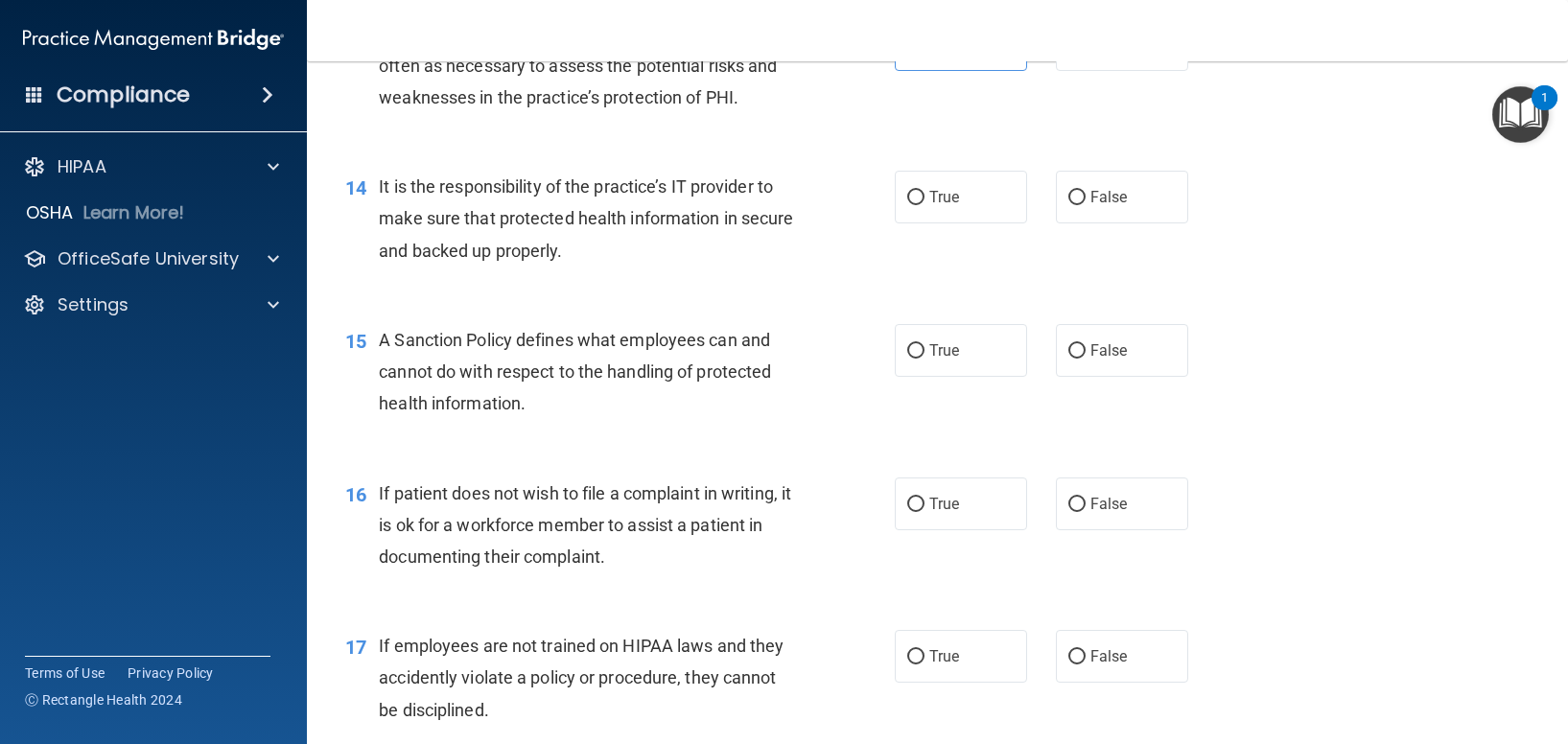
scroll to position [2450, 0]
click at [1005, 222] on label "True" at bounding box center [961, 196] width 132 height 53
click at [924, 204] on input "True" at bounding box center [916, 197] width 17 height 14
radio input "true"
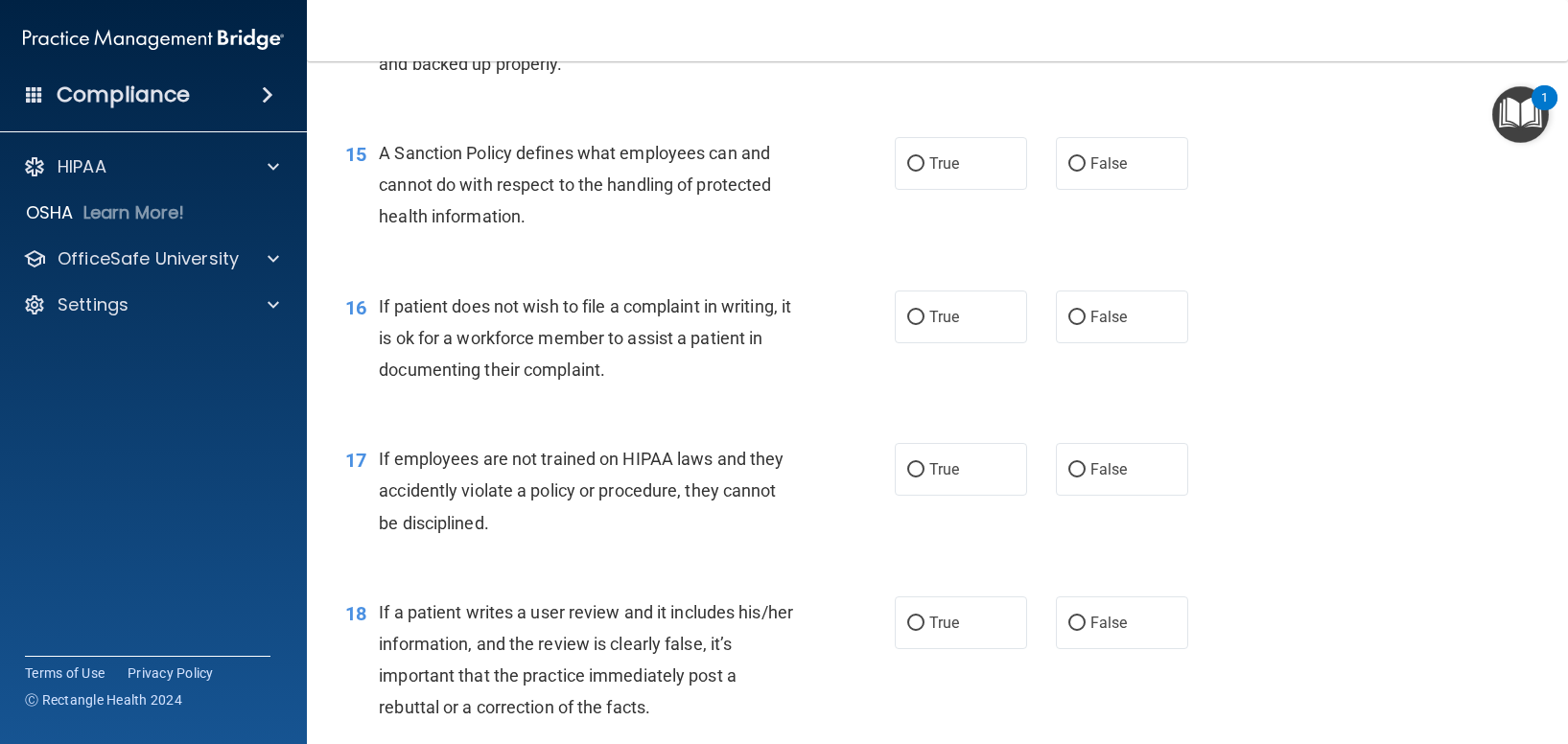
scroll to position [2637, 0]
click at [925, 189] on label "True" at bounding box center [961, 162] width 132 height 53
click at [924, 171] on input "True" at bounding box center [916, 163] width 17 height 14
radio input "true"
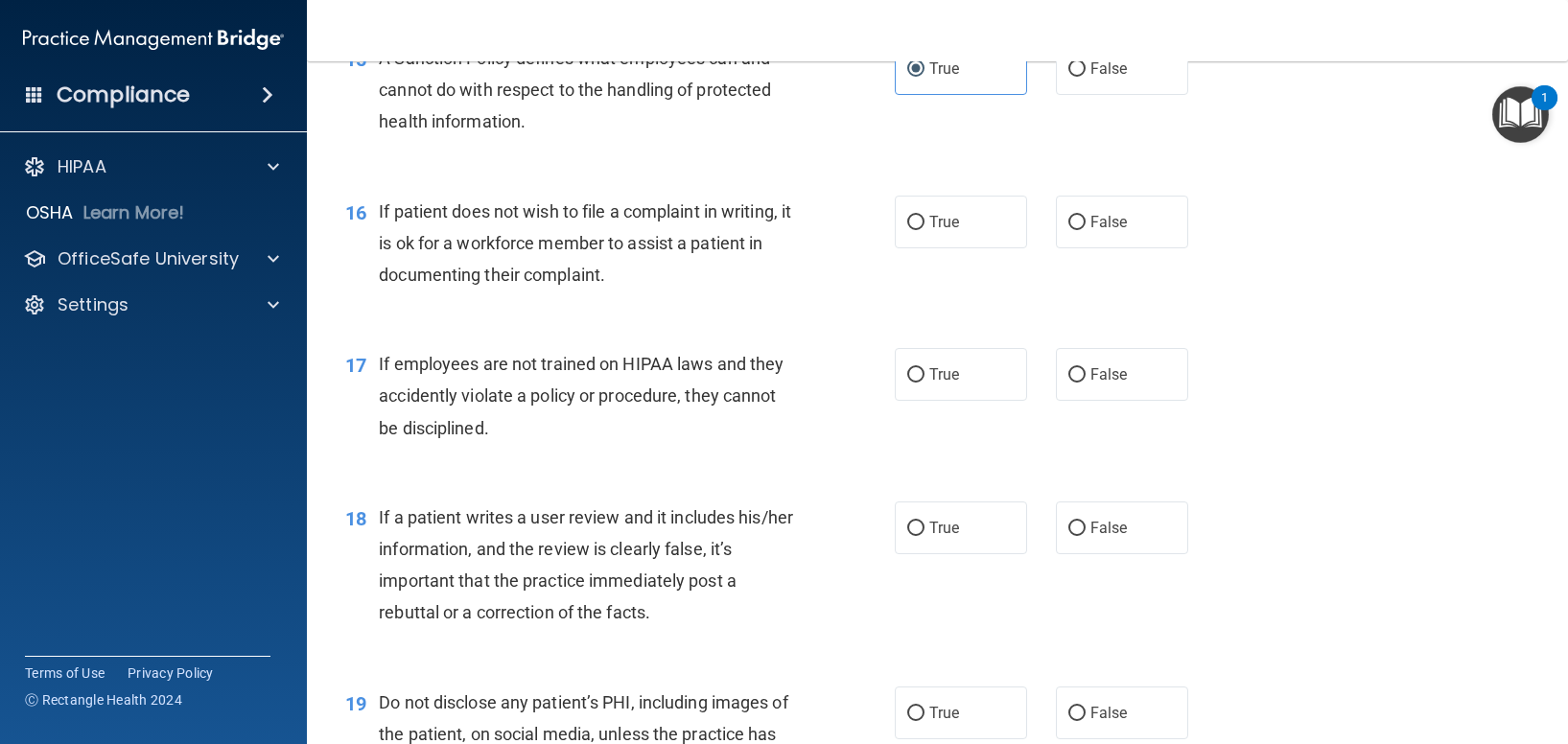
scroll to position [2732, 0]
click at [1113, 230] on span "False" at bounding box center [1109, 221] width 37 height 18
click at [1086, 229] on input "False" at bounding box center [1077, 221] width 17 height 14
radio input "true"
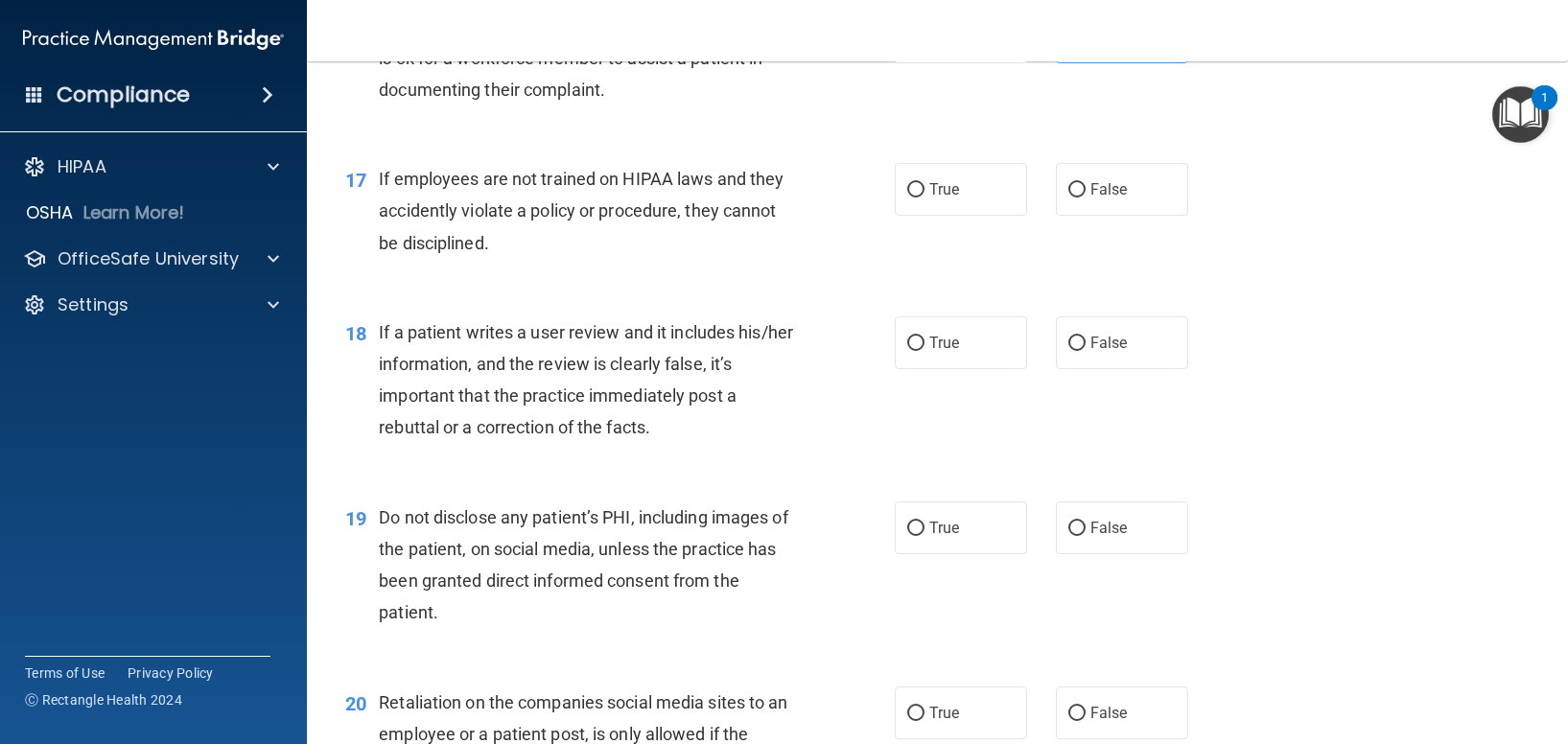
scroll to position [2917, 0]
click at [1101, 215] on label "False" at bounding box center [1122, 188] width 132 height 53
click at [1086, 197] on input "False" at bounding box center [1077, 189] width 17 height 14
radio input "true"
click at [1105, 368] on label "False" at bounding box center [1122, 341] width 132 height 53
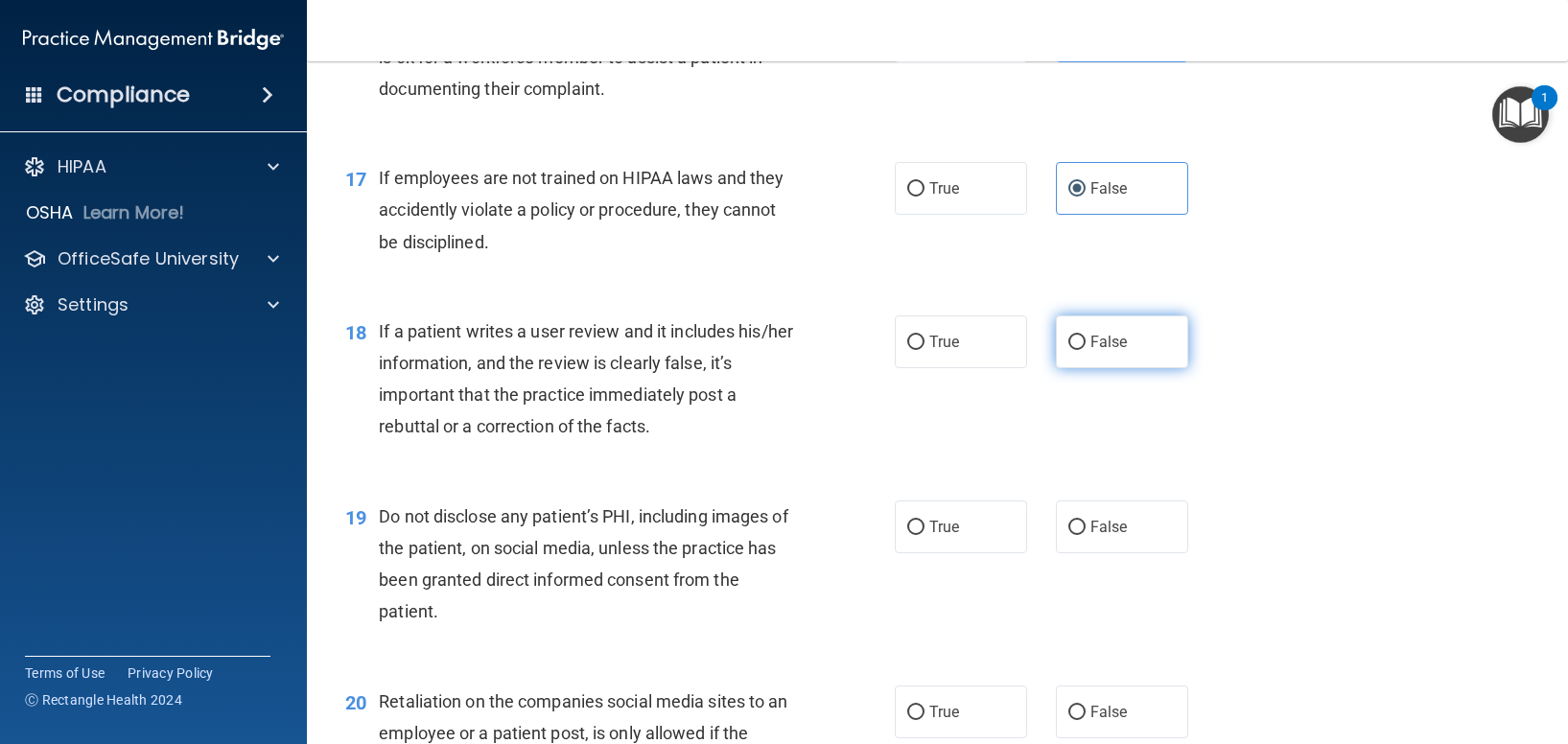
click at [1086, 350] on input "False" at bounding box center [1077, 342] width 17 height 14
radio input "true"
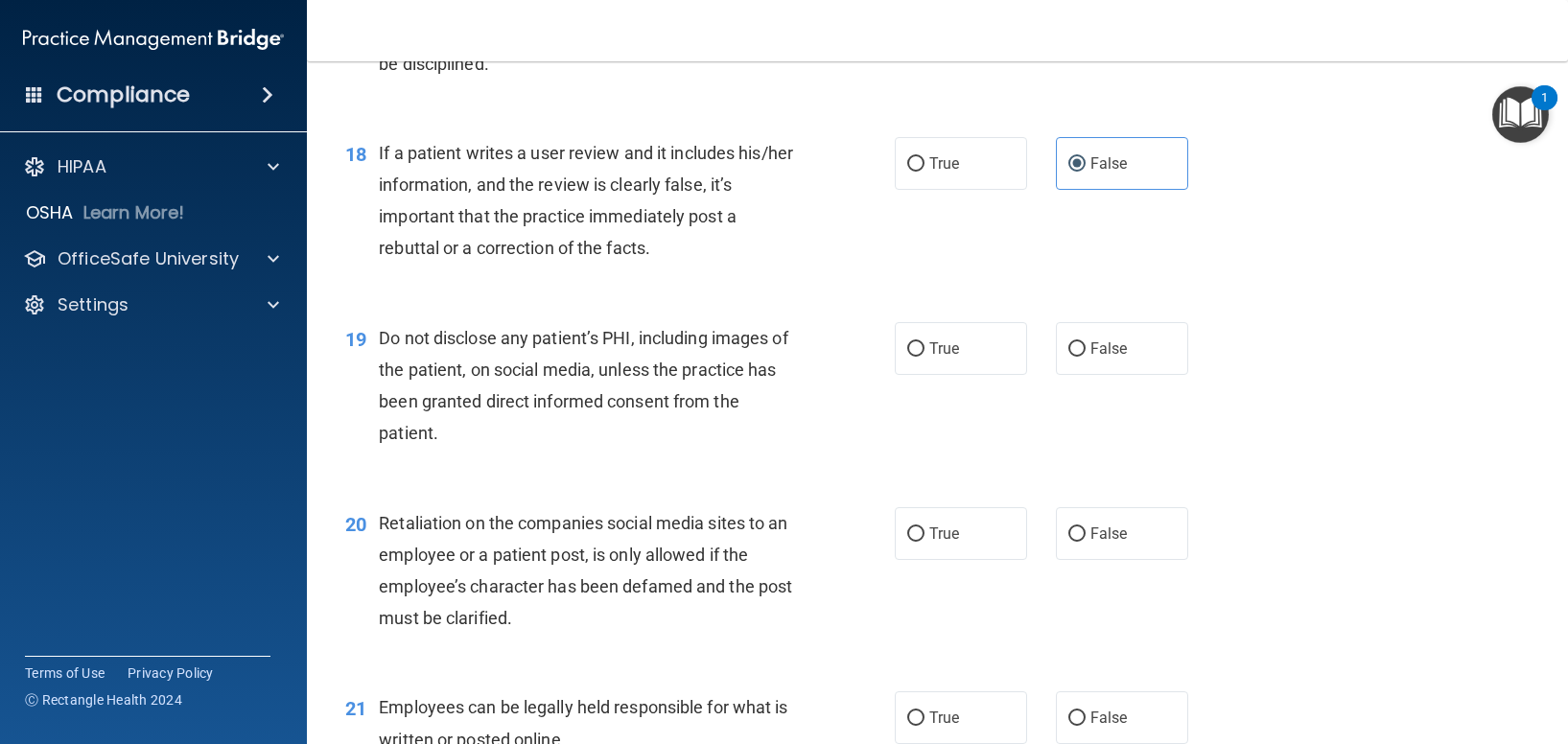
scroll to position [3096, 0]
click at [918, 374] on label "True" at bounding box center [961, 347] width 132 height 53
click at [918, 356] on input "True" at bounding box center [916, 348] width 17 height 14
radio input "true"
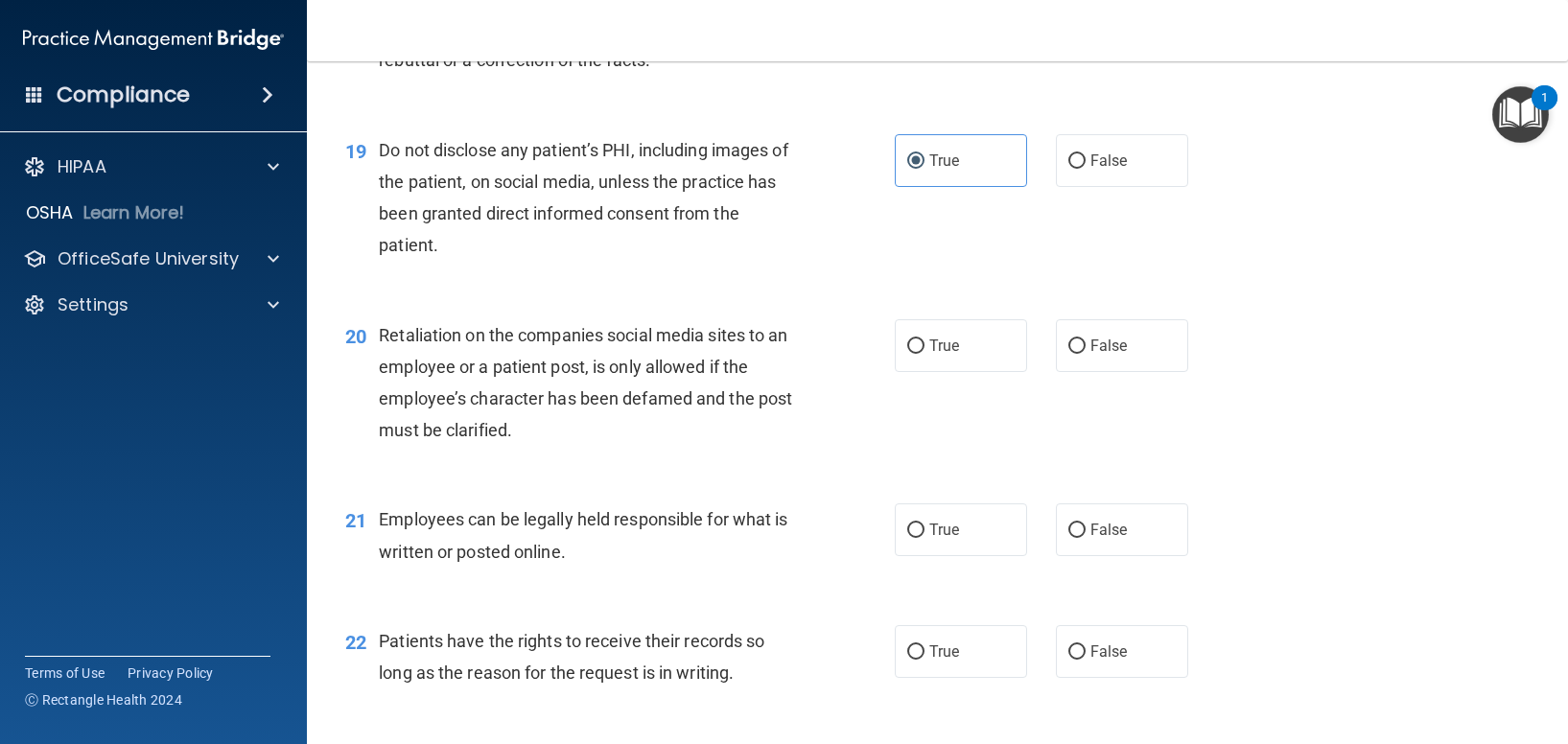
scroll to position [3284, 0]
click at [1119, 371] on label "False" at bounding box center [1122, 344] width 132 height 53
click at [1086, 353] on input "False" at bounding box center [1077, 345] width 17 height 14
radio input "true"
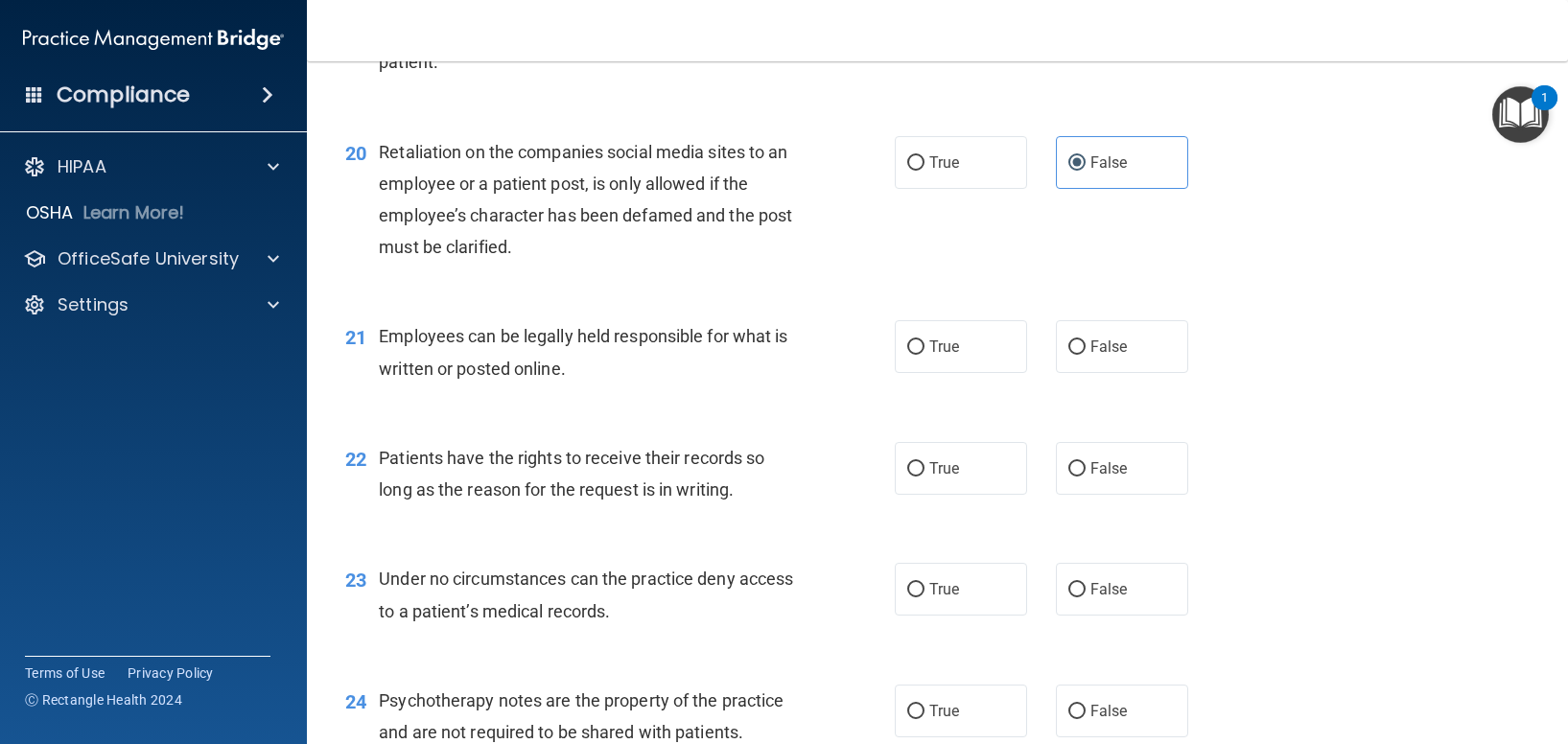
scroll to position [3467, 0]
drag, startPoint x: 924, startPoint y: 384, endPoint x: 895, endPoint y: 383, distance: 29.0
click at [929, 355] on span "True" at bounding box center [944, 345] width 30 height 18
click at [924, 354] on input "True" at bounding box center [916, 346] width 17 height 14
radio input "true"
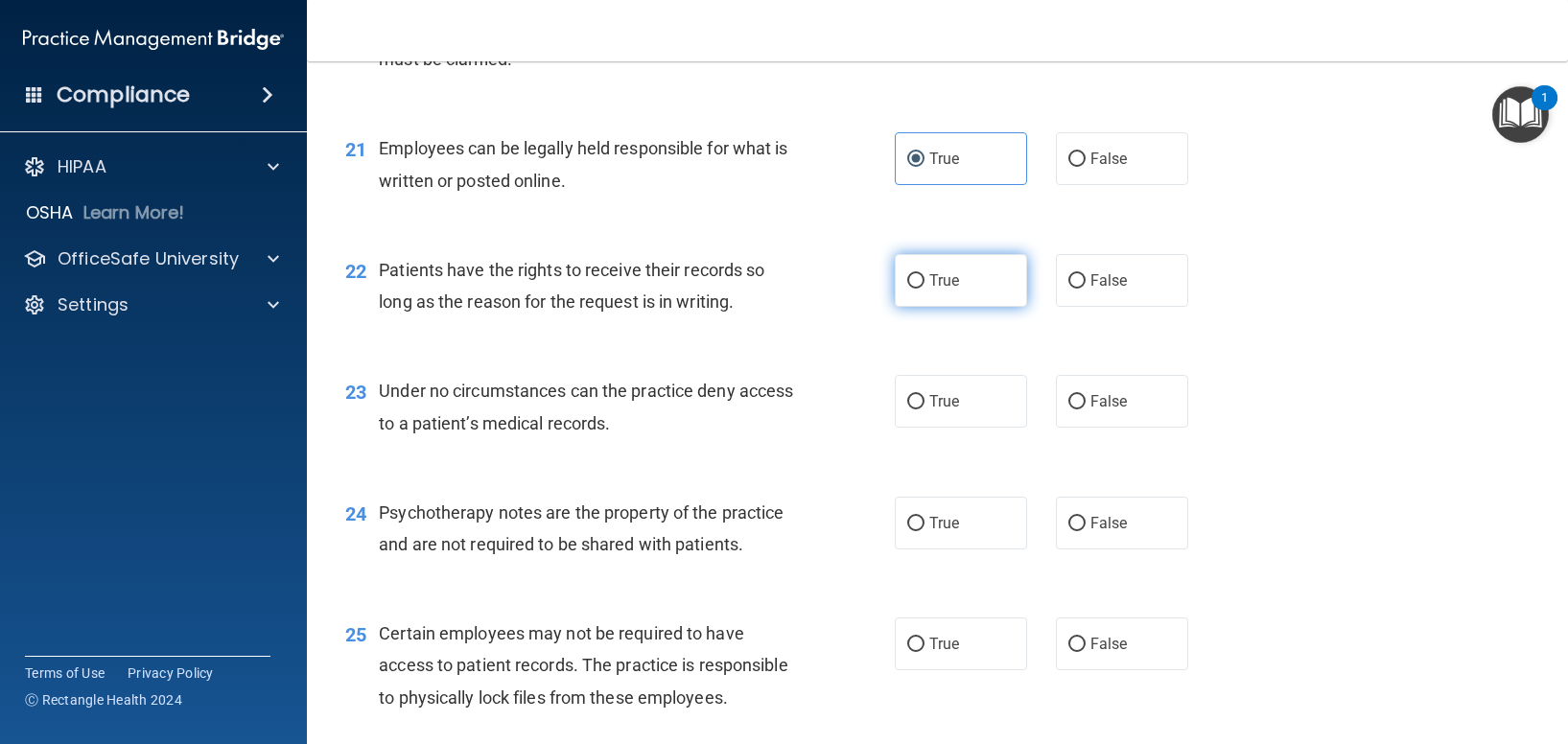
scroll to position [3655, 0]
click at [918, 306] on label "True" at bounding box center [961, 279] width 132 height 53
click at [918, 288] on input "True" at bounding box center [916, 280] width 17 height 14
radio input "true"
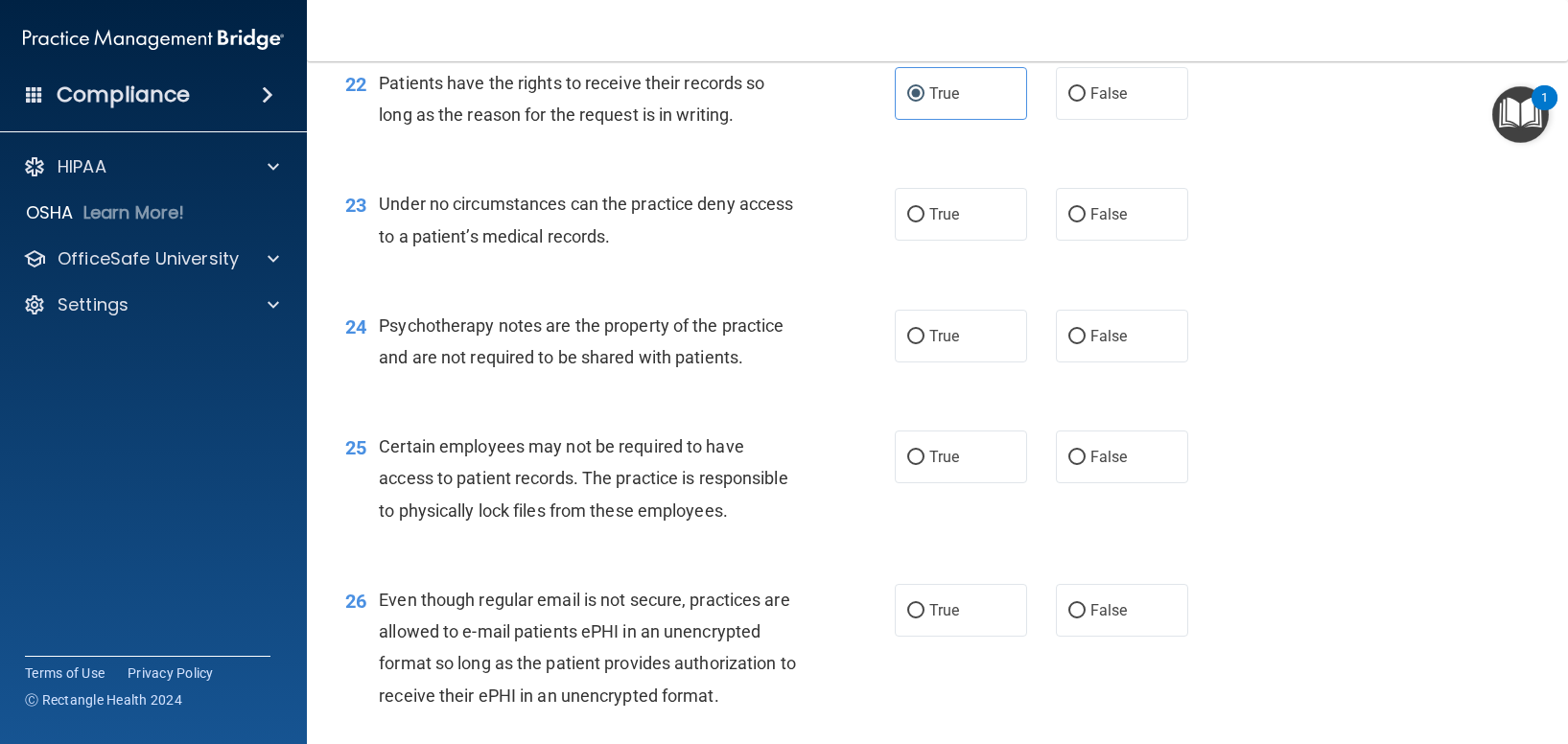
scroll to position [3842, 0]
click at [932, 240] on label "True" at bounding box center [961, 213] width 132 height 53
click at [924, 221] on input "True" at bounding box center [916, 214] width 17 height 14
radio input "true"
click at [920, 361] on label "True" at bounding box center [961, 335] width 132 height 53
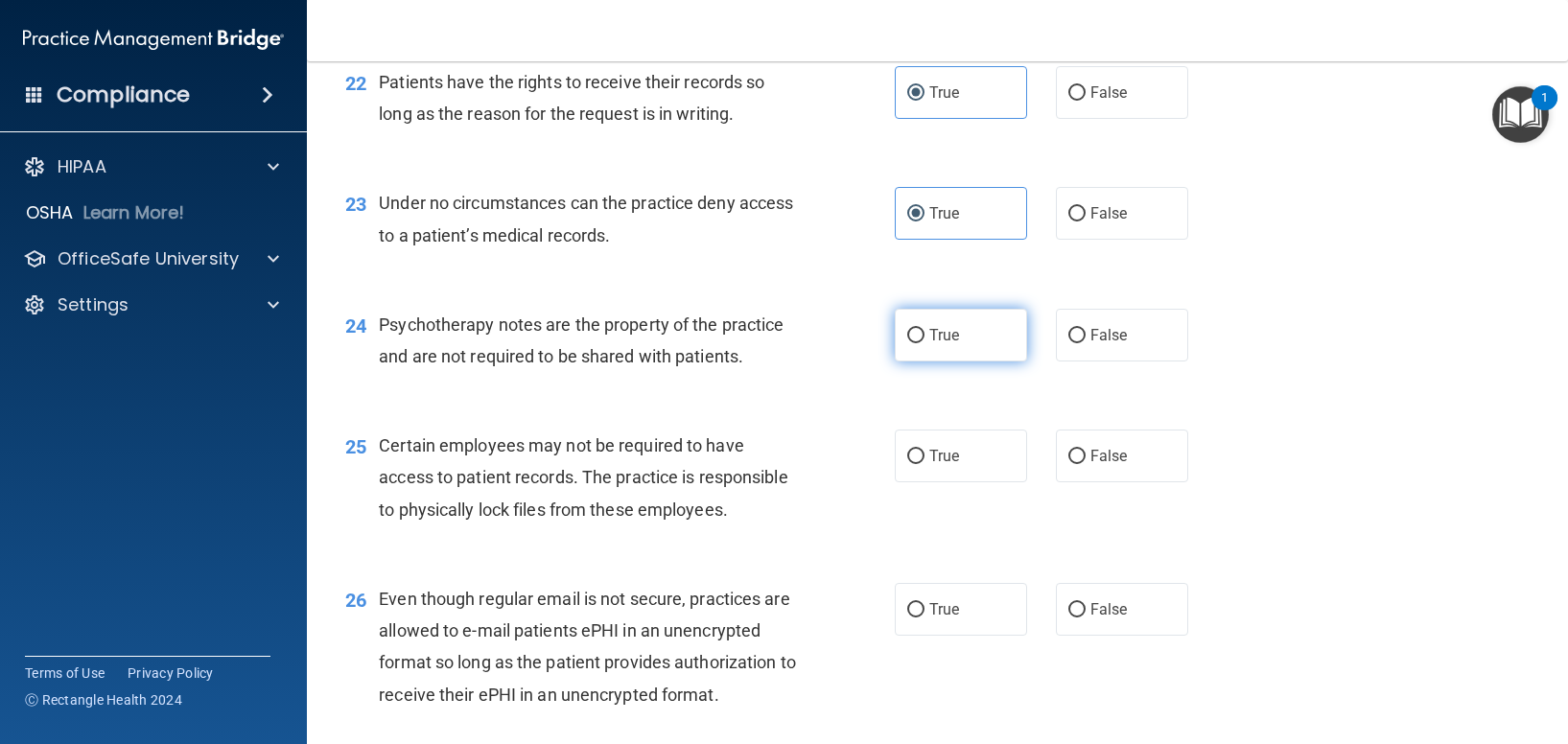
click at [920, 343] on input "True" at bounding box center [916, 336] width 17 height 14
radio input "true"
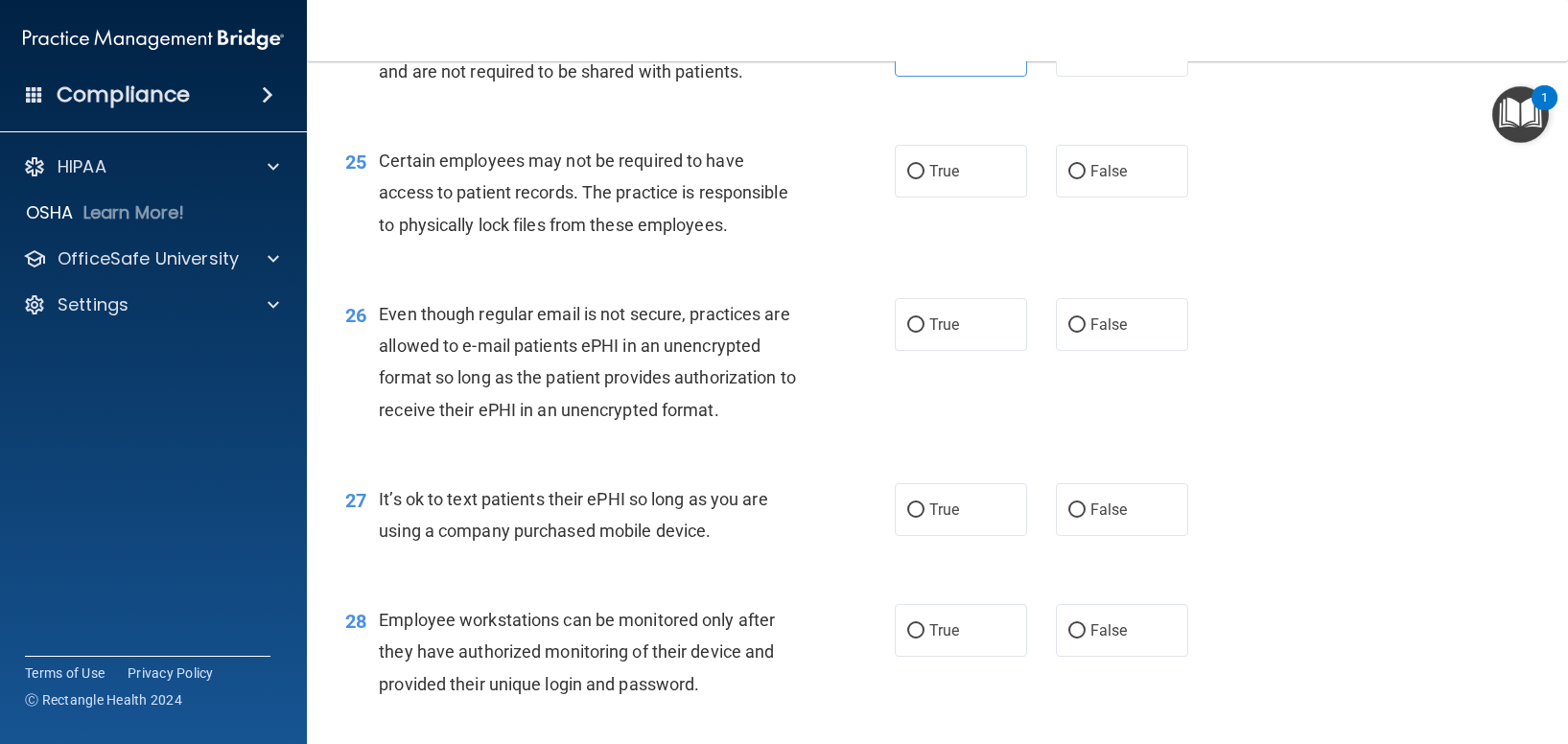
scroll to position [4127, 0]
click at [926, 197] on label "True" at bounding box center [961, 170] width 132 height 53
click at [924, 178] on input "True" at bounding box center [916, 171] width 17 height 14
radio input "true"
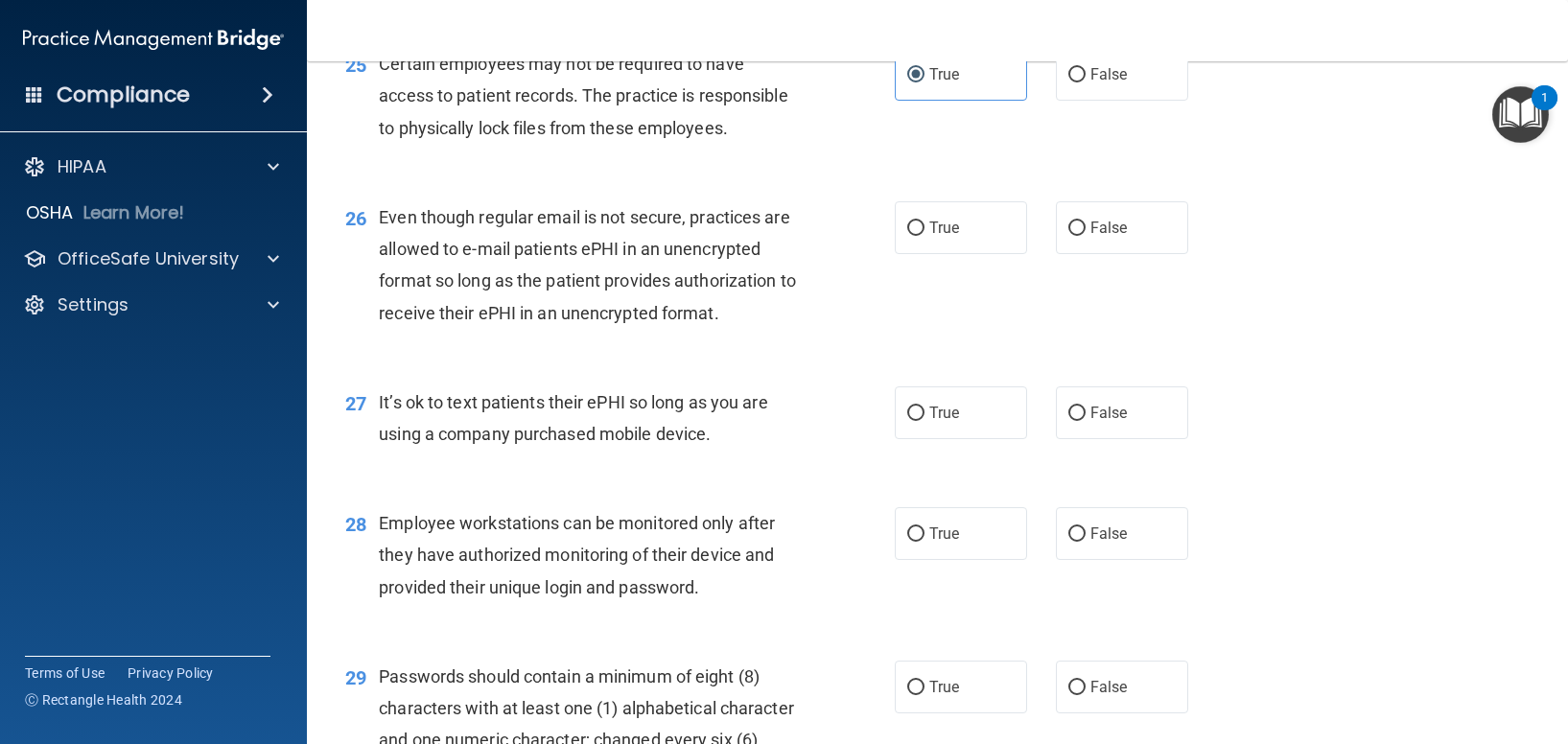
scroll to position [4224, 0]
click at [1140, 253] on label "False" at bounding box center [1122, 226] width 132 height 53
click at [1086, 235] on input "False" at bounding box center [1077, 227] width 17 height 14
radio input "true"
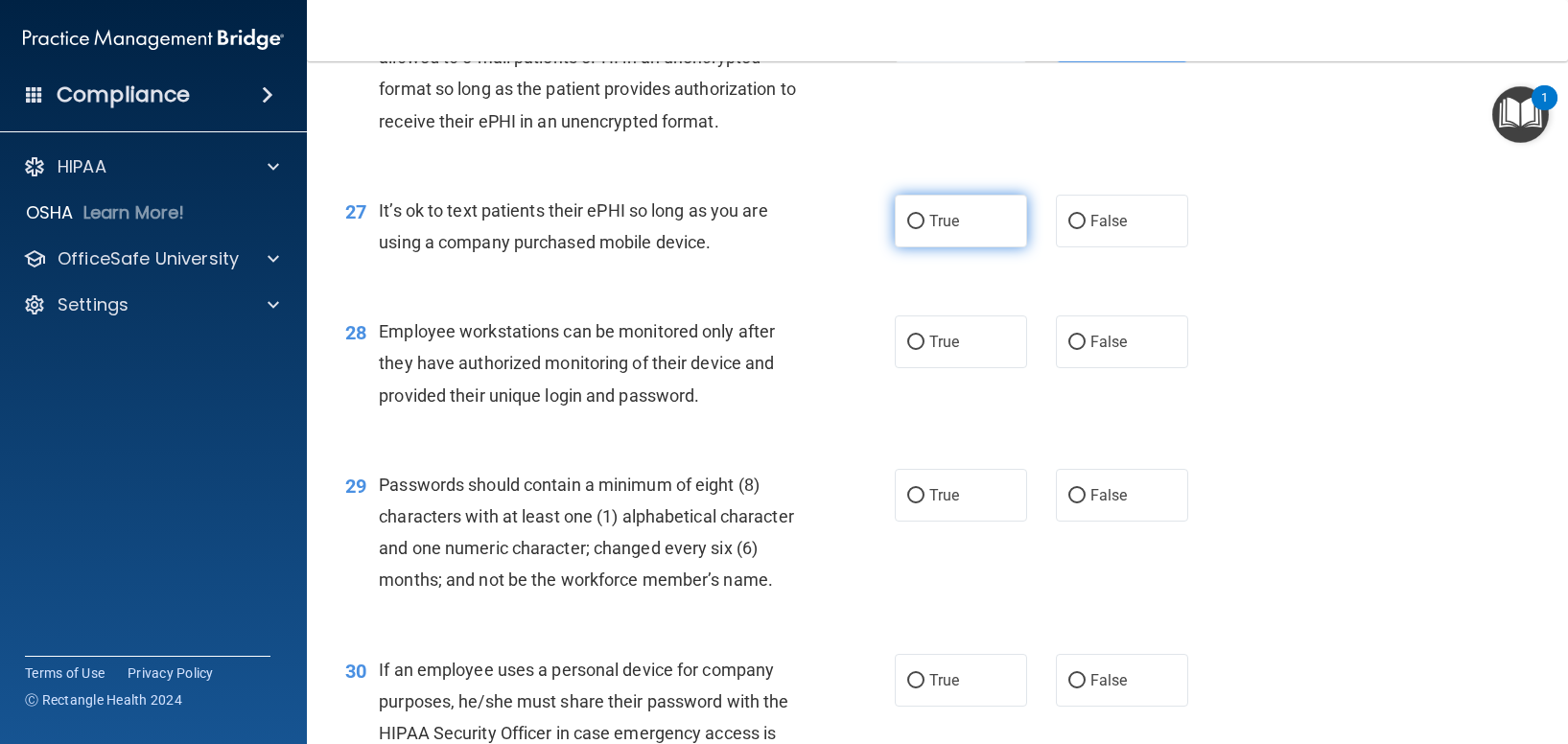
scroll to position [4416, 0]
click at [901, 246] on label "True" at bounding box center [961, 220] width 132 height 53
click at [907, 228] on input "True" at bounding box center [916, 221] width 17 height 14
radio input "true"
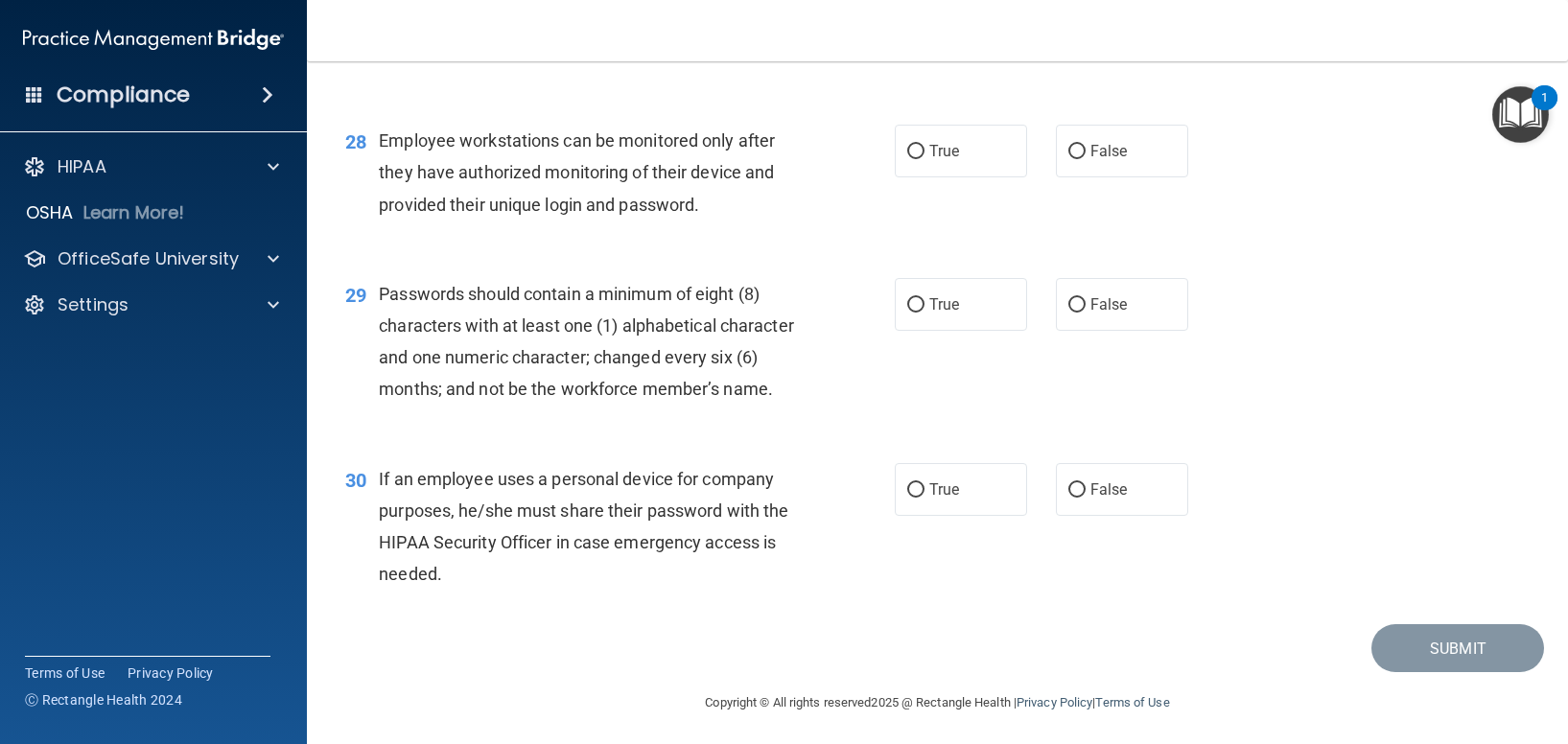
scroll to position [4607, 0]
click at [1073, 158] on input "False" at bounding box center [1077, 151] width 17 height 14
radio input "true"
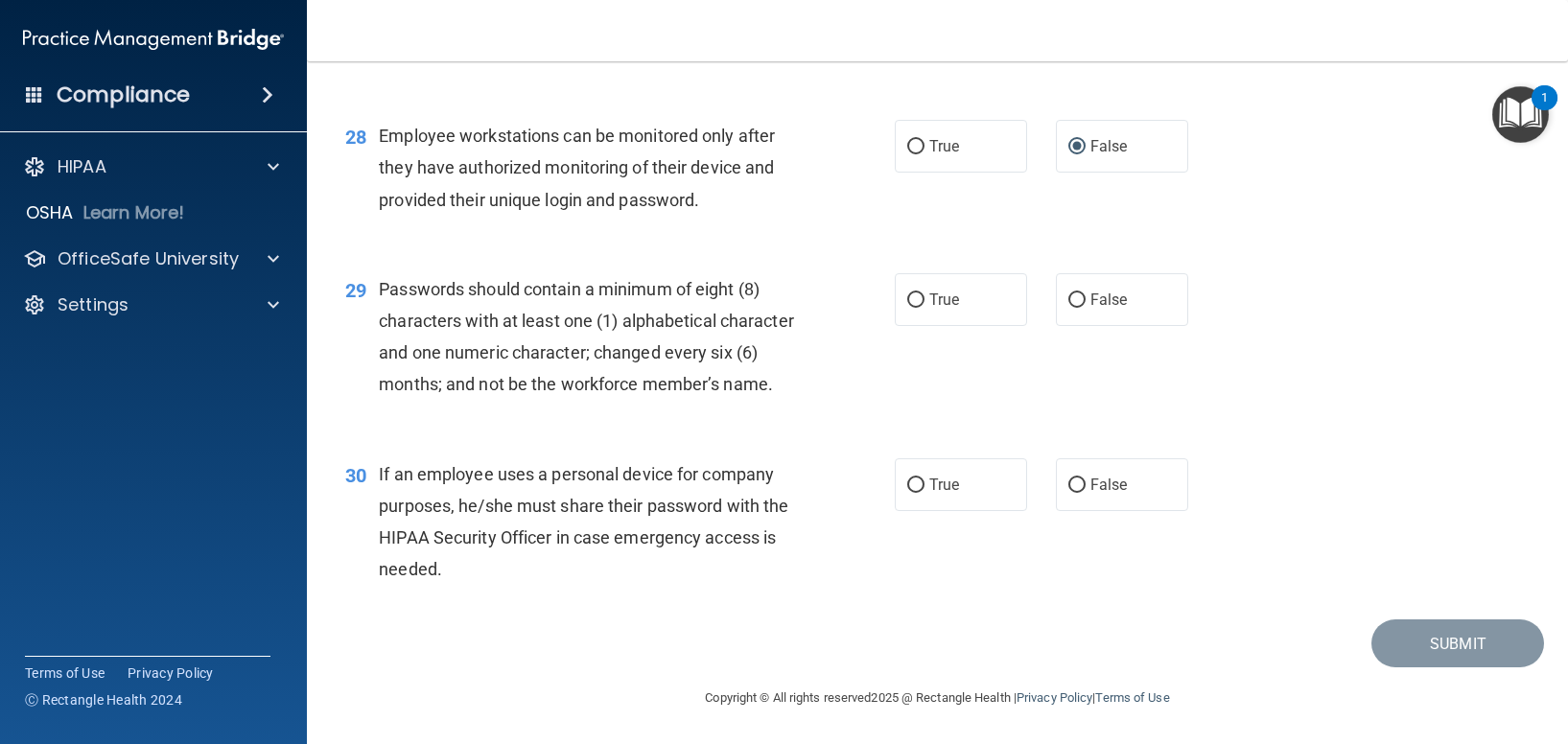
scroll to position [4675, 0]
click at [929, 291] on span "True" at bounding box center [944, 299] width 30 height 18
click at [924, 293] on input "True" at bounding box center [916, 300] width 17 height 14
radio input "true"
click at [1131, 483] on label "False" at bounding box center [1122, 484] width 132 height 53
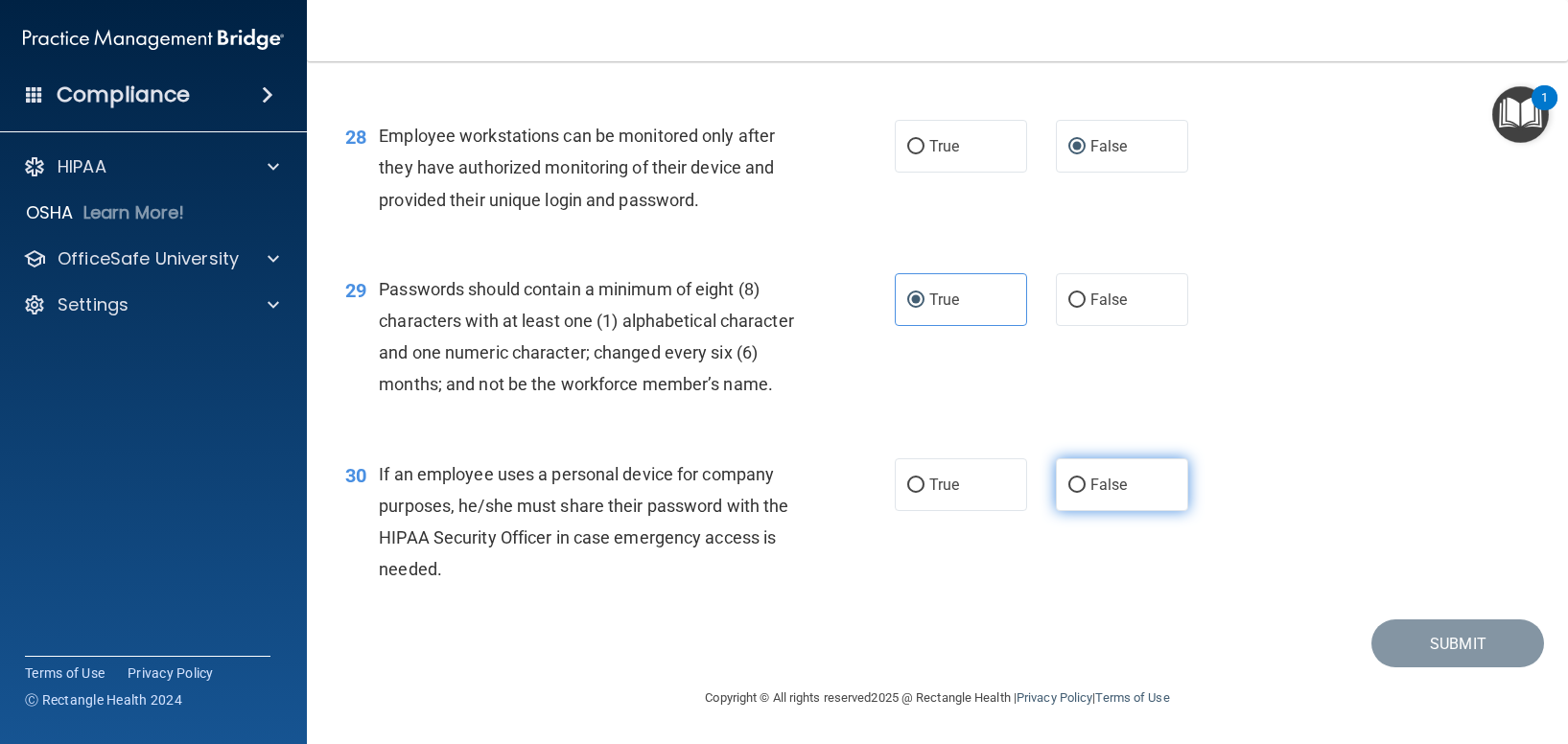
click at [1086, 483] on input "False" at bounding box center [1077, 485] width 17 height 14
radio input "true"
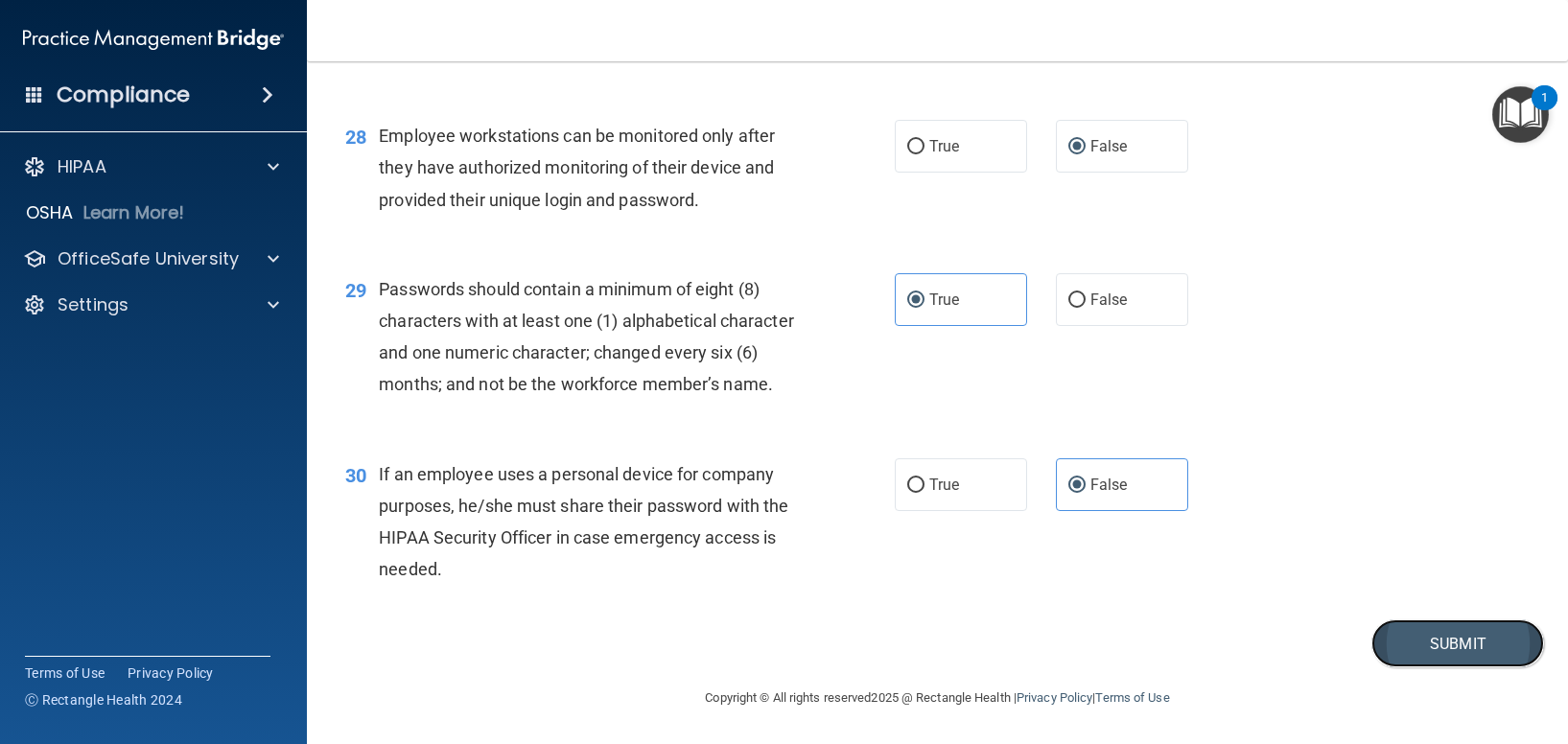
click at [1393, 639] on button "Submit" at bounding box center [1458, 643] width 173 height 49
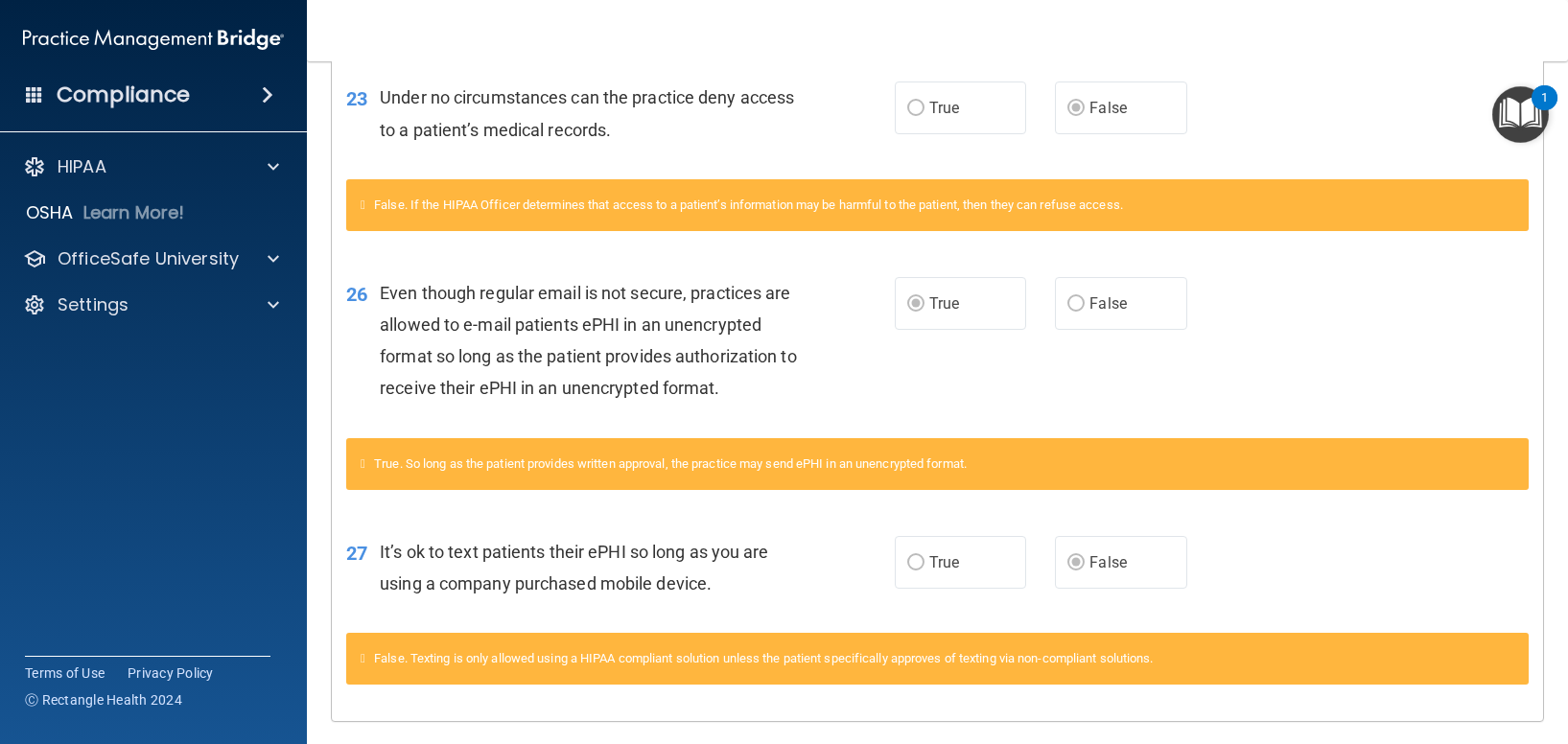
scroll to position [2069, 0]
